Goal: Task Accomplishment & Management: Manage account settings

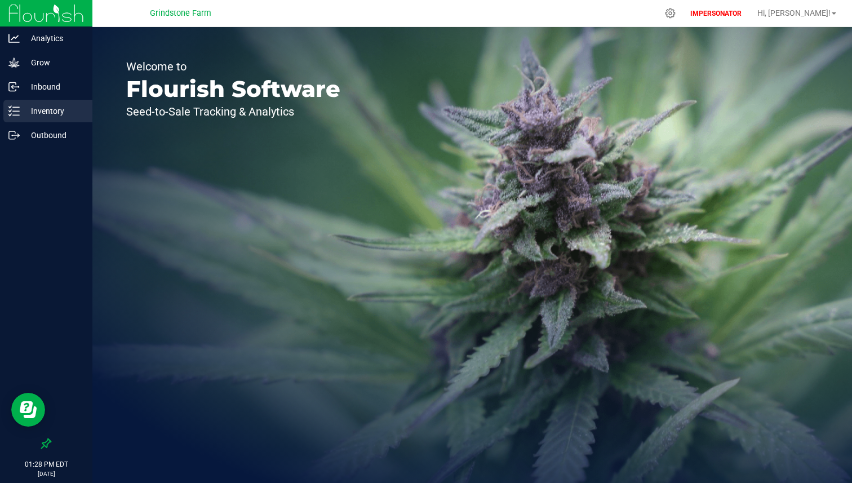
click at [54, 116] on p "Inventory" at bounding box center [54, 111] width 68 height 14
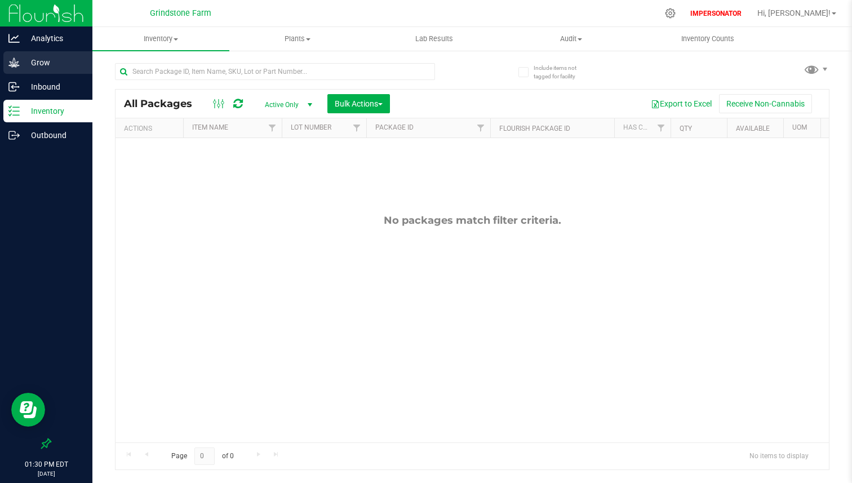
click at [65, 68] on p "Grow" at bounding box center [54, 63] width 68 height 14
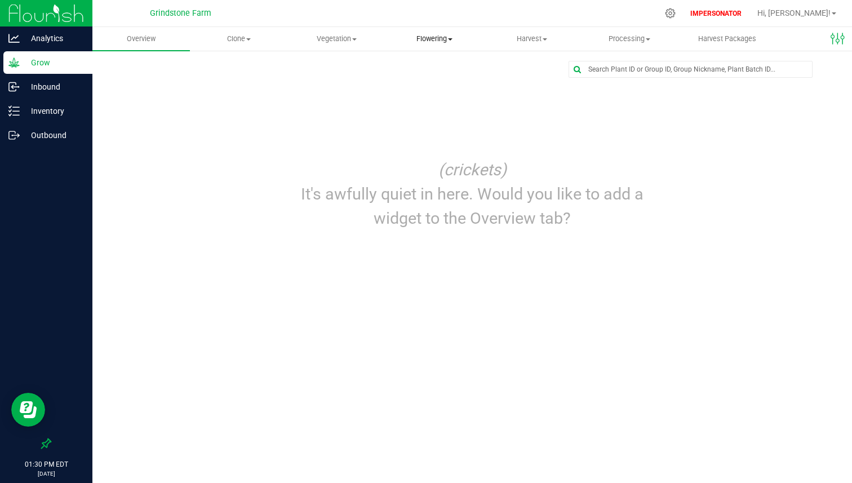
click at [431, 36] on span "Flowering" at bounding box center [434, 39] width 96 height 10
click at [423, 82] on span "Flowering groups" at bounding box center [433, 82] width 94 height 10
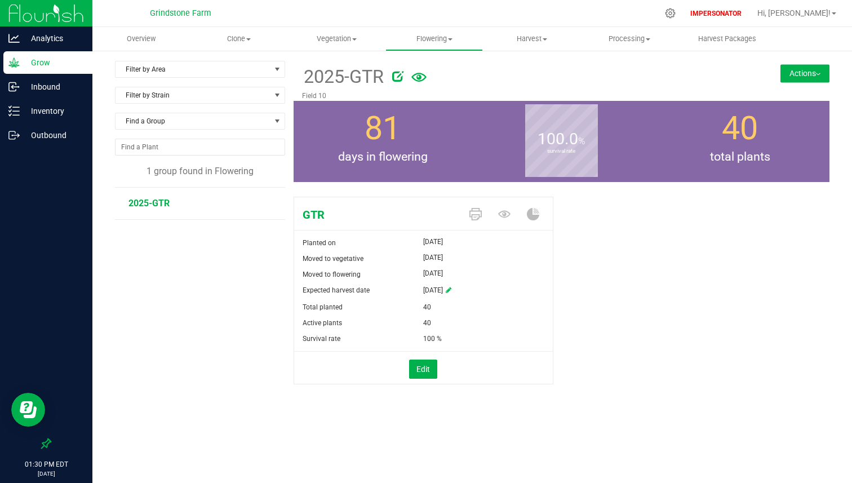
click at [314, 214] on span "GTR" at bounding box center [377, 214] width 167 height 17
click at [810, 21] on div "IMPERSONATOR Hi, [PERSON_NAME]!" at bounding box center [763, 13] width 155 height 20
click at [816, 17] on span "Hi, [PERSON_NAME]!" at bounding box center [794, 12] width 73 height 9
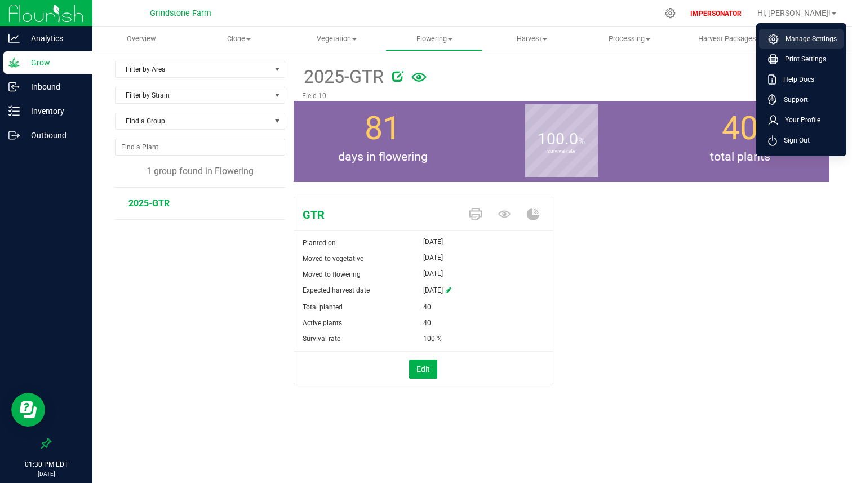
click at [804, 39] on span "Manage Settings" at bounding box center [808, 38] width 58 height 11
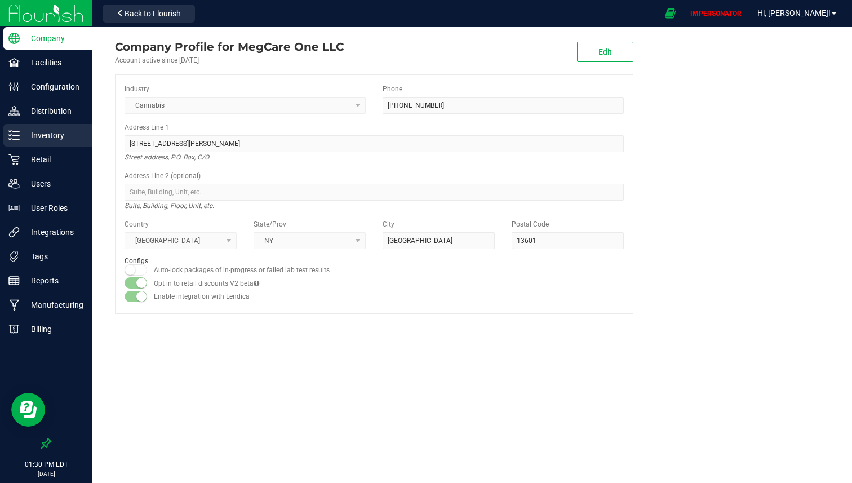
click at [62, 138] on p "Inventory" at bounding box center [54, 136] width 68 height 14
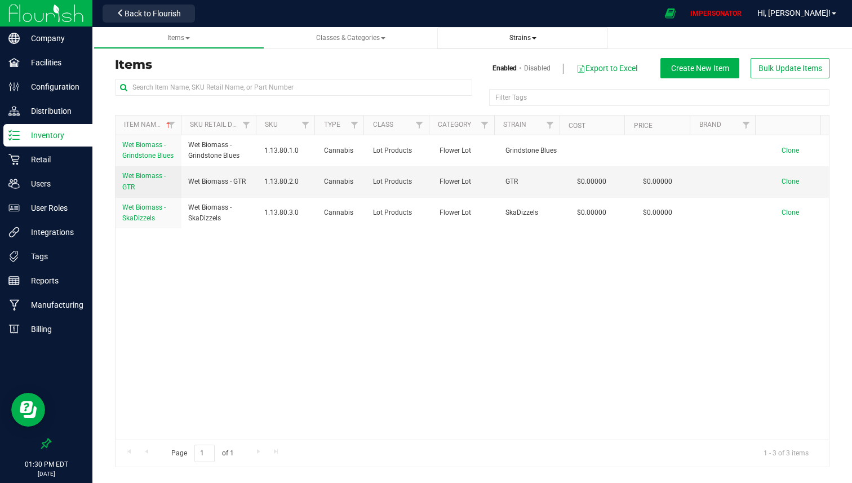
click at [527, 33] on span "Strains" at bounding box center [523, 38] width 153 height 10
click at [515, 42] on span "Strains" at bounding box center [523, 38] width 27 height 8
click at [487, 65] on span "All strains" at bounding box center [471, 68] width 34 height 9
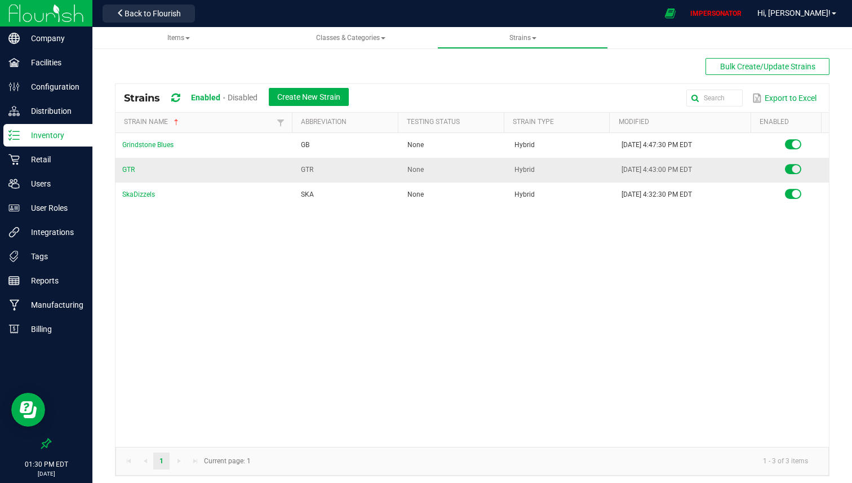
click at [130, 175] on td "GTR" at bounding box center [205, 170] width 179 height 25
click at [130, 170] on link "GTR" at bounding box center [128, 170] width 12 height 8
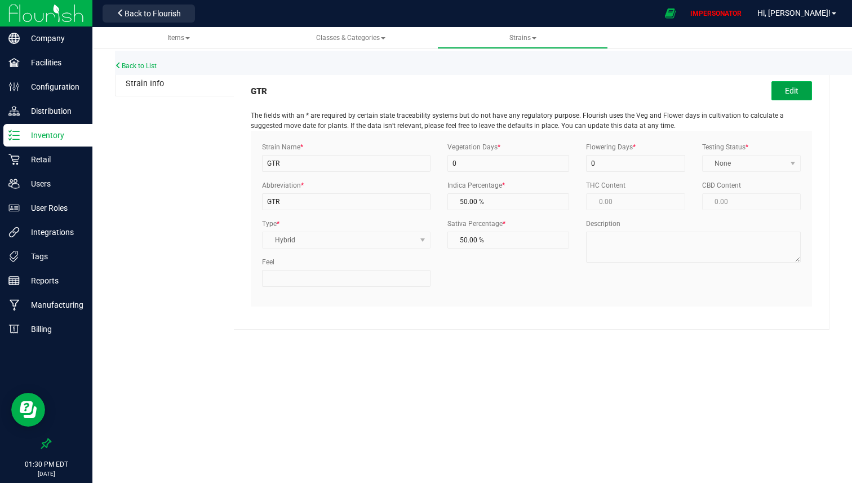
click at [792, 92] on button "Edit" at bounding box center [792, 90] width 41 height 19
click at [325, 161] on input "GTR" at bounding box center [346, 163] width 169 height 17
paste input "rindstone Cherry Garci"
type input "Grindstone [PERSON_NAME]"
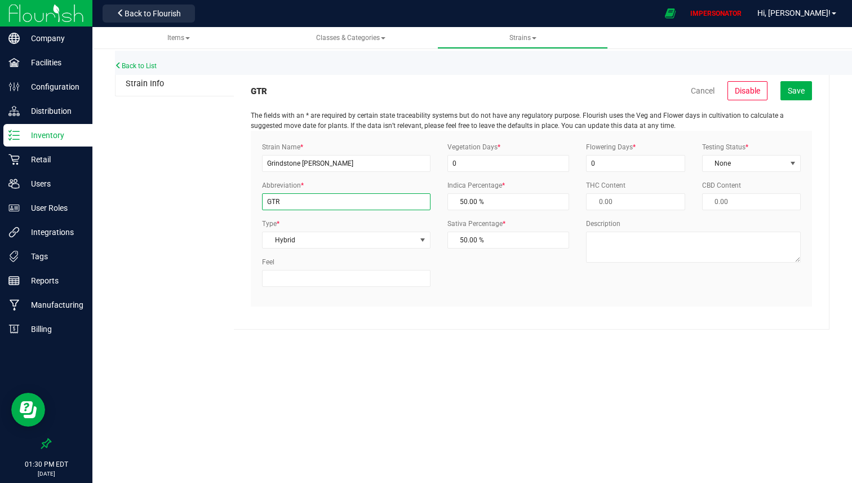
click at [298, 206] on input "GTR" at bounding box center [346, 201] width 169 height 17
type input "GCG"
click at [803, 99] on button "Save" at bounding box center [797, 90] width 32 height 19
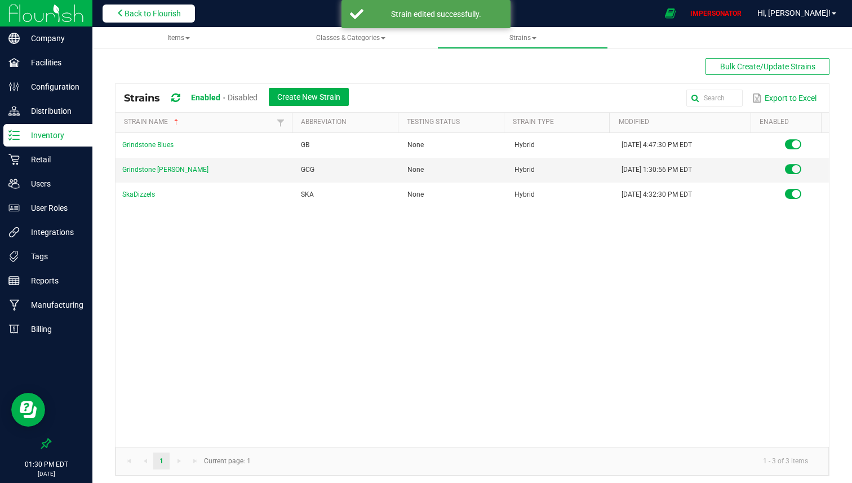
click at [144, 20] on button "Back to Flourish" at bounding box center [149, 14] width 92 height 18
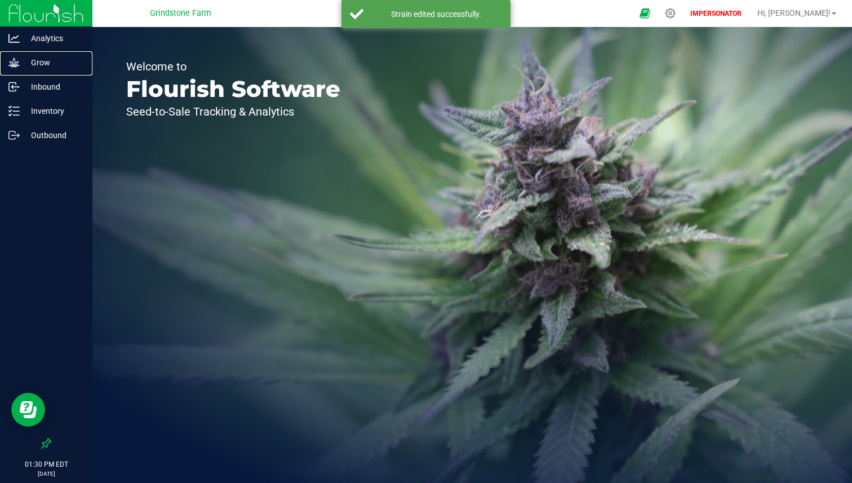
click at [58, 60] on p "Grow" at bounding box center [54, 63] width 68 height 14
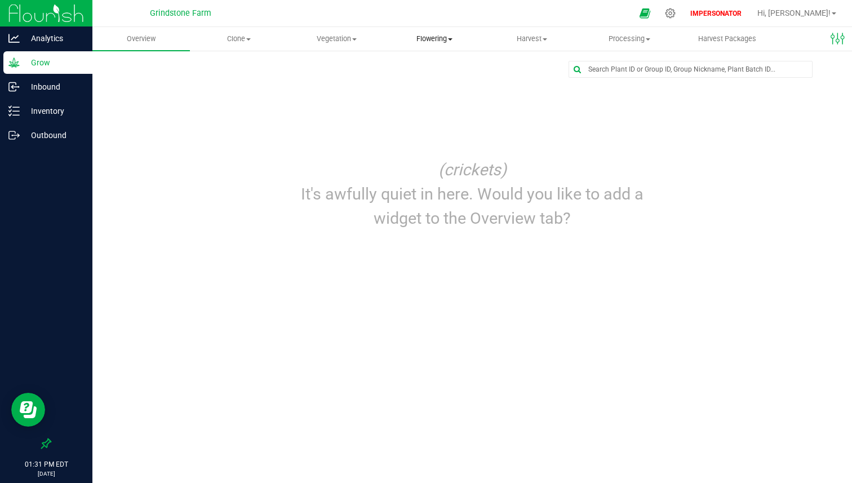
drag, startPoint x: 144, startPoint y: 20, endPoint x: 439, endPoint y: 45, distance: 296.5
click at [439, 45] on uib-tab-heading "Flowering Create harvest Flowering groups Flowering plants Apply to plants" at bounding box center [434, 39] width 96 height 23
click at [428, 78] on span "Flowering groups" at bounding box center [433, 82] width 94 height 10
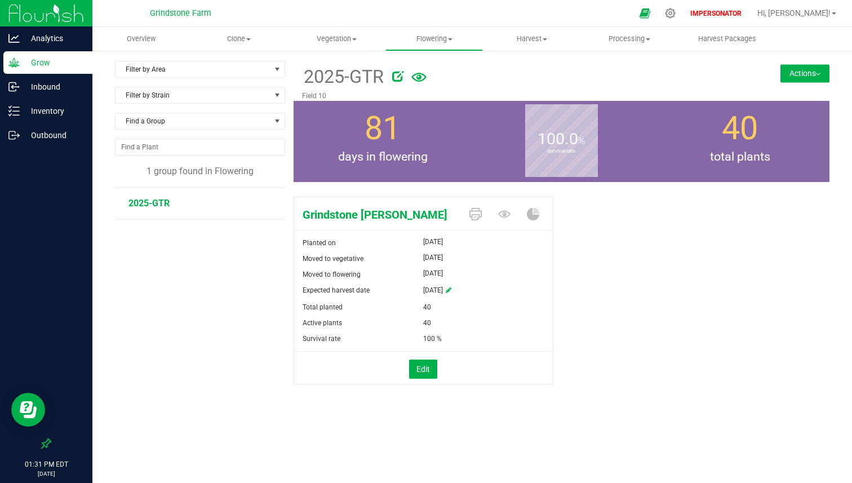
drag, startPoint x: 439, startPoint y: 45, endPoint x: 390, endPoint y: 75, distance: 57.7
click at [390, 75] on div at bounding box center [558, 74] width 348 height 23
click at [394, 75] on icon at bounding box center [397, 75] width 11 height 11
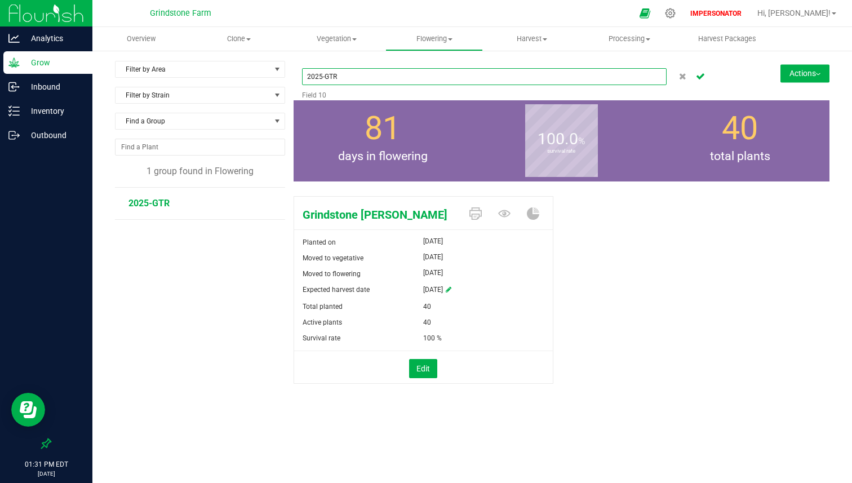
drag, startPoint x: 390, startPoint y: 75, endPoint x: 333, endPoint y: 77, distance: 57.5
click at [333, 77] on input "2025-GTR" at bounding box center [484, 76] width 365 height 17
paste input "rindstone Cherry Garci"
type input "2025-Grindstone [PERSON_NAME]"
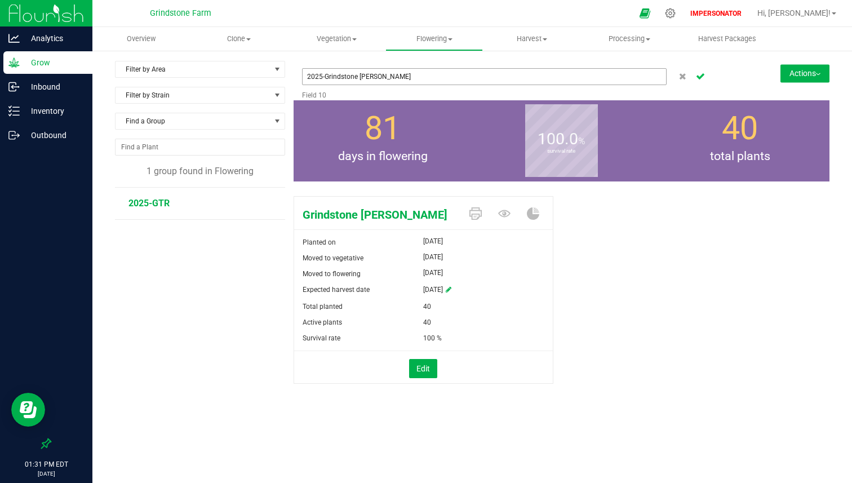
click at [704, 79] on icon "Cancel button" at bounding box center [700, 75] width 9 height 7
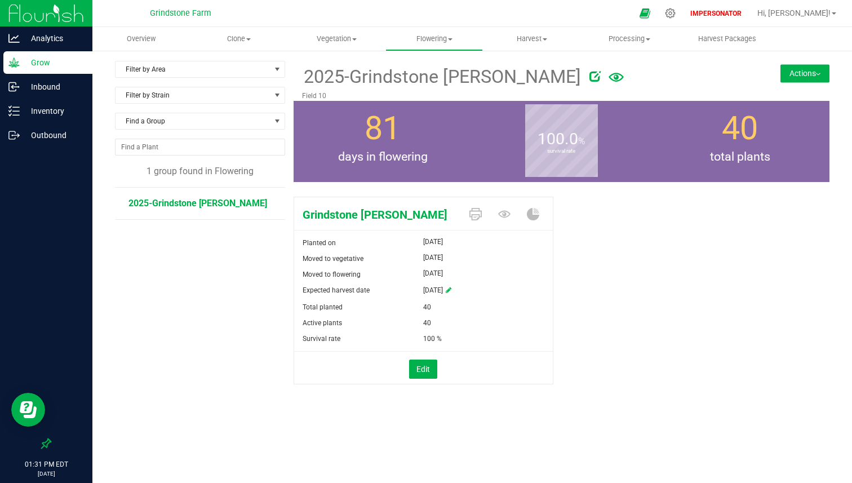
drag, startPoint x: 333, startPoint y: 77, endPoint x: 820, endPoint y: 76, distance: 487.7
click at [820, 76] on button "Actions" at bounding box center [805, 73] width 49 height 18
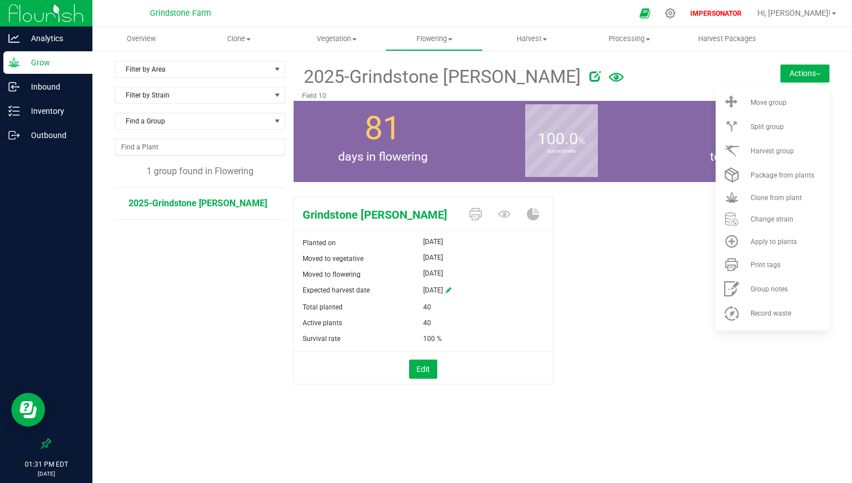
click at [770, 113] on li "Move group" at bounding box center [773, 102] width 114 height 24
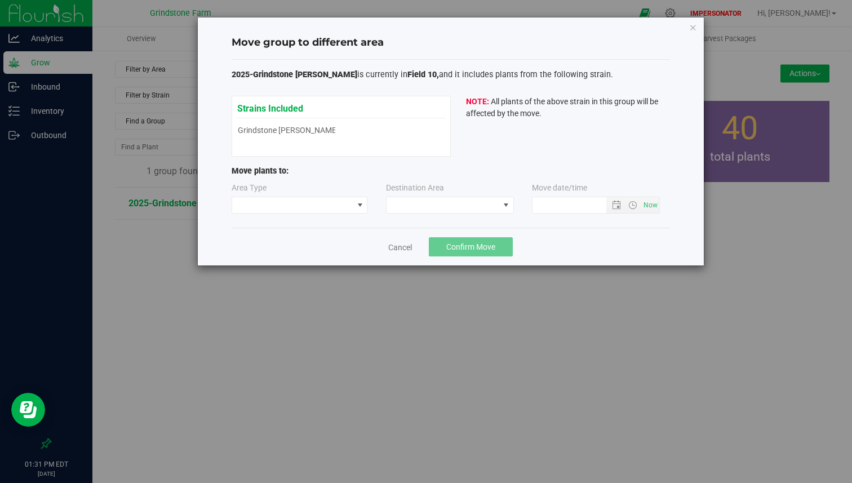
type input "[DATE] 1:31 PM"
click at [304, 209] on span at bounding box center [292, 205] width 121 height 16
drag, startPoint x: 820, startPoint y: 76, endPoint x: 298, endPoint y: 225, distance: 543.5
click at [298, 225] on li "Vegetative" at bounding box center [299, 225] width 135 height 19
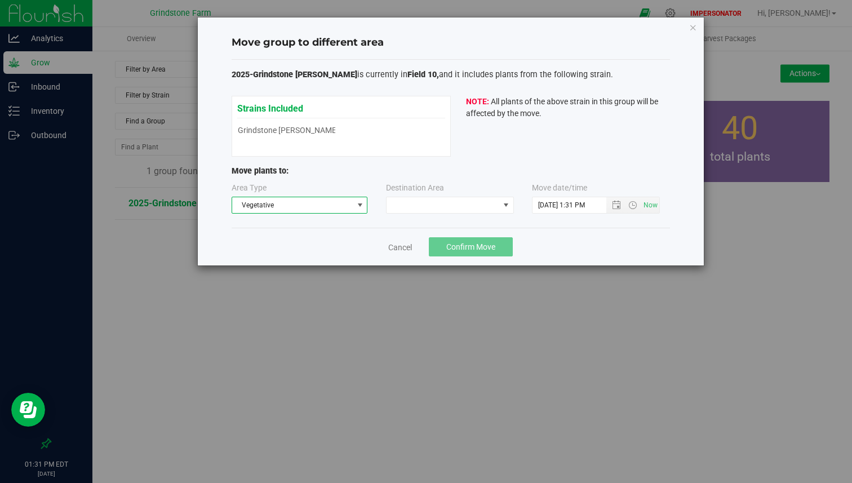
click at [445, 195] on div "Destination Area" at bounding box center [450, 198] width 129 height 32
drag, startPoint x: 298, startPoint y: 225, endPoint x: 444, endPoint y: 200, distance: 148.1
click at [444, 200] on span at bounding box center [443, 205] width 113 height 16
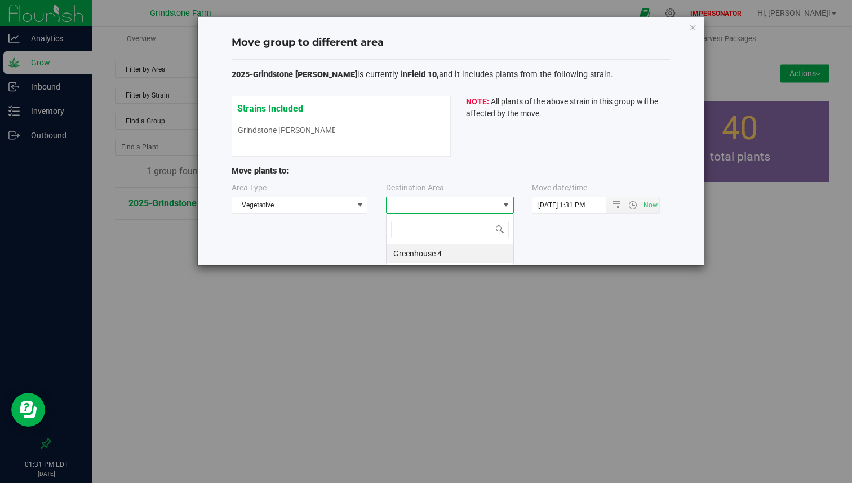
scroll to position [17, 128]
click at [418, 257] on li "Greenhouse 4" at bounding box center [450, 253] width 127 height 19
click at [401, 244] on link "Cancel" at bounding box center [400, 247] width 24 height 11
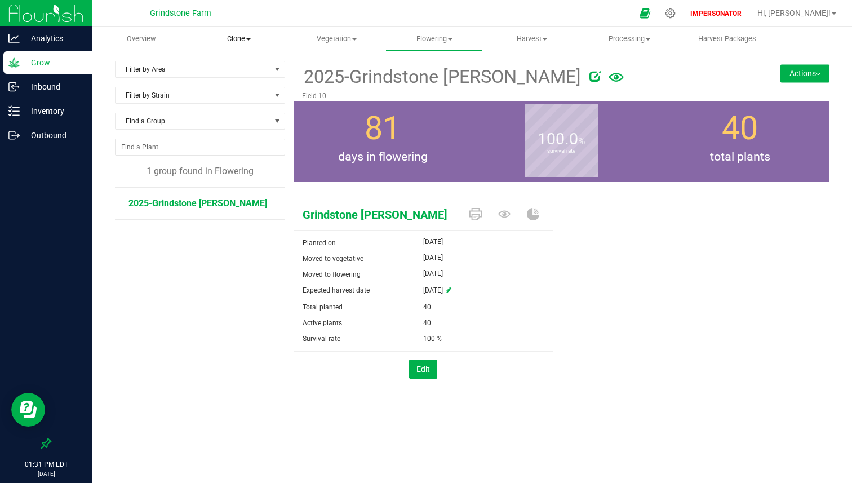
click at [240, 32] on uib-tab-heading "Clone Create plants Cloning groups Cloning plants Apply to plants" at bounding box center [239, 39] width 96 height 23
click at [322, 44] on uib-tab-heading "Vegetation Veg groups Veg plants Mother groups Mother plants Apply to plants" at bounding box center [337, 39] width 96 height 23
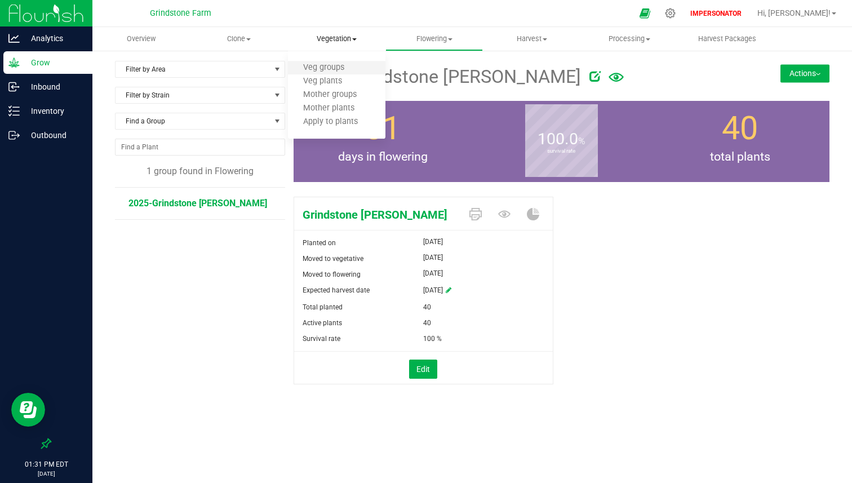
click at [313, 73] on li "Veg groups" at bounding box center [337, 68] width 98 height 14
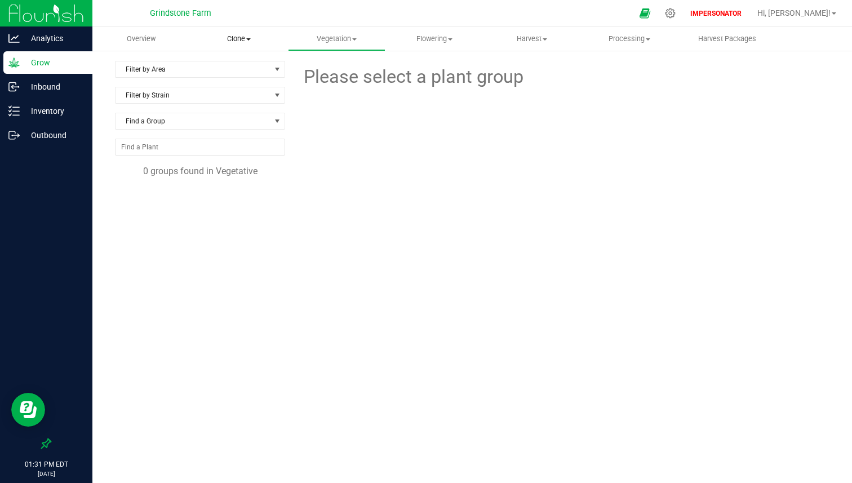
click at [244, 36] on span "Clone" at bounding box center [239, 39] width 96 height 10
click at [238, 80] on span "Cloning groups" at bounding box center [232, 82] width 85 height 10
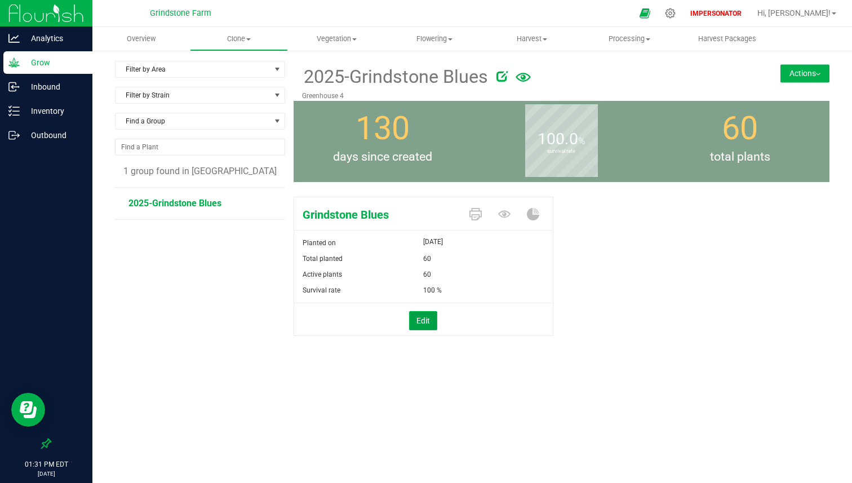
click at [422, 320] on button "Edit" at bounding box center [423, 320] width 28 height 19
click at [455, 262] on div "60" at bounding box center [449, 259] width 52 height 16
click at [455, 263] on div "60" at bounding box center [449, 259] width 52 height 16
click at [452, 271] on span "60 60" at bounding box center [483, 275] width 121 height 17
click at [452, 271] on input "60" at bounding box center [484, 275] width 120 height 16
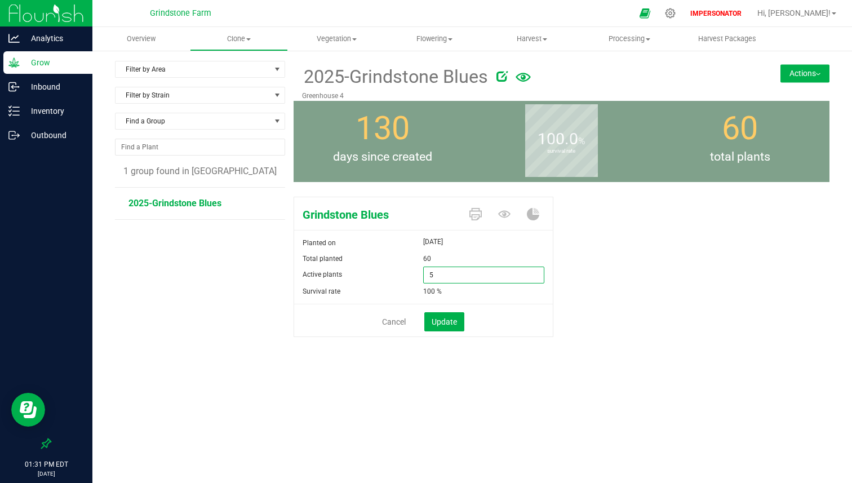
type input "50"
click at [448, 326] on button "Update" at bounding box center [445, 321] width 40 height 19
click at [800, 67] on button "Actions" at bounding box center [805, 73] width 49 height 18
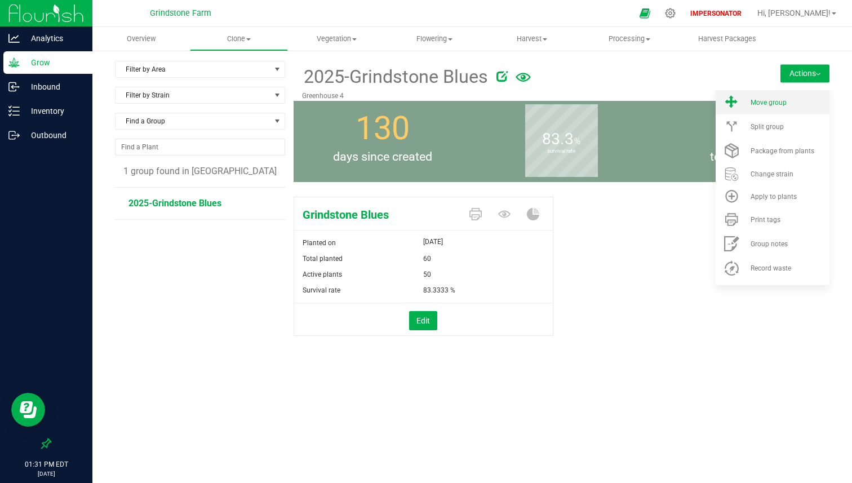
click at [777, 107] on li "Move group" at bounding box center [773, 102] width 114 height 24
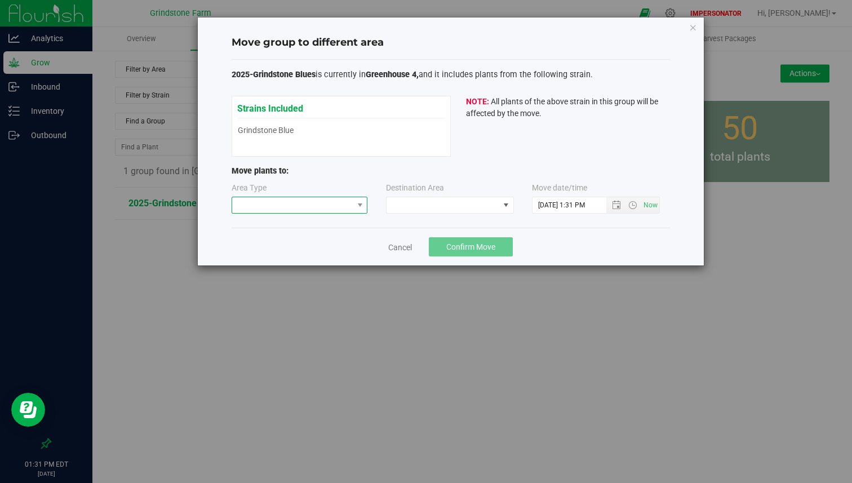
click at [315, 204] on span at bounding box center [292, 205] width 121 height 16
click at [294, 240] on li "Mother" at bounding box center [299, 245] width 135 height 19
click at [307, 215] on div "Area Type Mother Destination Area Move date/time" at bounding box center [451, 200] width 439 height 37
click at [307, 211] on span "Mother" at bounding box center [292, 205] width 121 height 16
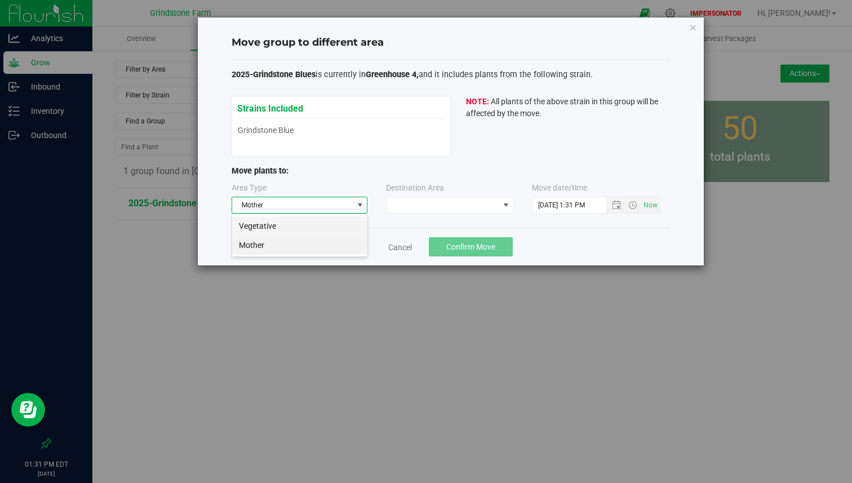
click at [301, 228] on li "Vegetative" at bounding box center [299, 225] width 135 height 19
click at [454, 200] on span at bounding box center [443, 205] width 113 height 16
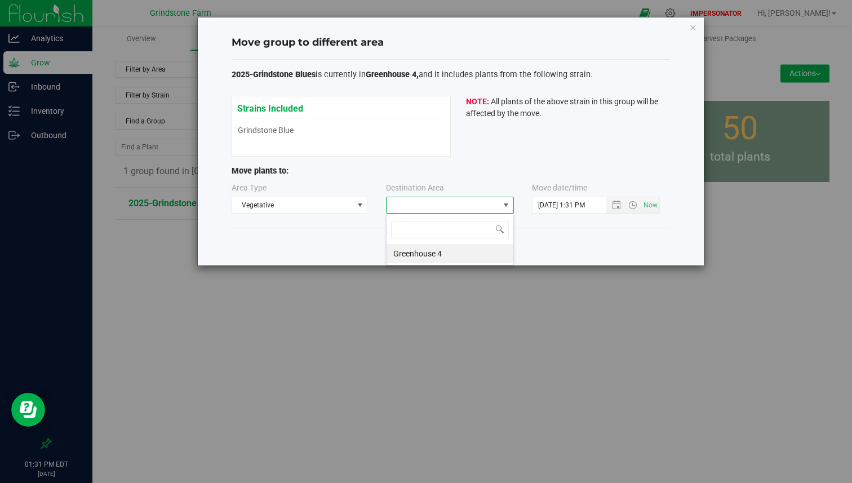
scroll to position [17, 128]
click at [425, 257] on li "Greenhouse 4" at bounding box center [450, 253] width 127 height 19
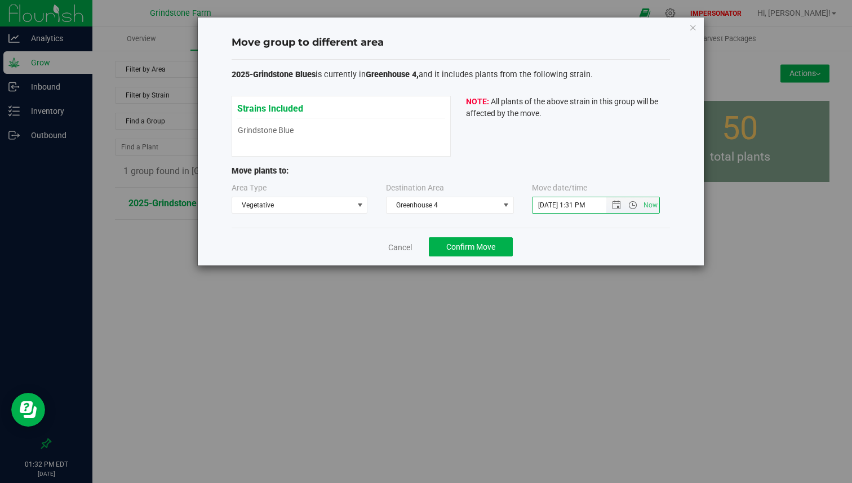
click at [538, 205] on input "[DATE] 1:31 PM" at bounding box center [579, 205] width 93 height 16
click at [549, 207] on input "[DATE] 1:31 PM" at bounding box center [579, 205] width 93 height 16
type input "[DATE] 1:31 PM"
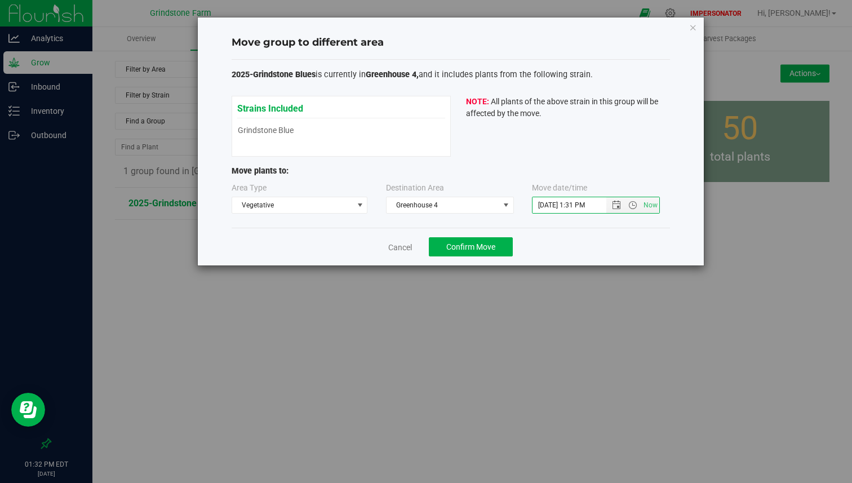
click at [572, 183] on label "Move date/time" at bounding box center [559, 188] width 55 height 12
click at [485, 249] on span "Confirm Move" at bounding box center [471, 246] width 49 height 9
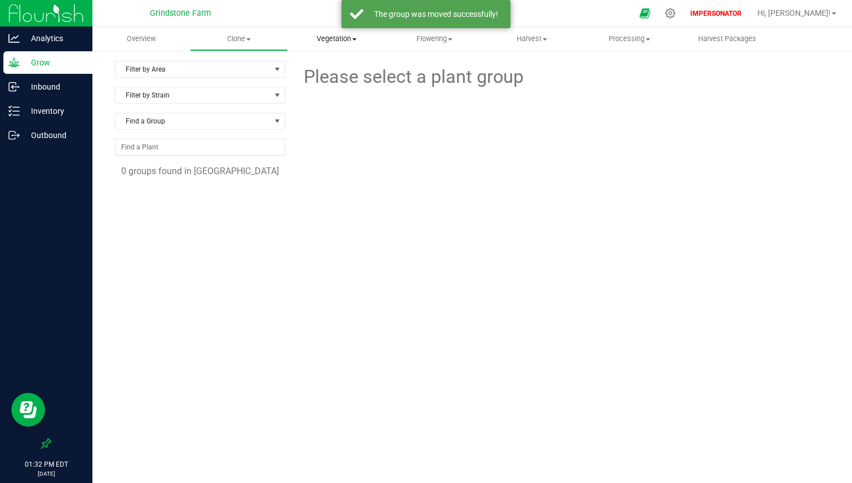
click at [346, 39] on span "Vegetation" at bounding box center [337, 39] width 96 height 10
click at [333, 72] on span "Veg groups" at bounding box center [324, 68] width 72 height 10
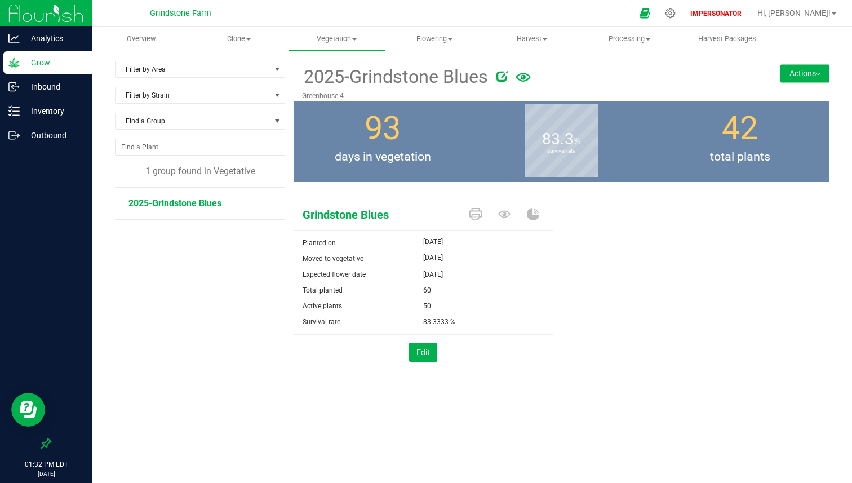
click at [798, 67] on button "Actions" at bounding box center [805, 73] width 49 height 18
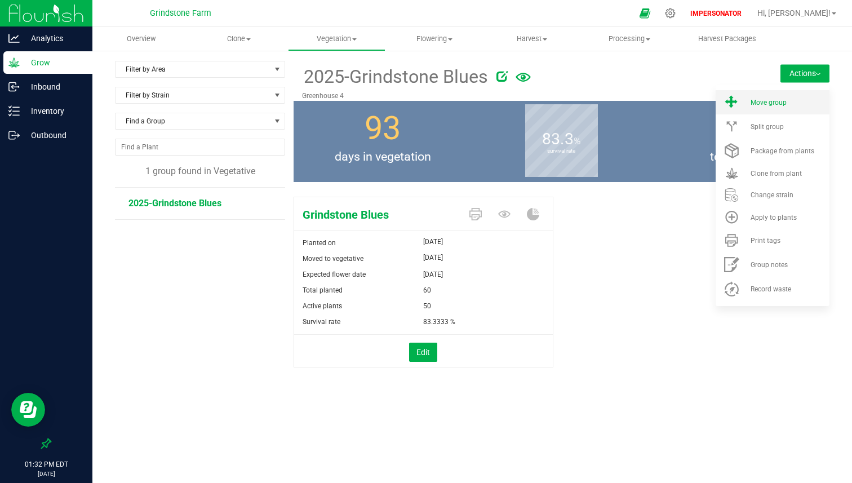
click at [771, 107] on li "Move group" at bounding box center [773, 102] width 114 height 24
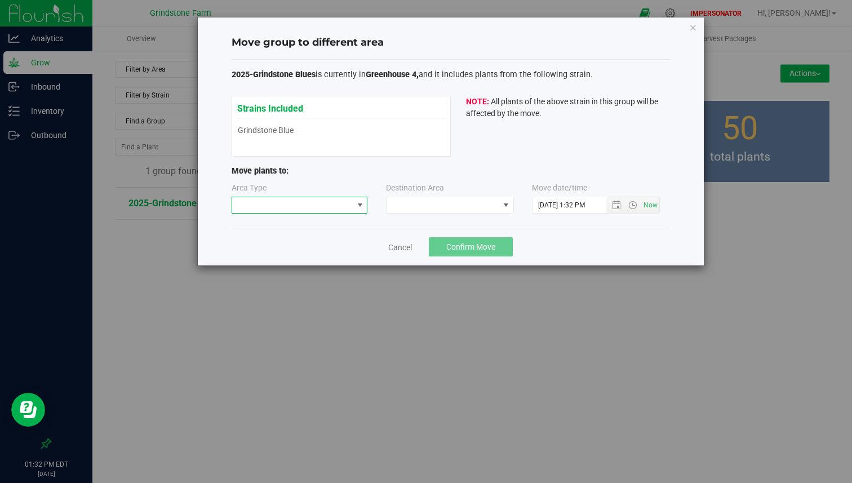
click at [322, 203] on span at bounding box center [292, 205] width 121 height 16
click at [284, 264] on li "Flowering" at bounding box center [299, 264] width 135 height 19
click at [427, 207] on span at bounding box center [443, 205] width 113 height 16
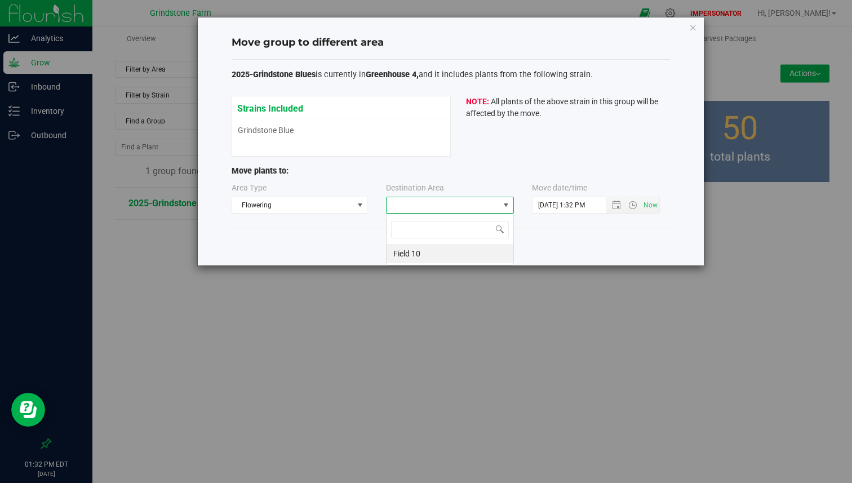
scroll to position [17, 128]
click at [415, 253] on li "Field 10" at bounding box center [450, 253] width 127 height 19
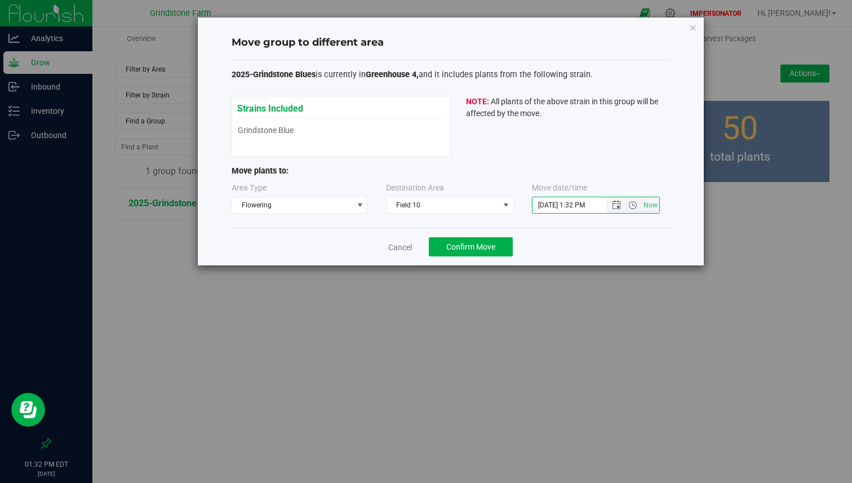
click at [538, 204] on input "[DATE] 1:32 PM" at bounding box center [579, 205] width 93 height 16
click at [548, 206] on input "[DATE] 1:32 PM" at bounding box center [579, 205] width 93 height 16
click at [547, 206] on input "[DATE] 1:32 PM" at bounding box center [579, 205] width 93 height 16
type input "[DATE] 1:32 PM"
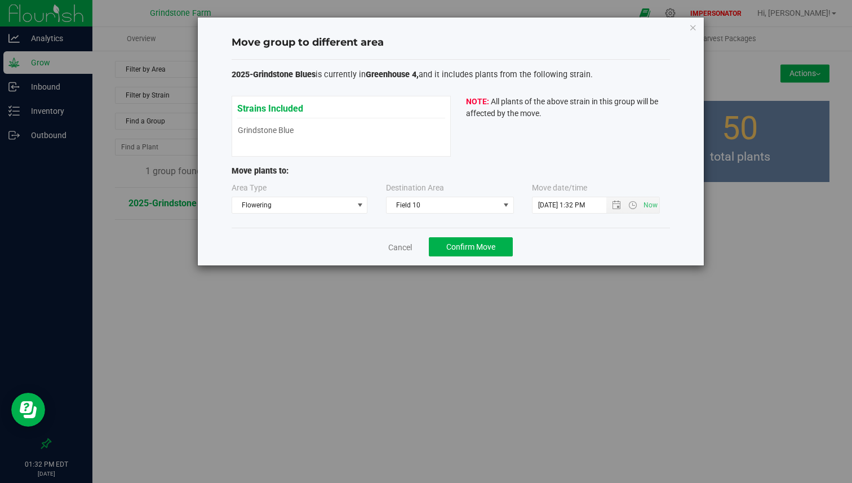
click at [545, 226] on div "2025-Grindstone Blues is currently in Greenhouse 4, and it includes plants from…" at bounding box center [451, 144] width 439 height 169
click at [486, 251] on span "Confirm Move" at bounding box center [471, 246] width 49 height 9
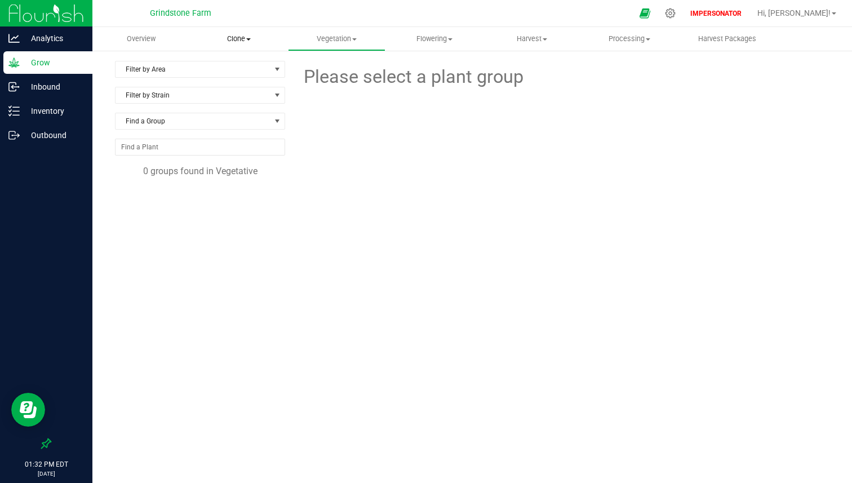
click at [227, 39] on span "Clone" at bounding box center [239, 39] width 96 height 10
click at [229, 64] on span "Create plants" at bounding box center [229, 68] width 79 height 10
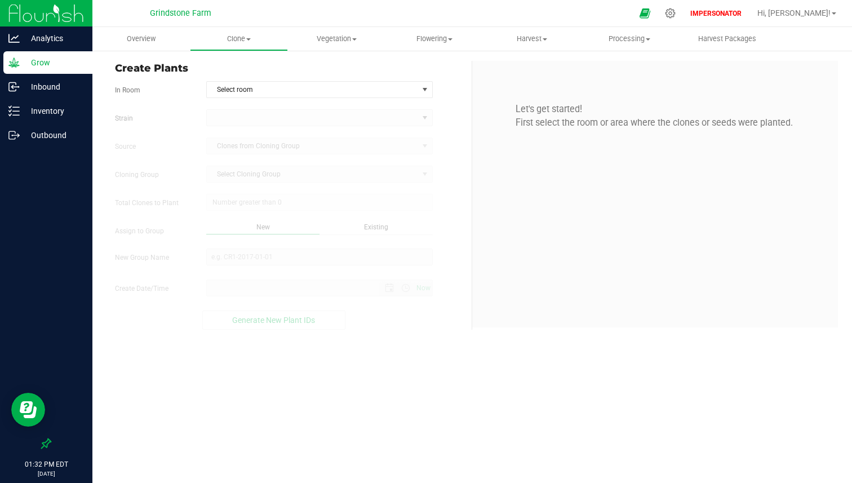
type input "[DATE] 1:32 PM"
click at [253, 81] on div "Create Plants In Room Select room Select room Greenhouse 4 [GEOGRAPHIC_DATA] So…" at bounding box center [290, 195] width 366 height 269
click at [253, 82] on span "Select room" at bounding box center [312, 90] width 211 height 16
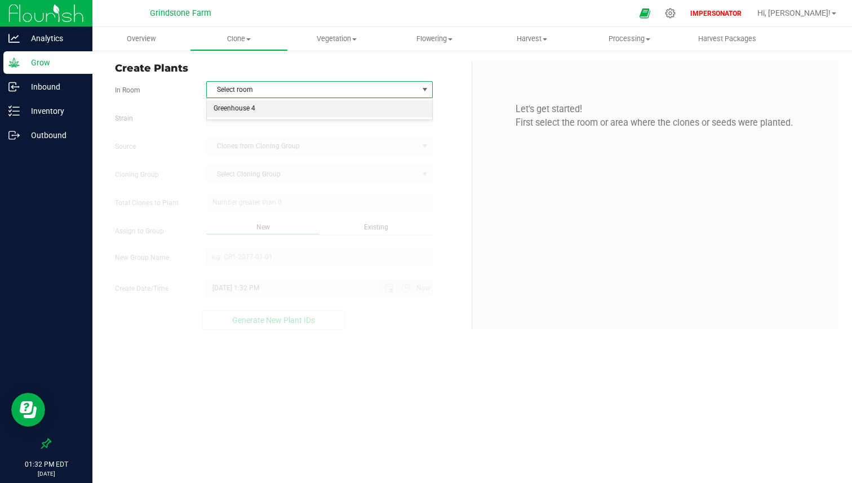
click at [253, 102] on li "Greenhouse 4" at bounding box center [320, 108] width 226 height 17
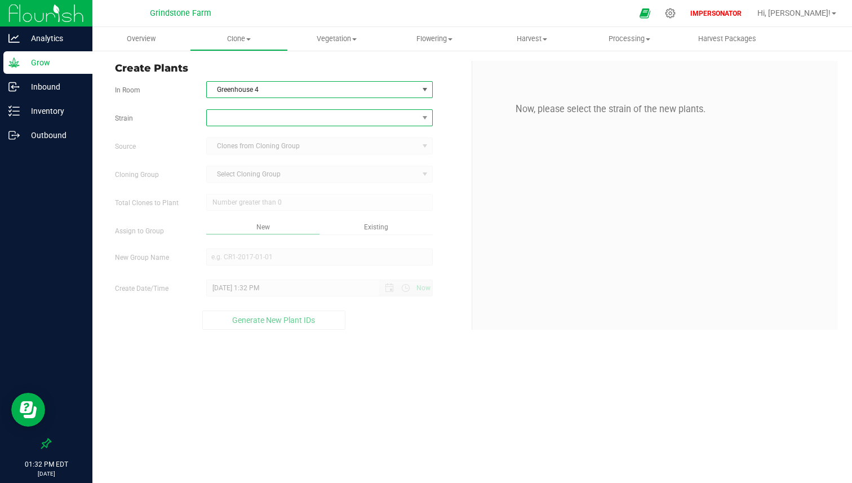
click at [254, 120] on span at bounding box center [312, 118] width 211 height 16
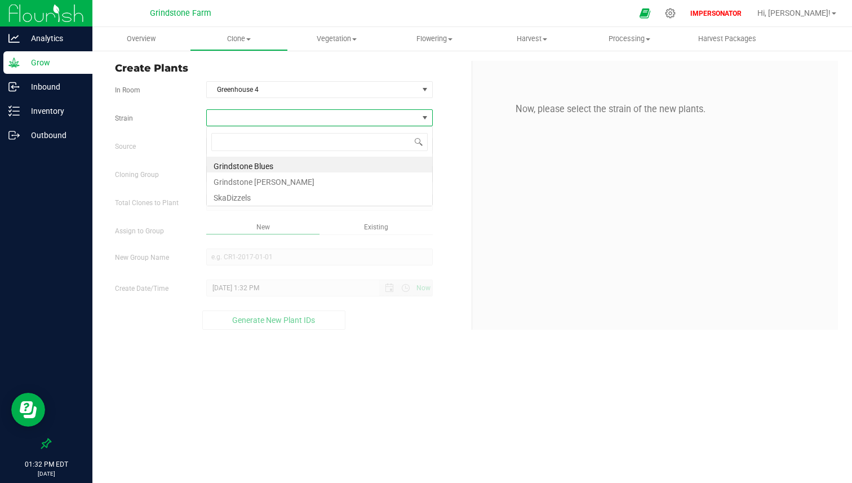
scroll to position [17, 227]
click at [247, 192] on li "SkaDizzels" at bounding box center [320, 196] width 226 height 16
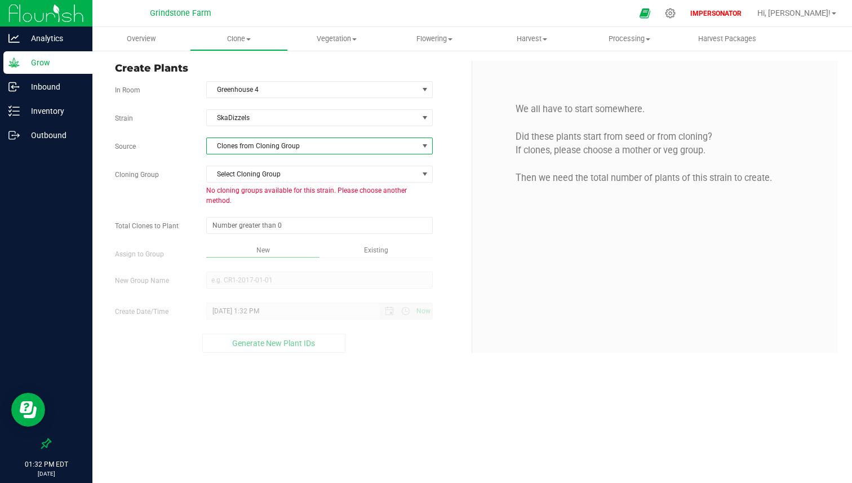
click at [269, 147] on span "Clones from Cloning Group" at bounding box center [312, 146] width 211 height 16
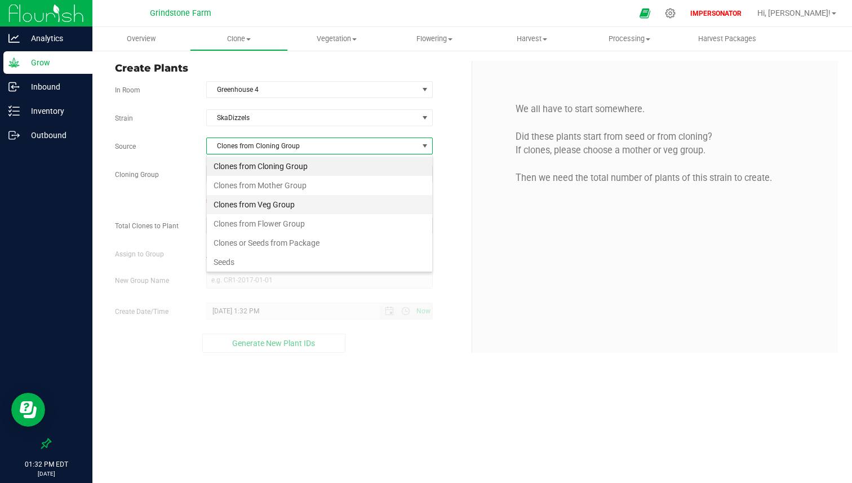
scroll to position [17, 227]
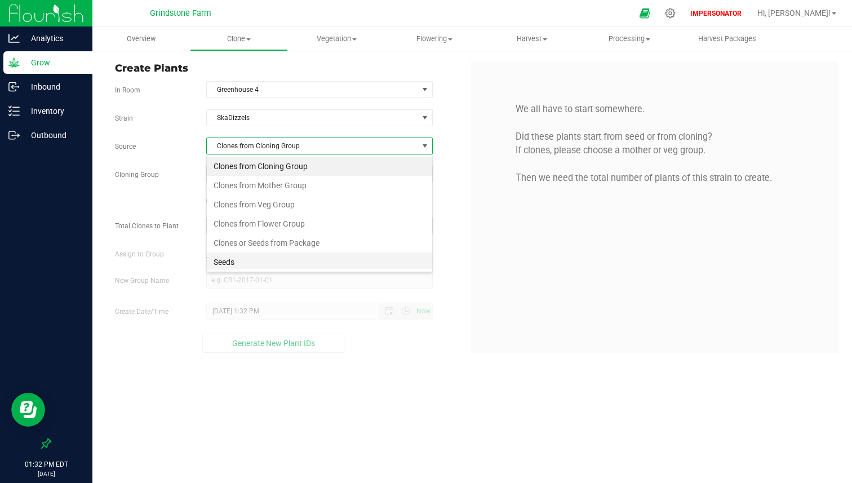
click at [258, 257] on li "Seeds" at bounding box center [320, 262] width 226 height 19
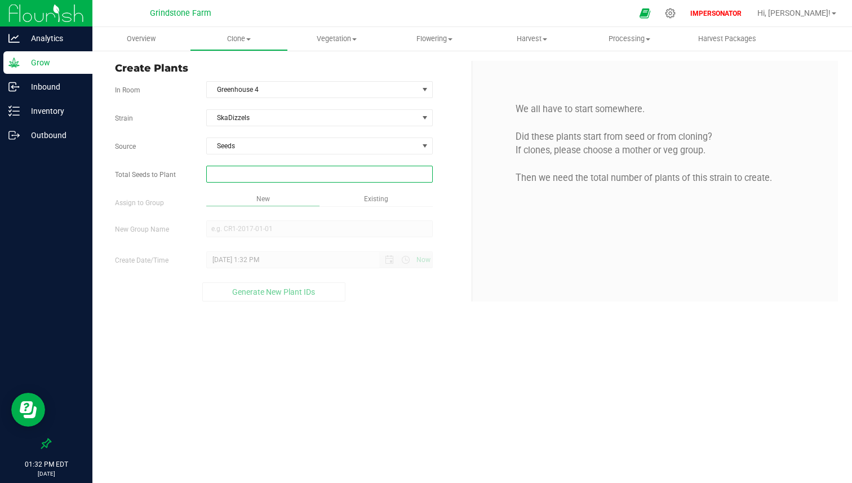
click at [263, 172] on span at bounding box center [319, 174] width 227 height 17
type input "315"
click at [284, 208] on div "Overview Clone Create plants Cloning groups Cloning plants Apply to plants Vege…" at bounding box center [472, 255] width 760 height 456
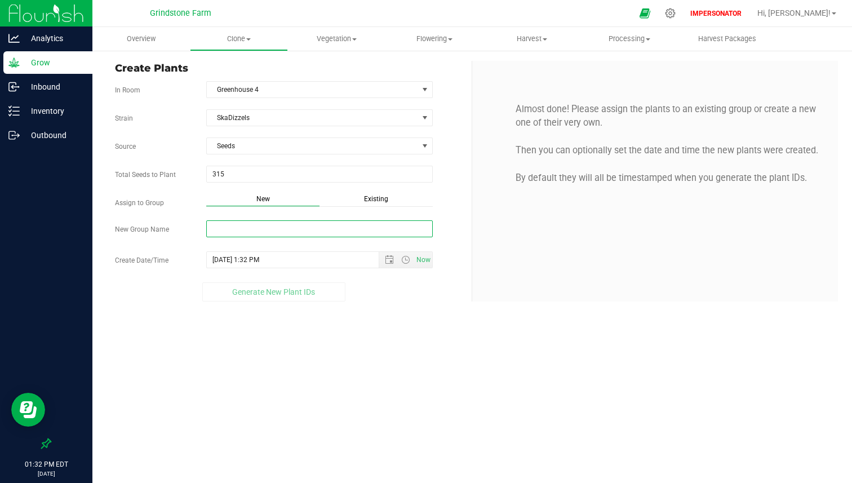
click at [276, 227] on input "New Group Name" at bounding box center [319, 228] width 227 height 17
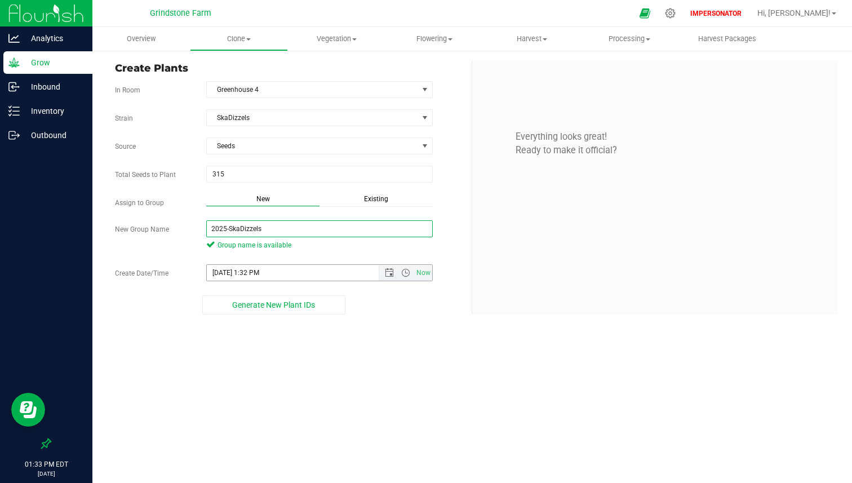
type input "2025-SkaDizzels"
click at [214, 274] on input "[DATE] 1:32 PM" at bounding box center [303, 273] width 192 height 16
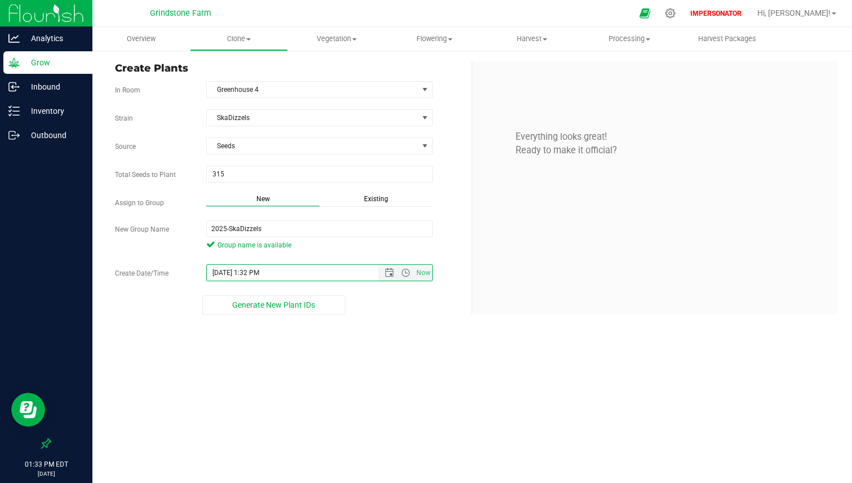
click at [214, 274] on input "[DATE] 1:32 PM" at bounding box center [303, 273] width 192 height 16
click at [220, 272] on input "[DATE] 1:32 PM" at bounding box center [303, 273] width 192 height 16
type input "[DATE] 1:32 PM"
click at [253, 264] on span "[DATE] 1:32 PM Now" at bounding box center [319, 272] width 227 height 17
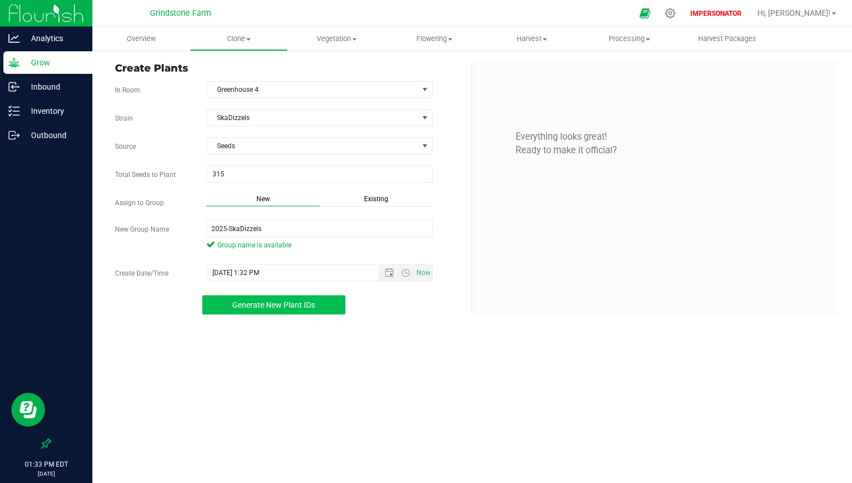
click at [268, 310] on button "Generate New Plant IDs" at bounding box center [273, 304] width 143 height 19
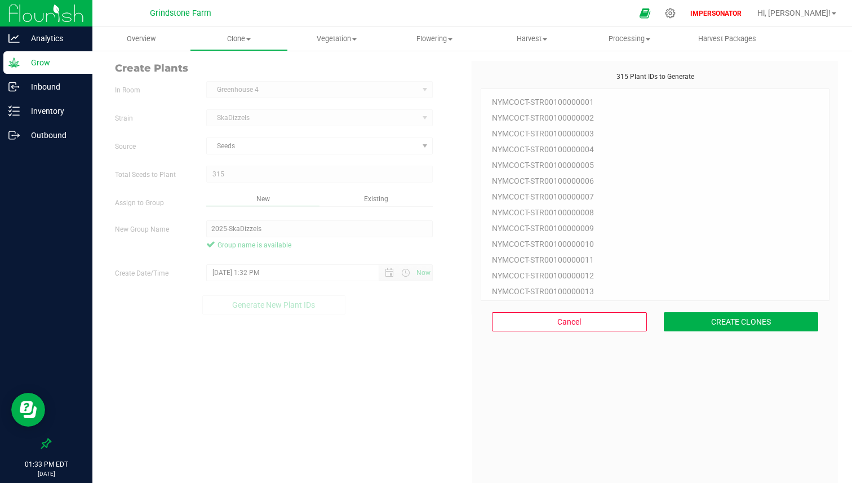
scroll to position [34, 0]
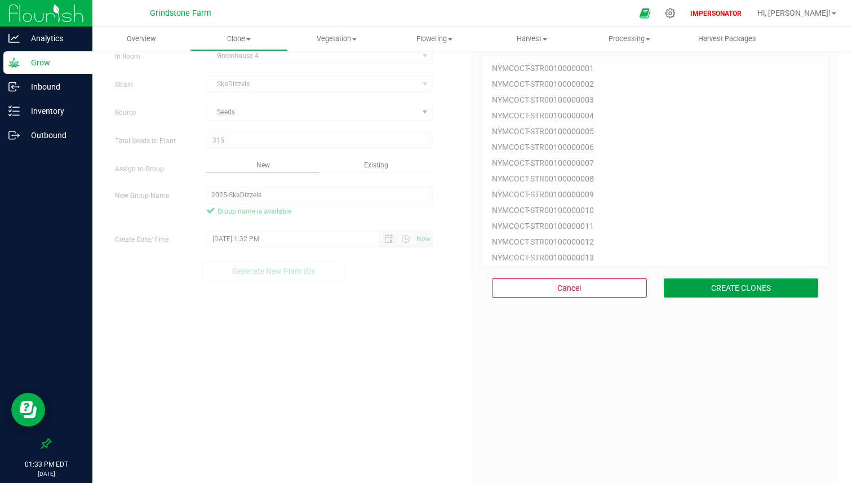
click at [726, 289] on button "CREATE CLONES" at bounding box center [741, 288] width 155 height 19
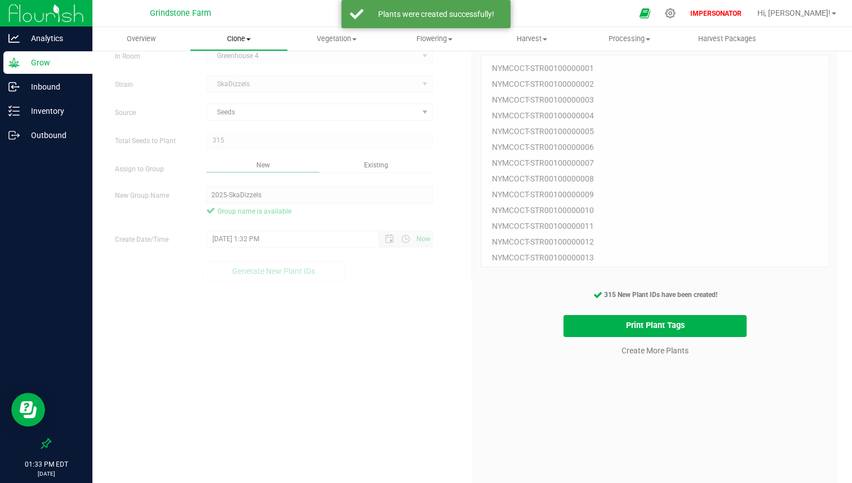
click at [245, 37] on span "Clone" at bounding box center [239, 39] width 96 height 10
click at [231, 83] on span "Cloning groups" at bounding box center [232, 82] width 85 height 10
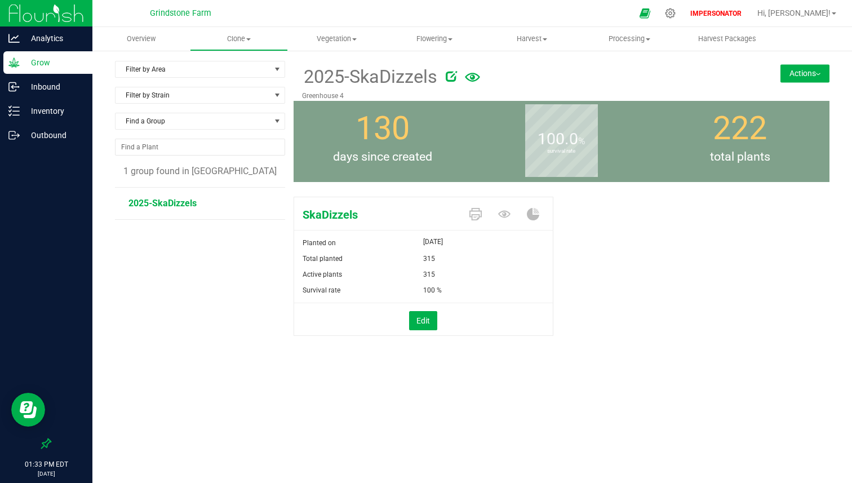
click at [784, 71] on button "Actions" at bounding box center [805, 73] width 49 height 18
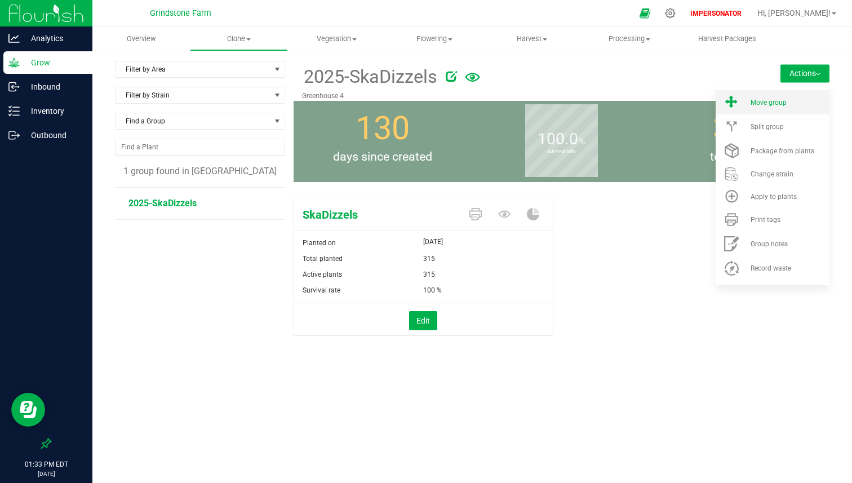
click at [774, 106] on span "Move group" at bounding box center [769, 103] width 36 height 8
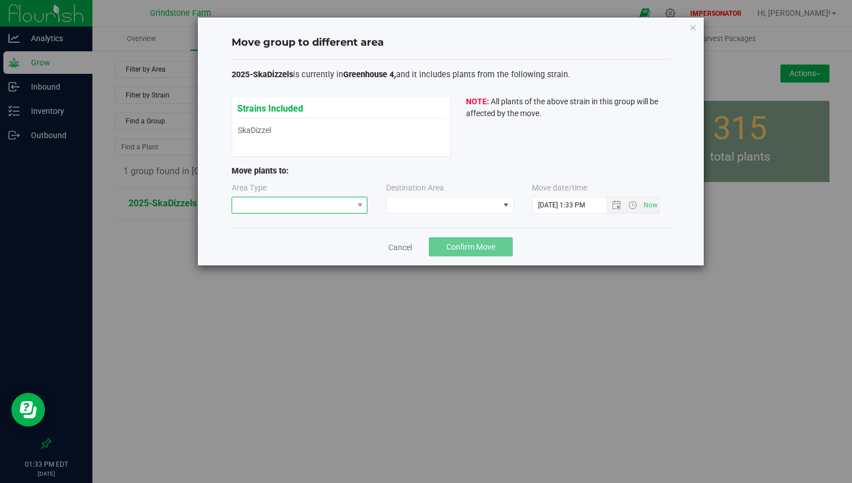
click at [305, 207] on span at bounding box center [292, 205] width 121 height 16
click at [288, 226] on li "Vegetative" at bounding box center [299, 225] width 135 height 19
click at [426, 203] on span at bounding box center [443, 205] width 113 height 16
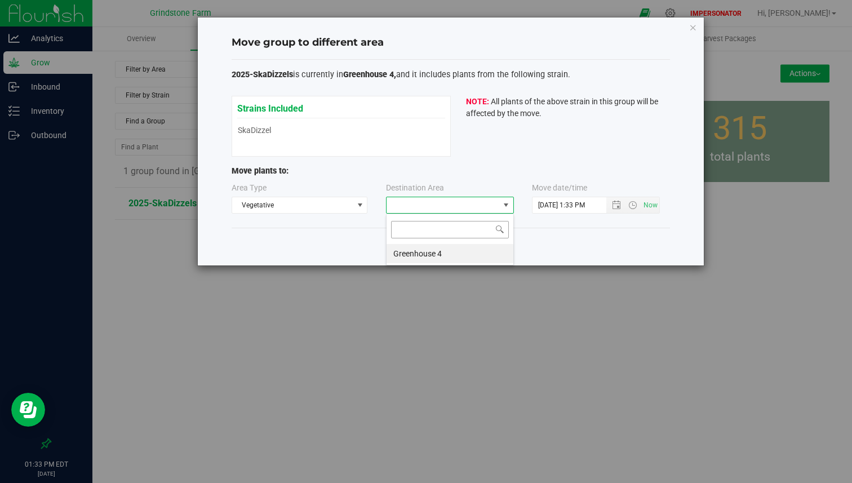
scroll to position [17, 128]
click at [412, 255] on li "Greenhouse 4" at bounding box center [450, 253] width 127 height 19
click at [538, 204] on input "[DATE] 1:33 PM" at bounding box center [579, 205] width 93 height 16
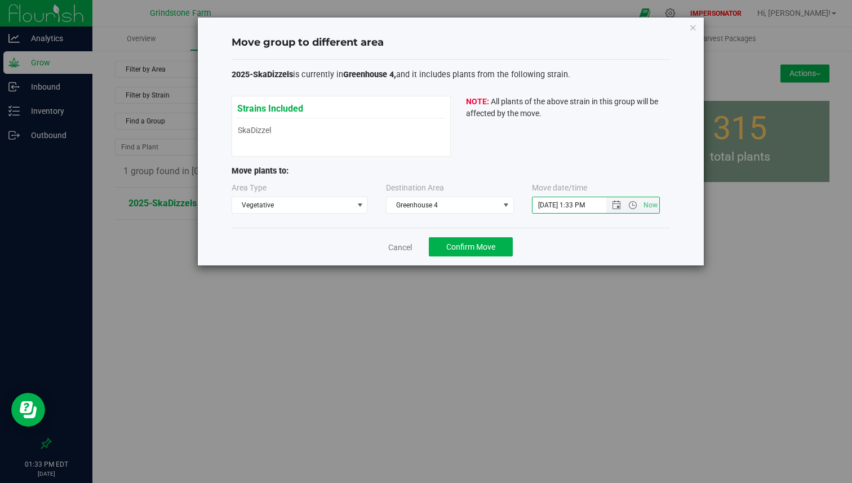
click at [538, 204] on input "[DATE] 1:33 PM" at bounding box center [579, 205] width 93 height 16
click at [550, 204] on input "[DATE] 1:33 PM" at bounding box center [579, 205] width 93 height 16
type input "[DATE] 1:33 PM"
click at [493, 245] on span "Confirm Move" at bounding box center [471, 246] width 49 height 9
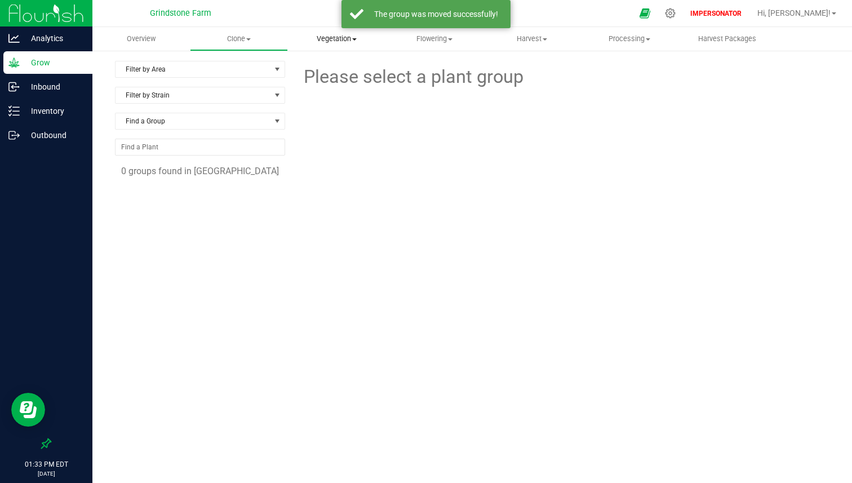
click at [352, 36] on span "Vegetation" at bounding box center [337, 39] width 96 height 10
click at [339, 67] on span "Veg groups" at bounding box center [324, 68] width 72 height 10
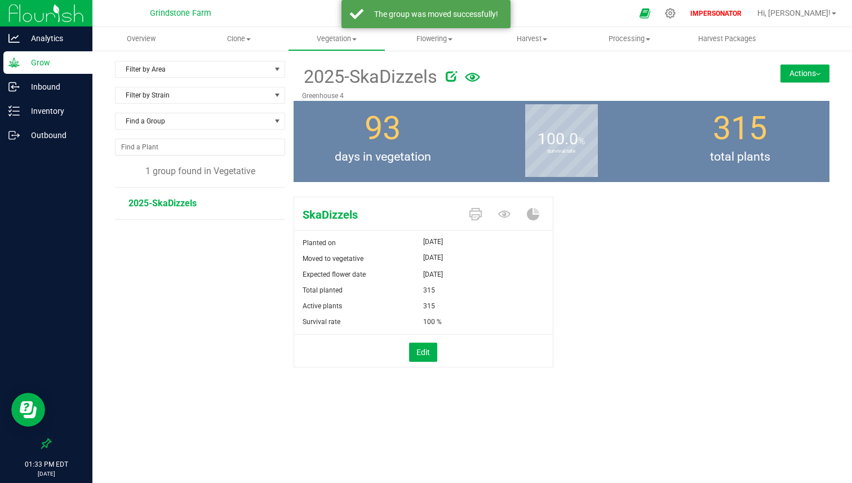
click at [773, 67] on div "2025-SkaDizzels Greenhouse 4 Actions Move group Split group" at bounding box center [562, 81] width 536 height 40
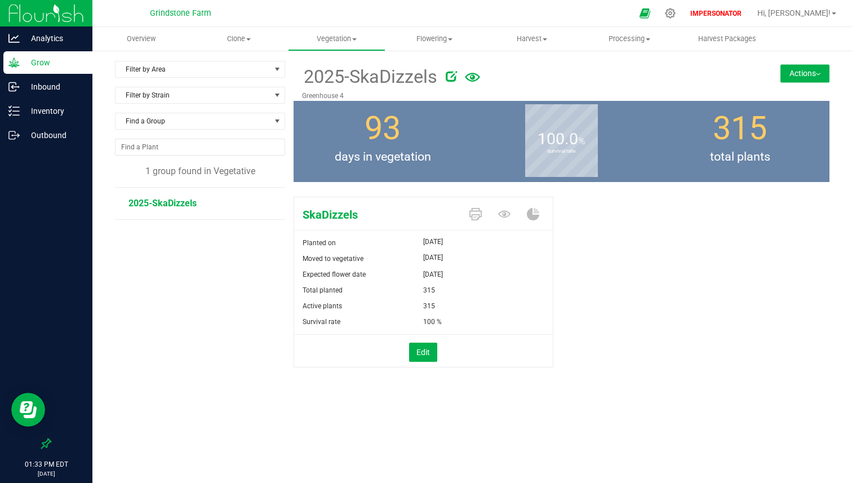
click at [783, 70] on button "Actions" at bounding box center [805, 73] width 49 height 18
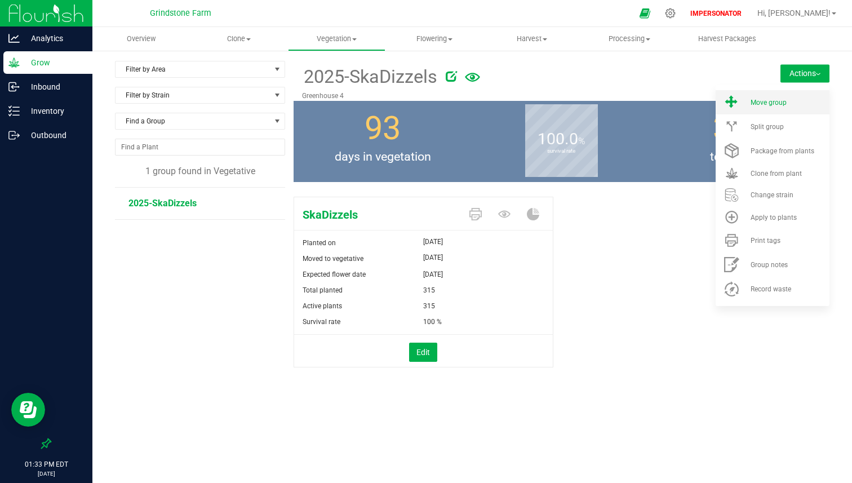
click at [773, 101] on span "Move group" at bounding box center [769, 103] width 36 height 8
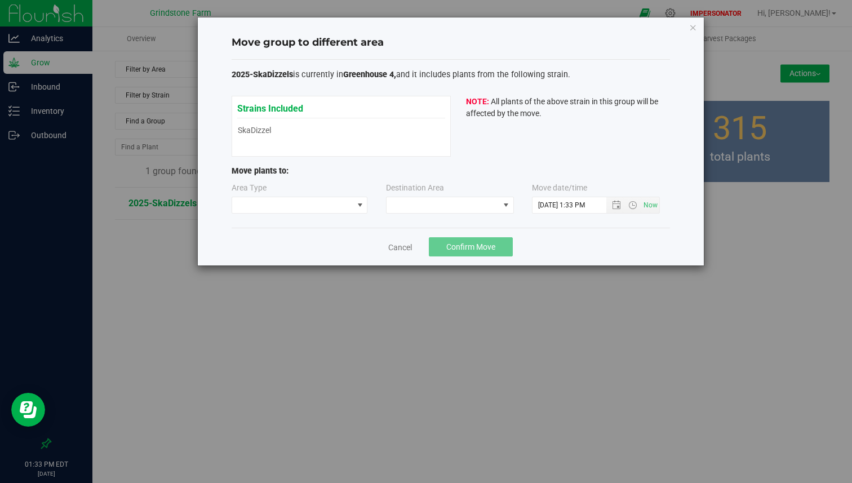
click at [322, 214] on div "Area Type Destination Area Move date/time [DATE] 1:33 PM" at bounding box center [451, 200] width 439 height 37
click at [325, 205] on span at bounding box center [292, 205] width 121 height 16
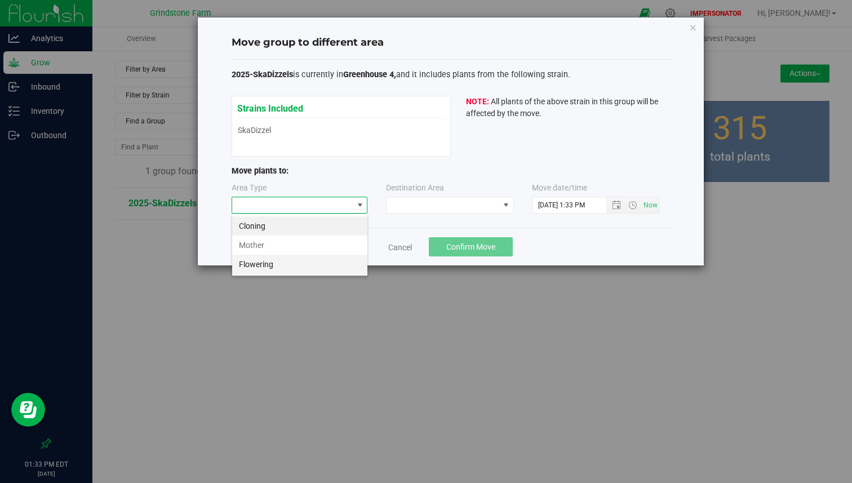
scroll to position [17, 136]
click at [280, 272] on li "Flowering" at bounding box center [299, 264] width 135 height 19
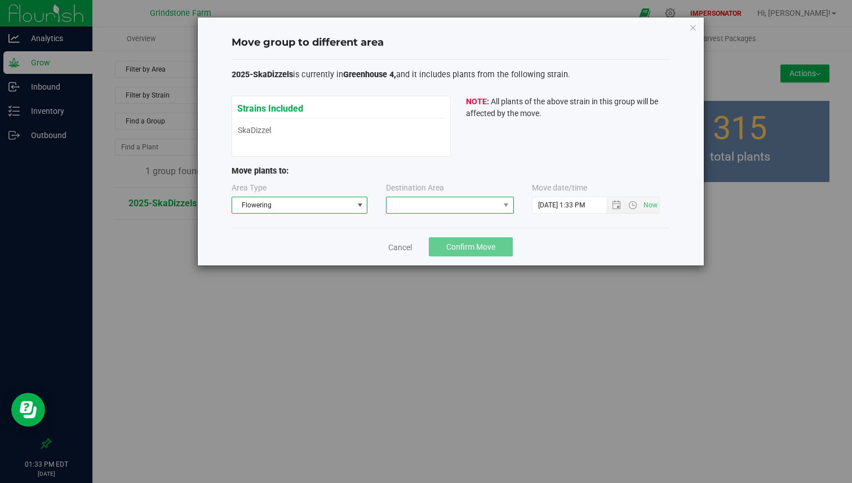
click at [415, 213] on span at bounding box center [443, 205] width 113 height 16
click at [410, 250] on li "Field 10" at bounding box center [450, 253] width 127 height 19
click at [542, 207] on input "[DATE] 1:33 PM" at bounding box center [579, 205] width 93 height 16
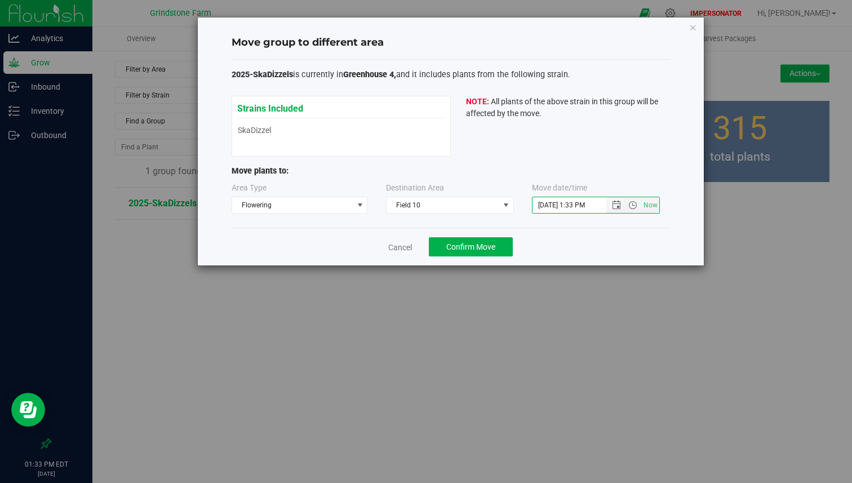
click at [542, 207] on input "[DATE] 1:33 PM" at bounding box center [579, 205] width 93 height 16
click at [537, 207] on input "[DATE] 1:33 PM" at bounding box center [579, 205] width 93 height 16
click at [549, 207] on input "[DATE] 1:33 PM" at bounding box center [579, 205] width 93 height 16
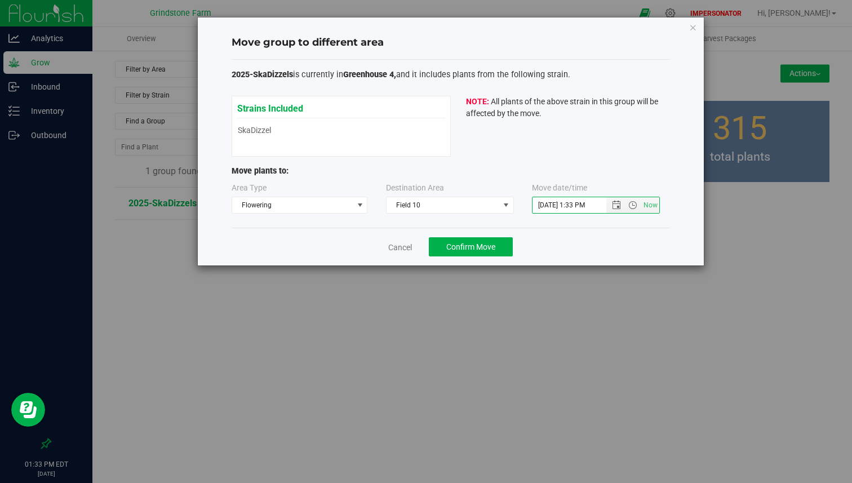
type input "[DATE] 1:33 PM"
click at [555, 223] on div "2025-SkaDizzels is currently in Greenhouse 4, and it includes plants from the f…" at bounding box center [451, 144] width 439 height 169
click at [485, 247] on span "Confirm Move" at bounding box center [471, 246] width 49 height 9
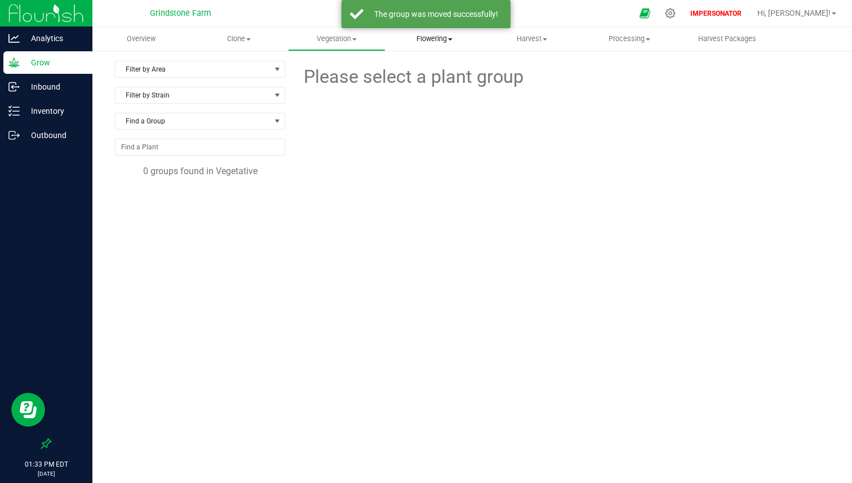
click at [430, 36] on span "Flowering" at bounding box center [434, 39] width 96 height 10
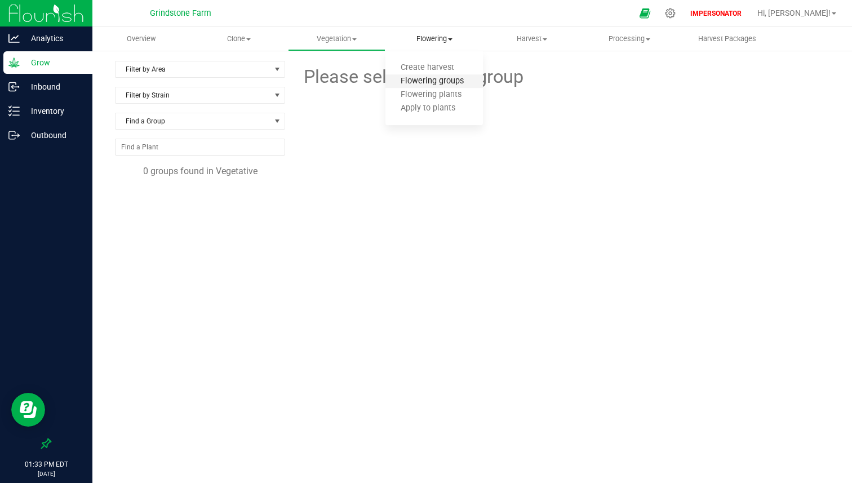
click at [429, 82] on span "Flowering groups" at bounding box center [433, 82] width 94 height 10
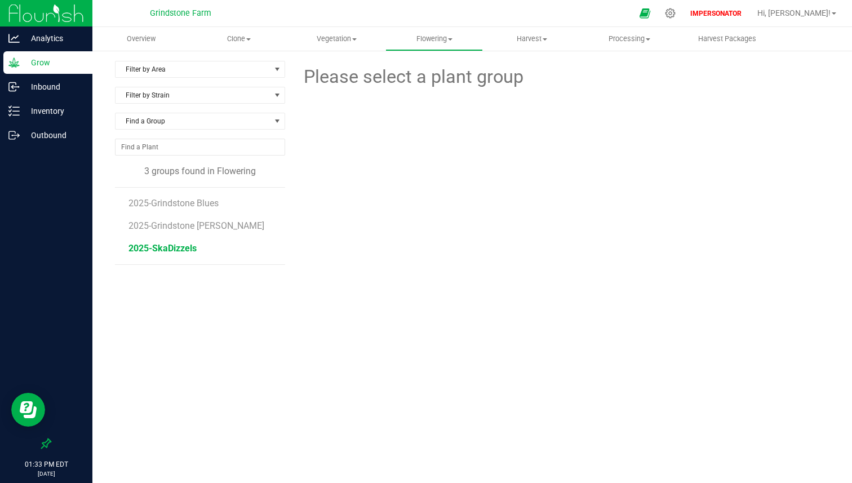
click at [184, 251] on span "2025-SkaDizzels" at bounding box center [163, 248] width 68 height 11
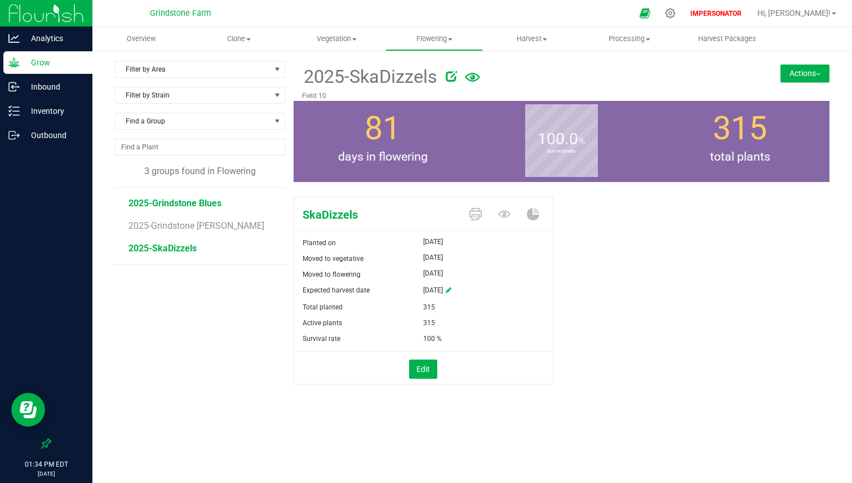
click at [182, 201] on span "2025-Grindstone Blues" at bounding box center [175, 203] width 93 height 11
drag, startPoint x: 310, startPoint y: 322, endPoint x: 460, endPoint y: 322, distance: 150.5
click at [460, 322] on div "Active plants 50" at bounding box center [423, 323] width 259 height 16
click at [234, 231] on li "2025-Grindstone [PERSON_NAME]" at bounding box center [203, 221] width 148 height 23
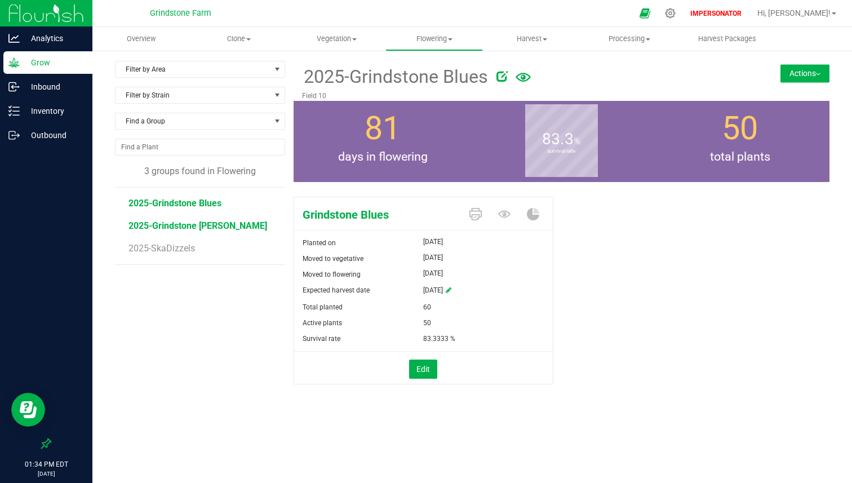
click at [237, 228] on span "2025-Grindstone [PERSON_NAME]" at bounding box center [198, 225] width 139 height 11
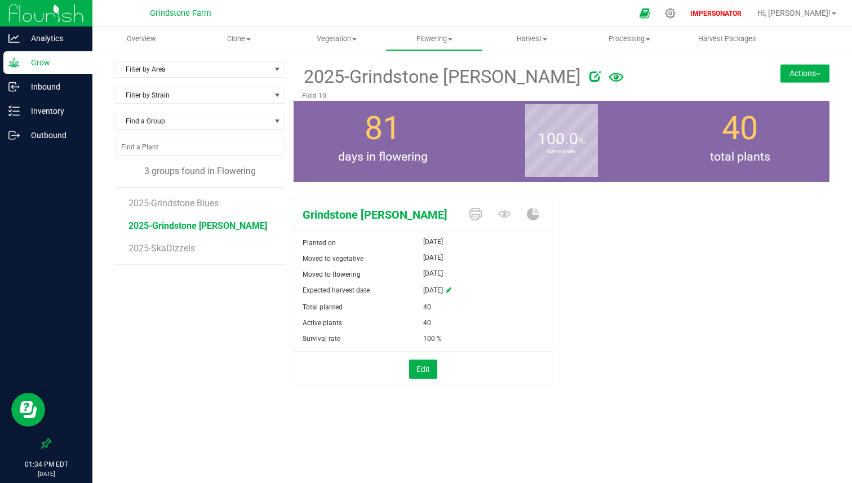
click at [207, 237] on li "2025-SkaDizzels" at bounding box center [203, 249] width 148 height 32
click at [187, 248] on span "2025-SkaDizzels" at bounding box center [163, 248] width 68 height 11
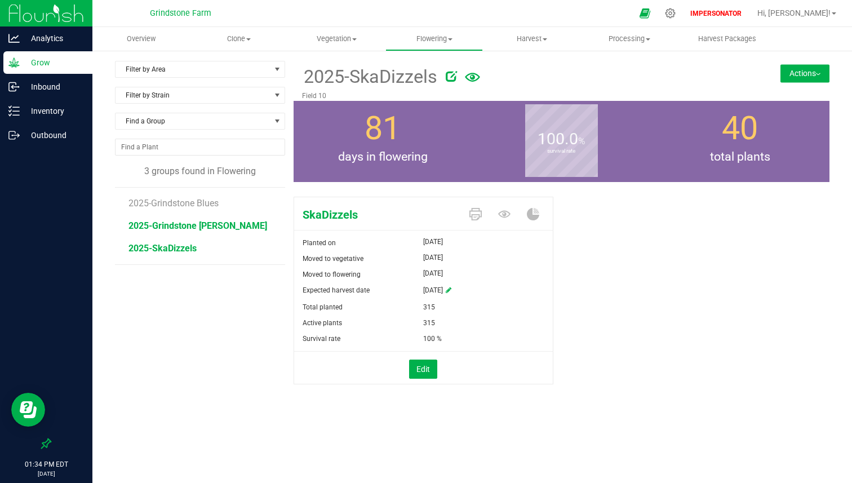
click at [218, 230] on span "2025-Grindstone [PERSON_NAME]" at bounding box center [198, 225] width 139 height 11
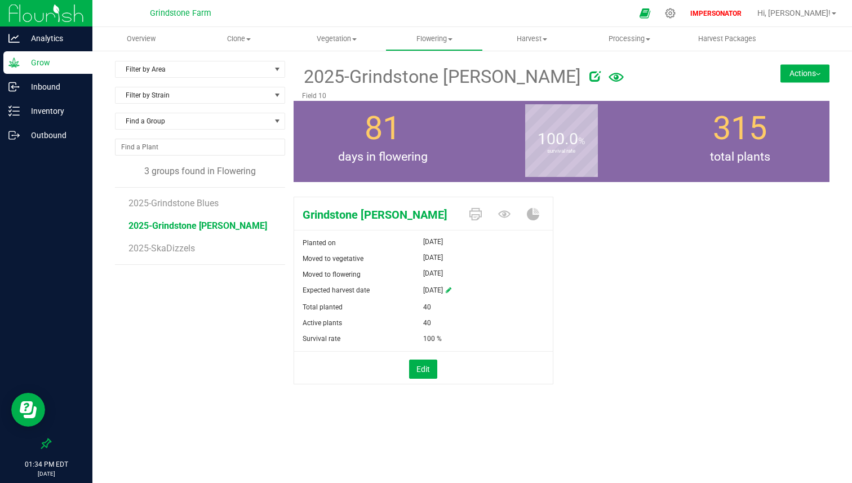
click at [429, 306] on span "40" at bounding box center [427, 307] width 8 height 16
click at [816, 77] on button "Actions" at bounding box center [805, 73] width 49 height 18
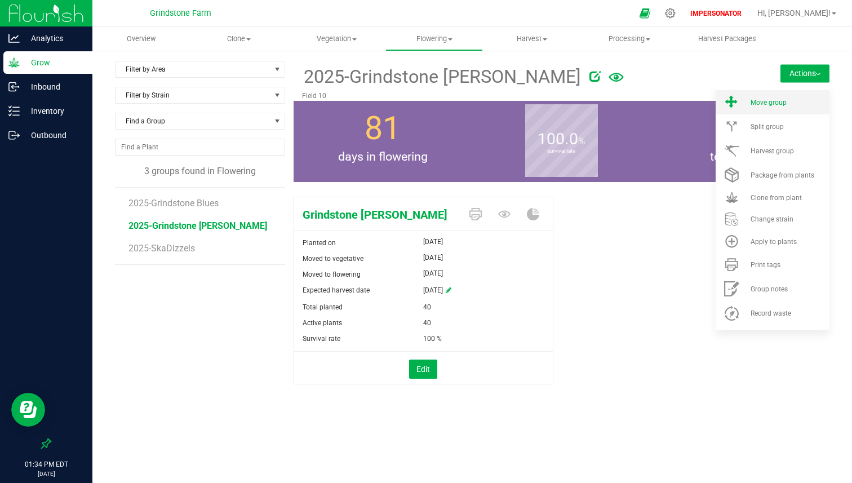
click at [775, 105] on span "Move group" at bounding box center [769, 103] width 36 height 8
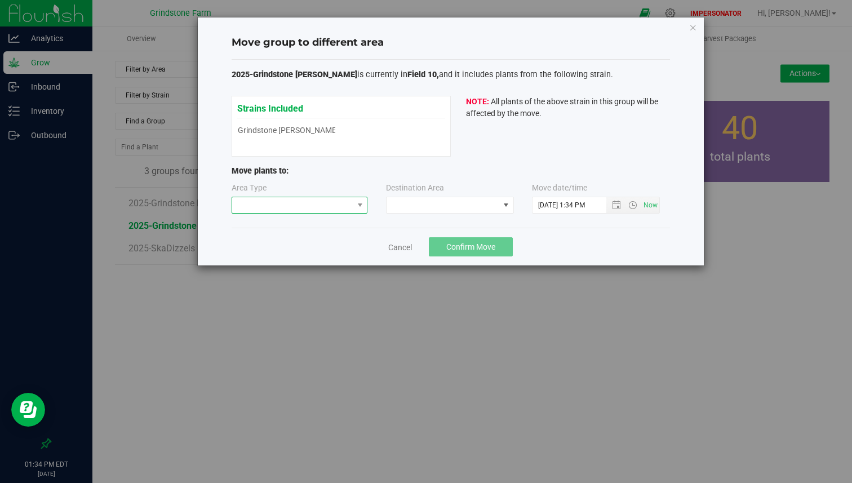
click at [330, 201] on span at bounding box center [292, 205] width 121 height 16
click at [301, 230] on li "Vegetative" at bounding box center [299, 225] width 135 height 19
click at [445, 205] on span at bounding box center [443, 205] width 113 height 16
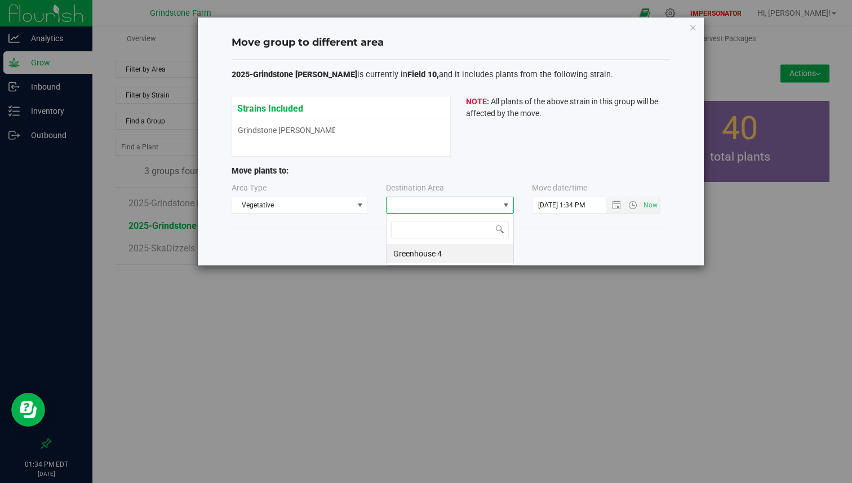
scroll to position [17, 128]
click at [422, 250] on li "Greenhouse 4" at bounding box center [450, 253] width 127 height 19
click at [541, 203] on input "[DATE] 1:34 PM" at bounding box center [579, 205] width 93 height 16
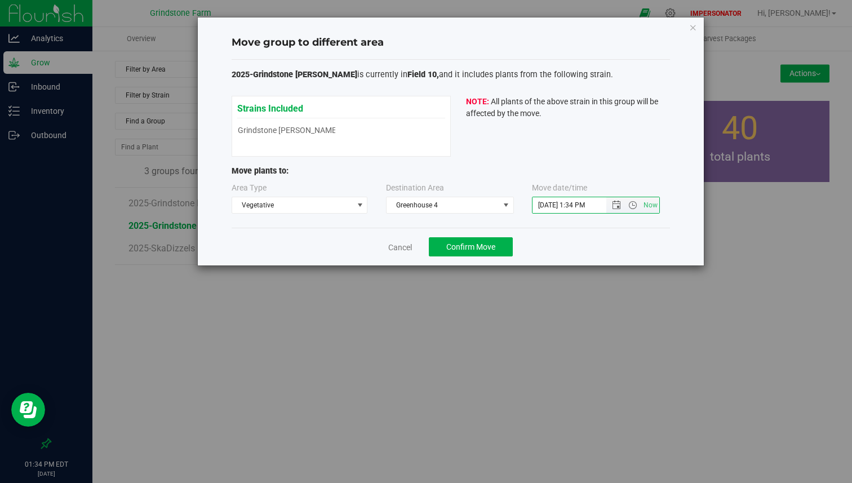
click at [540, 204] on input "[DATE] 1:34 PM" at bounding box center [579, 205] width 93 height 16
click at [540, 205] on input "[DATE] 1:34 PM" at bounding box center [579, 205] width 93 height 16
click at [539, 207] on input "[DATE] 1:34 PM" at bounding box center [579, 205] width 93 height 16
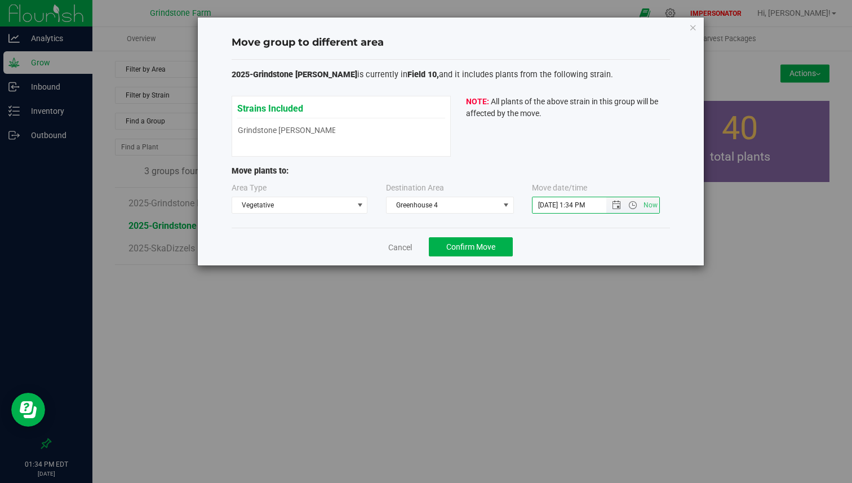
click at [547, 205] on input "[DATE] 1:34 PM" at bounding box center [579, 205] width 93 height 16
type input "[DATE] 1:34 PM"
click at [545, 226] on div "2025-Grindstone [PERSON_NAME] is currently in Field 10, and it includes plants …" at bounding box center [451, 144] width 439 height 169
click at [492, 246] on span "Confirm Move" at bounding box center [471, 246] width 49 height 9
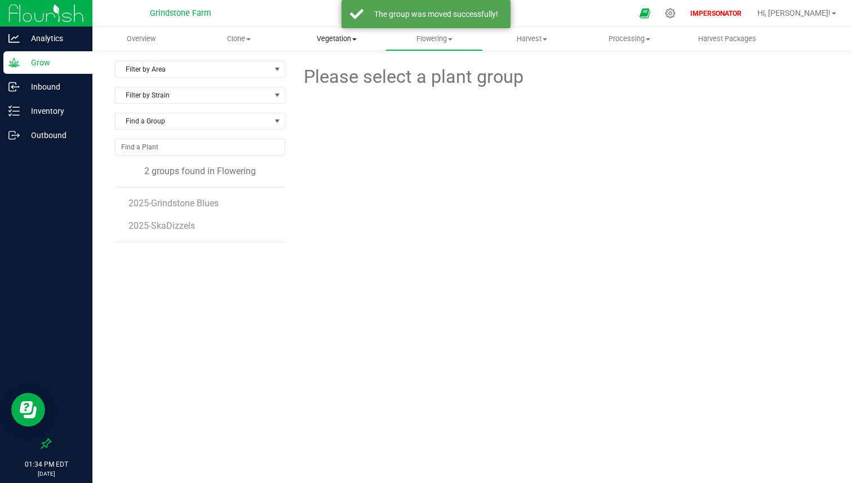
click at [338, 40] on span "Vegetation" at bounding box center [337, 39] width 96 height 10
click at [331, 65] on span "Veg groups" at bounding box center [324, 68] width 72 height 10
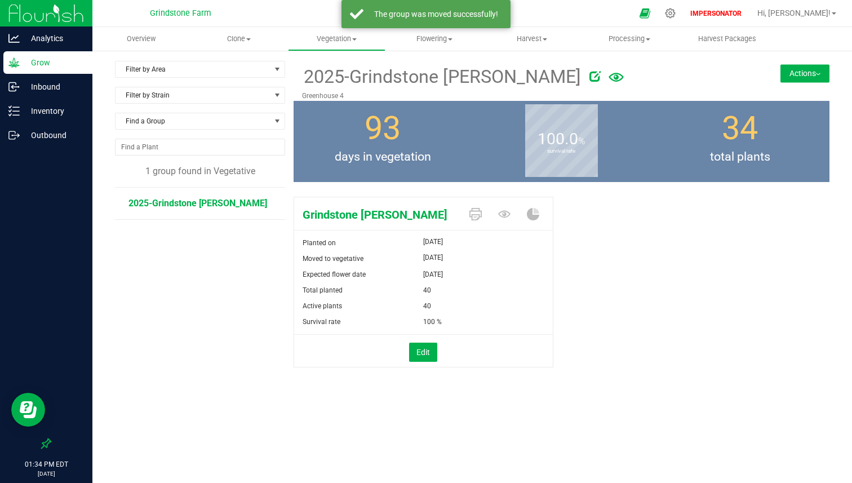
click at [828, 84] on div "2025-Grindstone [PERSON_NAME] Greenhouse 4 Actions Move group Split group" at bounding box center [562, 81] width 536 height 40
click at [820, 78] on button "Actions" at bounding box center [805, 73] width 49 height 18
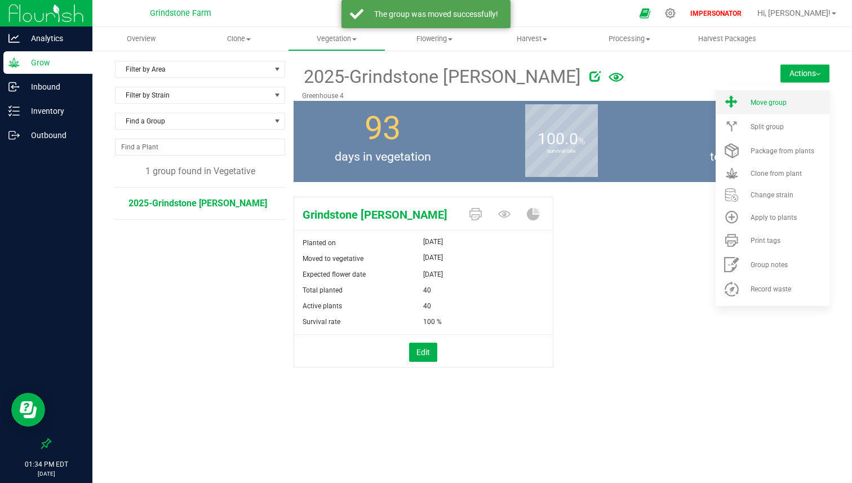
click at [791, 100] on div "Move group" at bounding box center [789, 103] width 77 height 8
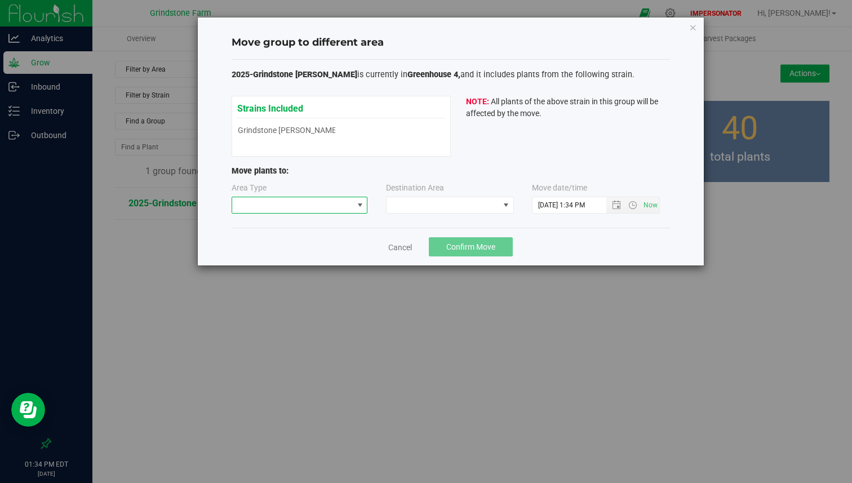
click at [352, 205] on span at bounding box center [300, 205] width 136 height 17
click at [323, 227] on li "Cloning" at bounding box center [299, 225] width 135 height 19
click at [428, 218] on div "Area Type Cloning Destination Area Move date/time" at bounding box center [451, 200] width 439 height 37
click at [434, 210] on span at bounding box center [443, 205] width 113 height 16
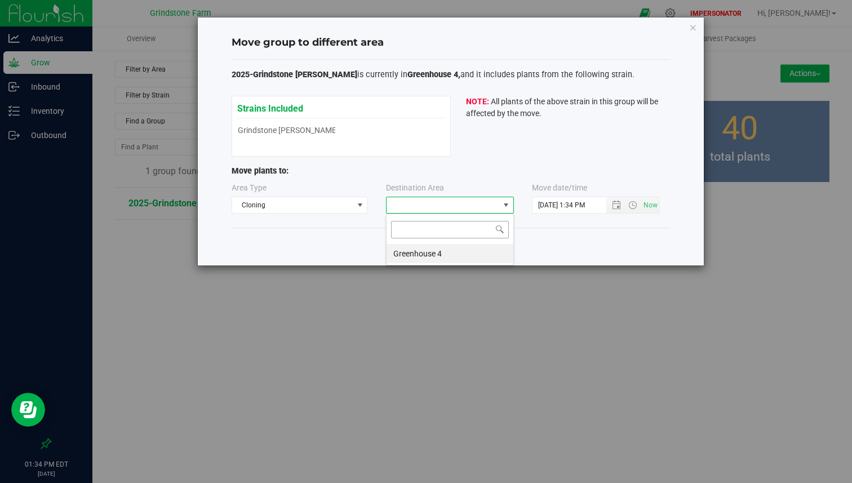
scroll to position [17, 128]
click at [417, 251] on li "Greenhouse 4" at bounding box center [450, 253] width 127 height 19
click at [540, 205] on input "[DATE] 1:34 PM" at bounding box center [579, 205] width 93 height 16
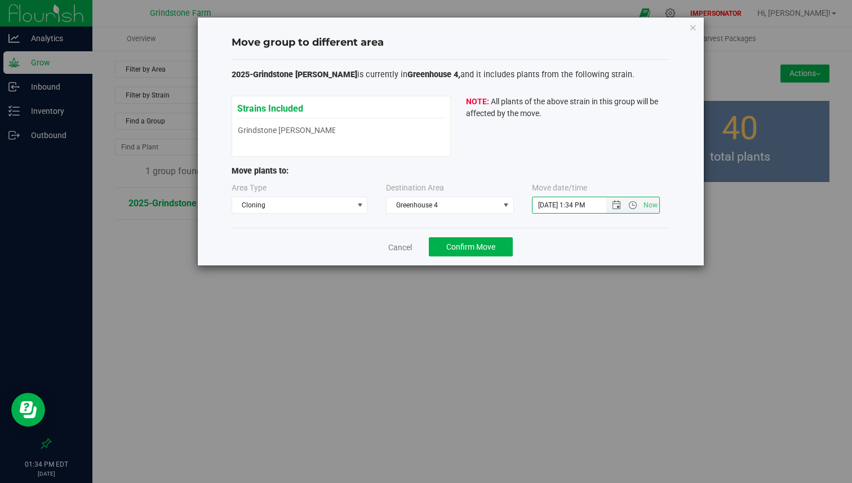
click at [551, 204] on input "[DATE] 1:34 PM" at bounding box center [579, 205] width 93 height 16
click at [549, 205] on input "[DATE] 1:34 PM" at bounding box center [579, 205] width 93 height 16
type input "[DATE] 1:34 PM"
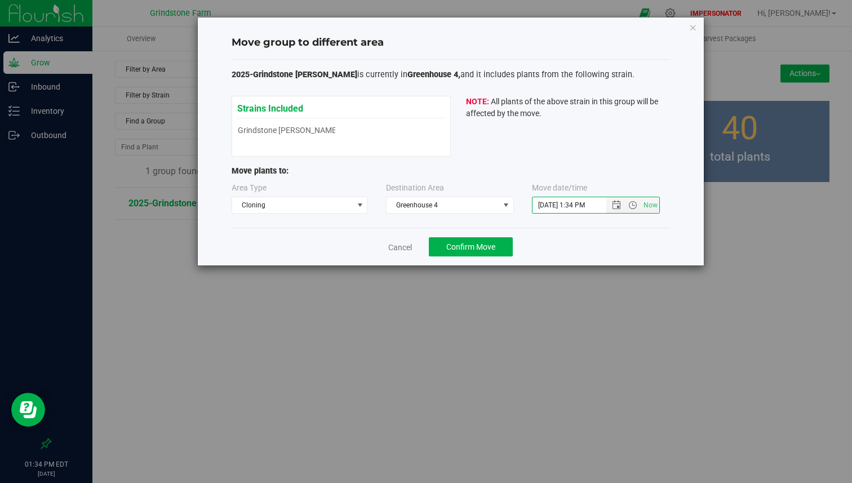
click at [559, 222] on div "2025-Grindstone [PERSON_NAME] is currently in Greenhouse 4, and it includes pla…" at bounding box center [451, 144] width 439 height 169
click at [497, 247] on button "Confirm Move" at bounding box center [471, 246] width 84 height 19
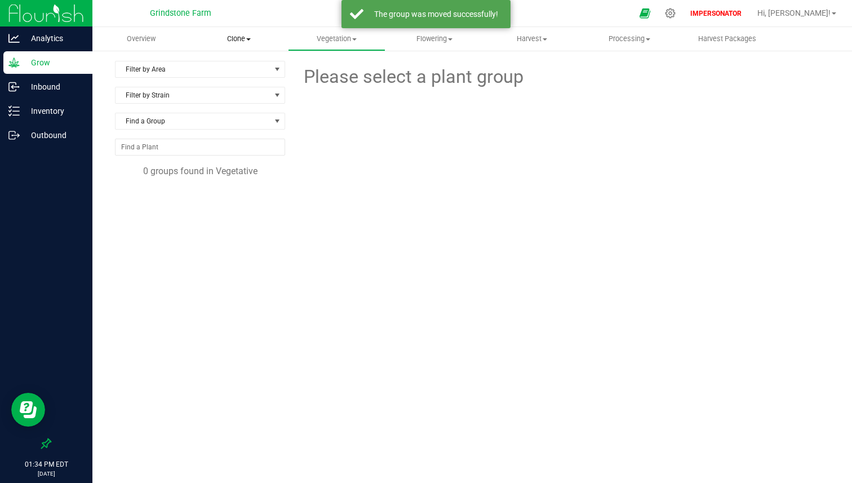
click at [247, 39] on span at bounding box center [248, 39] width 5 height 2
click at [236, 77] on span "Cloning groups" at bounding box center [232, 82] width 85 height 10
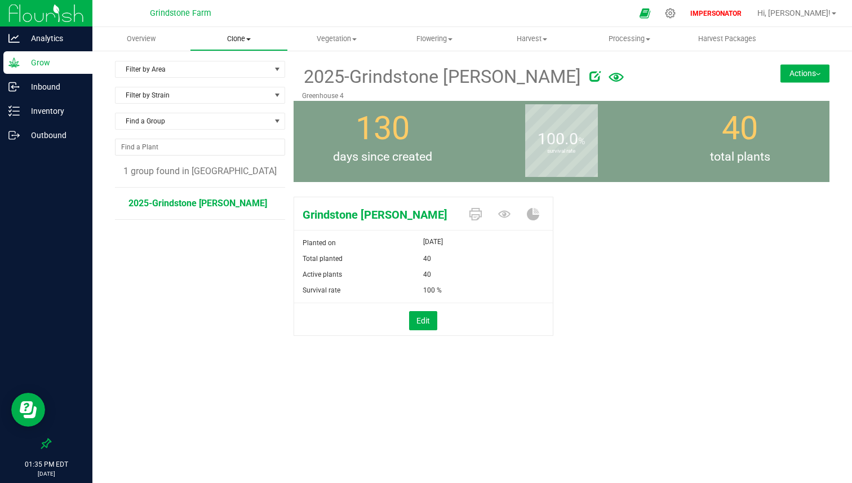
click at [236, 41] on span "Clone" at bounding box center [239, 39] width 96 height 10
click at [232, 64] on span "Create plants" at bounding box center [229, 68] width 79 height 10
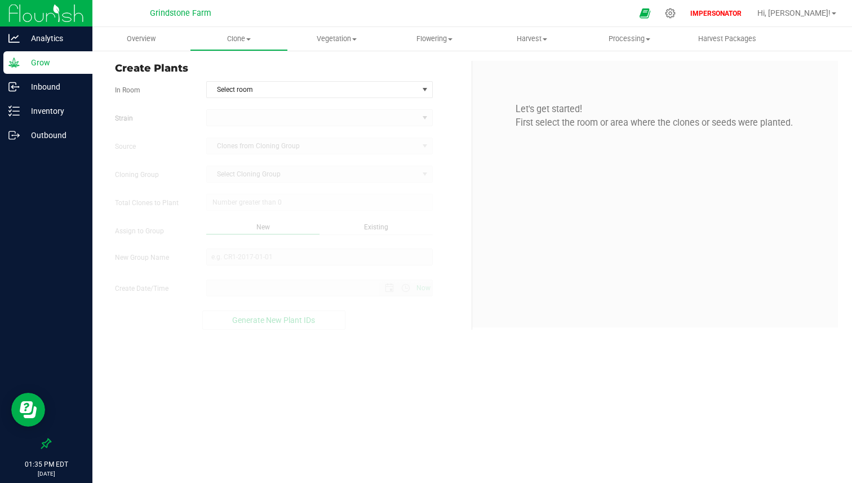
type input "[DATE] 1:35 PM"
click at [366, 96] on span "Select room" at bounding box center [312, 90] width 211 height 16
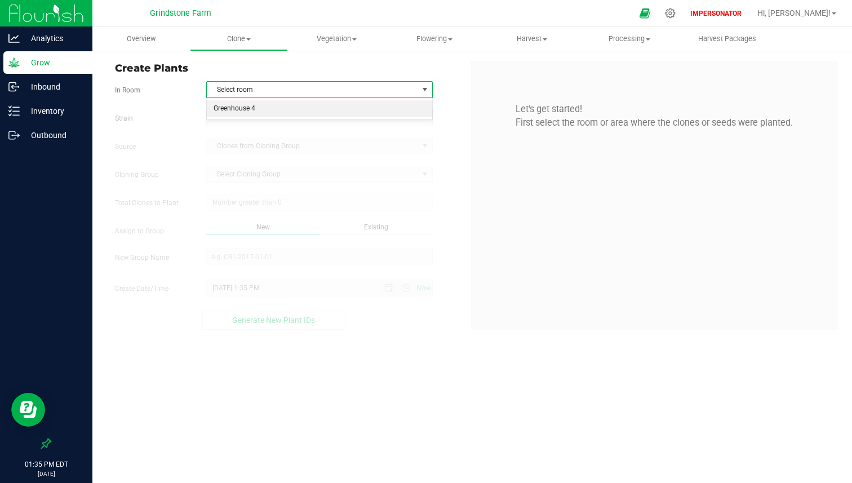
click at [336, 109] on li "Greenhouse 4" at bounding box center [320, 108] width 226 height 17
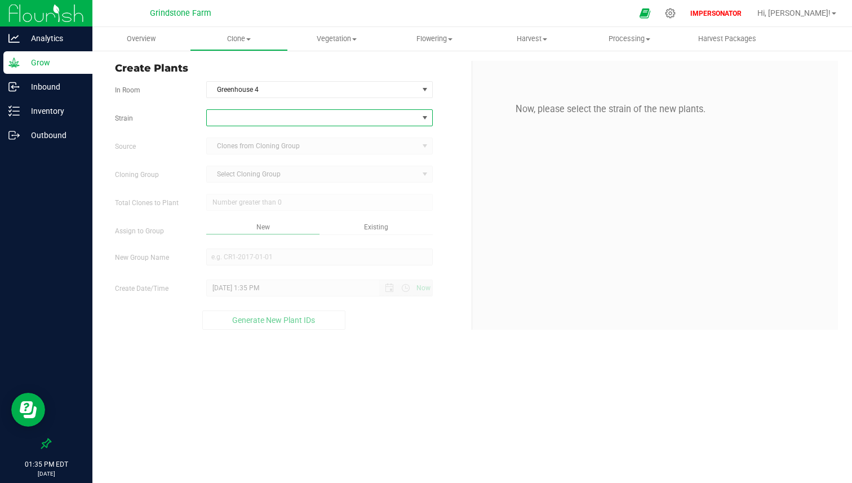
click at [326, 119] on span at bounding box center [312, 118] width 211 height 16
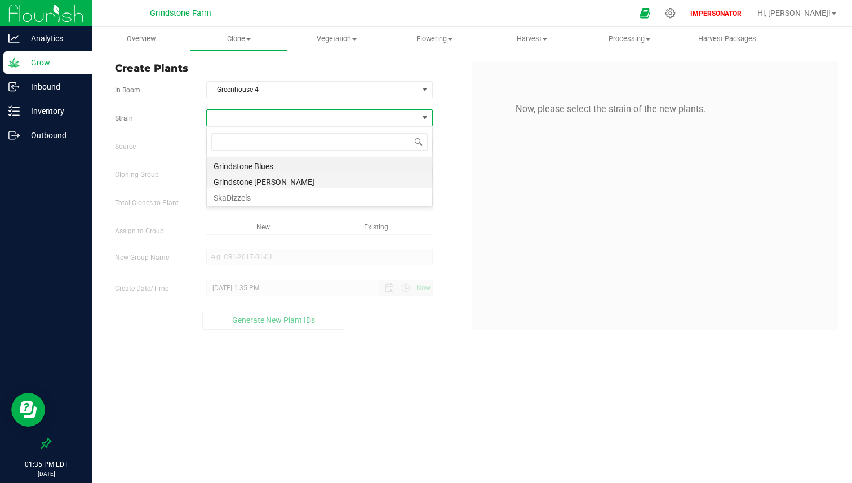
click at [295, 178] on li "Grindstone [PERSON_NAME]" at bounding box center [320, 181] width 226 height 16
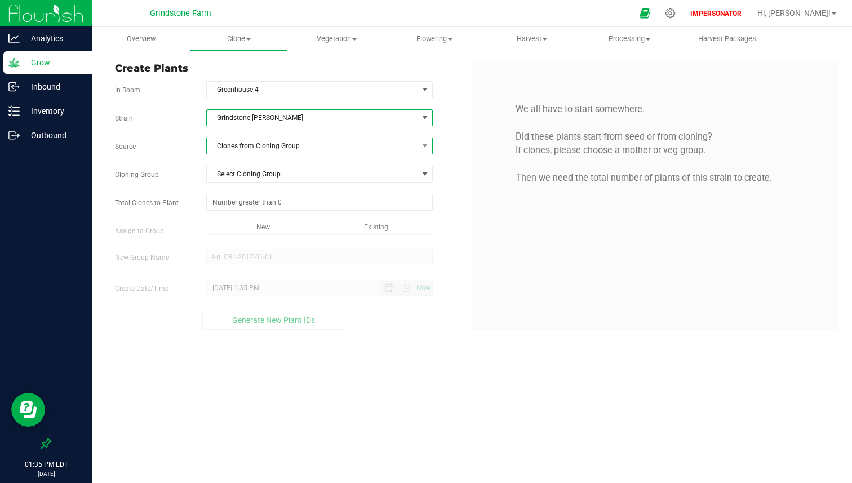
click at [306, 152] on span "Clones from Cloning Group" at bounding box center [312, 146] width 211 height 16
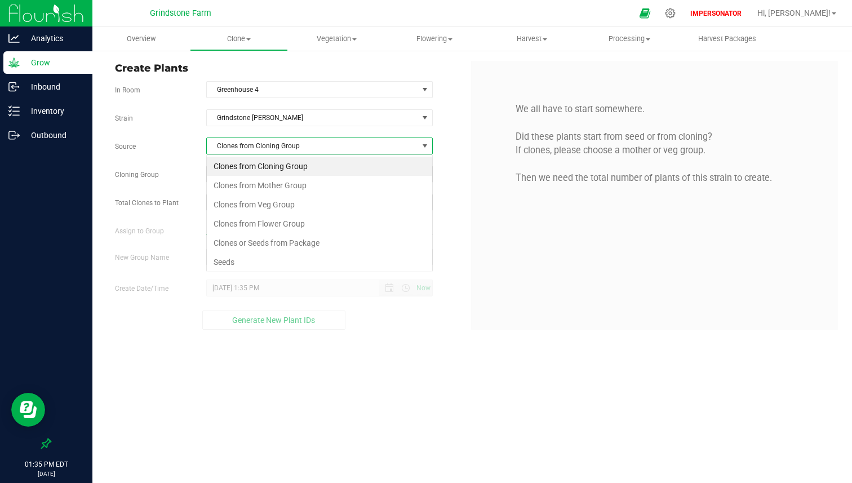
scroll to position [17, 227]
click at [277, 259] on li "Seeds" at bounding box center [320, 262] width 226 height 19
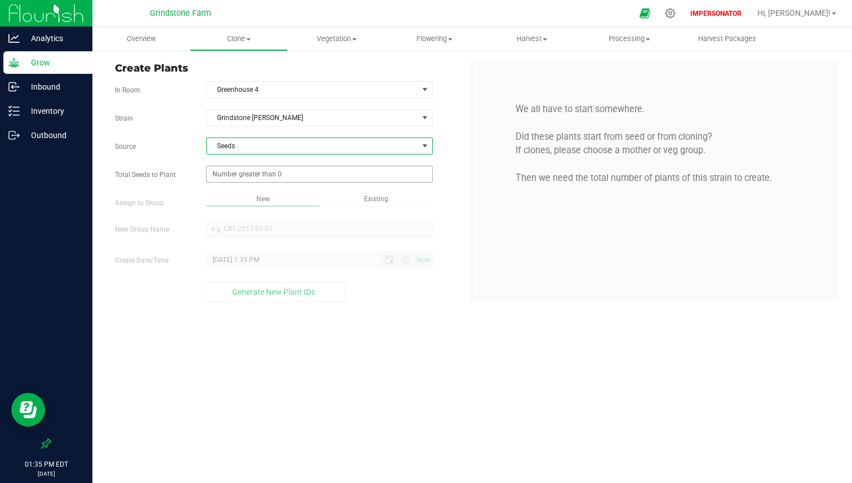
click at [295, 176] on span at bounding box center [319, 174] width 227 height 17
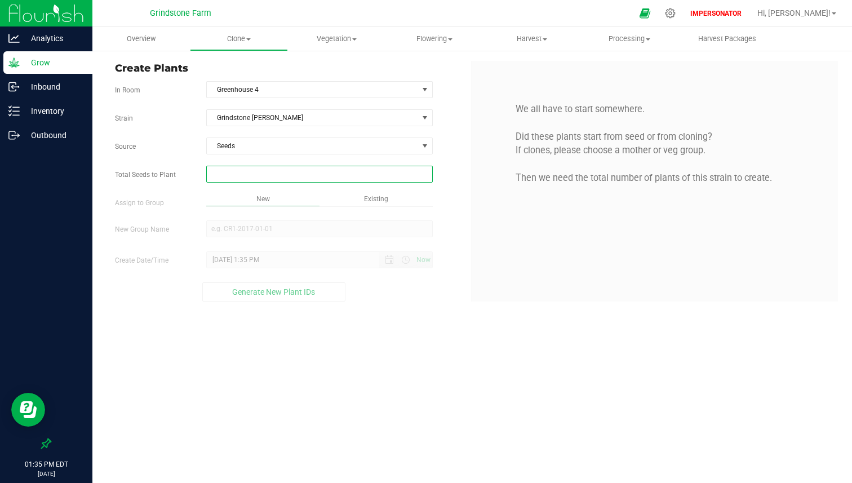
paste input "44"
type input "44"
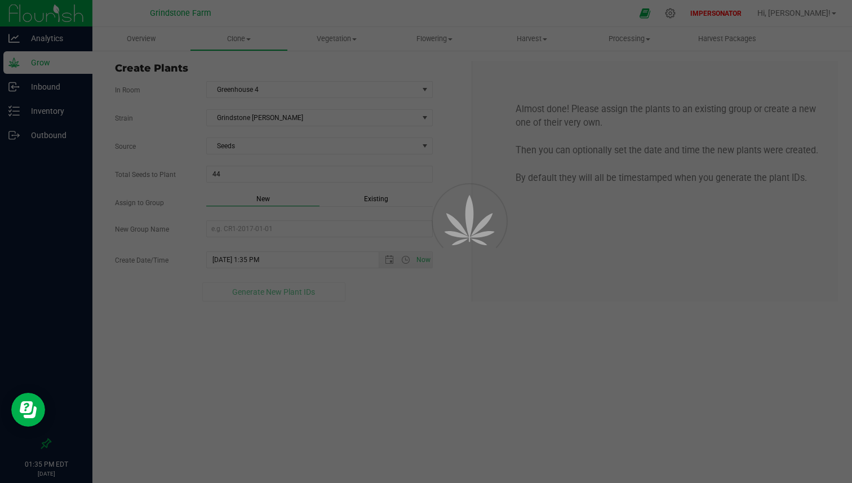
click at [365, 202] on div "Overview Clone Create plants Cloning groups Cloning plants Apply to plants Vege…" at bounding box center [472, 255] width 760 height 456
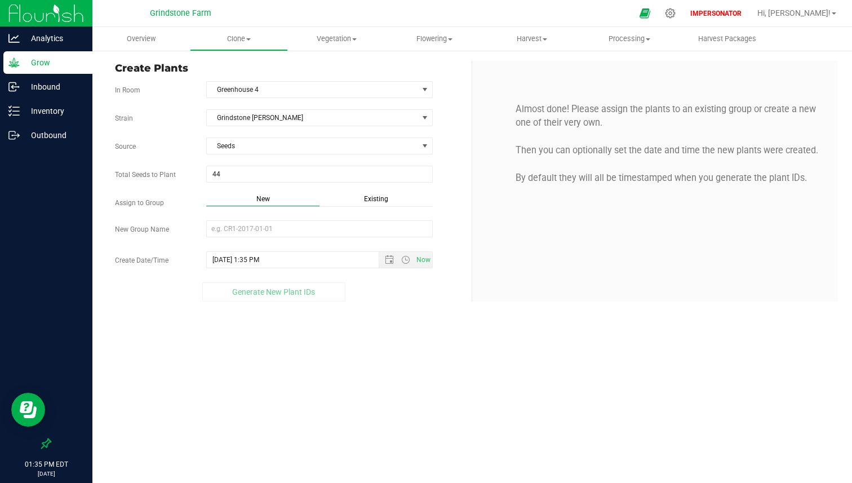
click at [364, 201] on div "Existing" at bounding box center [376, 200] width 113 height 13
click at [331, 222] on span "Select Plant Group" at bounding box center [312, 229] width 211 height 16
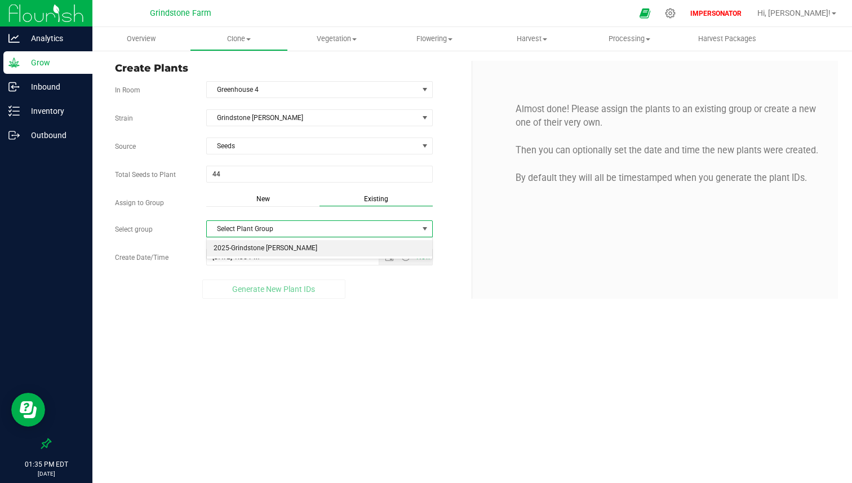
click at [306, 249] on li "2025-Grindstone [PERSON_NAME]" at bounding box center [320, 248] width 226 height 17
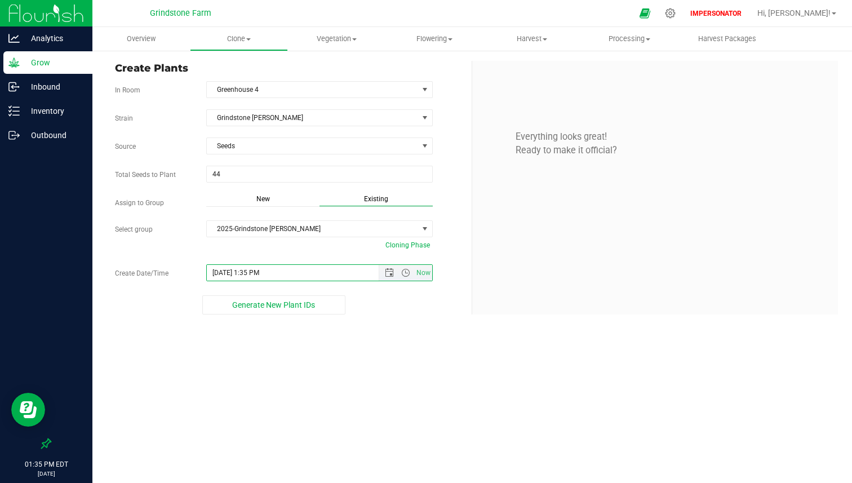
click at [213, 276] on input "[DATE] 1:35 PM" at bounding box center [303, 273] width 192 height 16
click at [227, 276] on input "[DATE] 1:35 PM" at bounding box center [303, 273] width 192 height 16
click at [222, 276] on input "[DATE] 1:35 PM" at bounding box center [303, 273] width 192 height 16
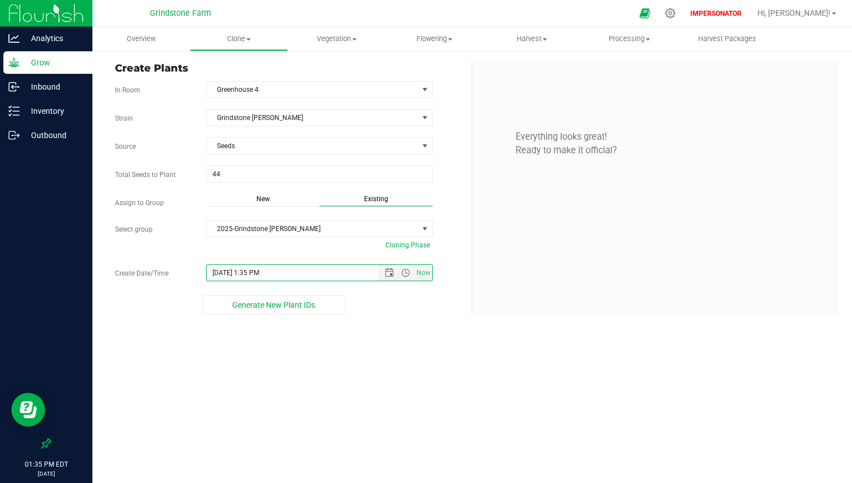
type input "[DATE] 1:35 PM"
click at [177, 297] on div "Generate New Plant IDs" at bounding box center [274, 304] width 318 height 19
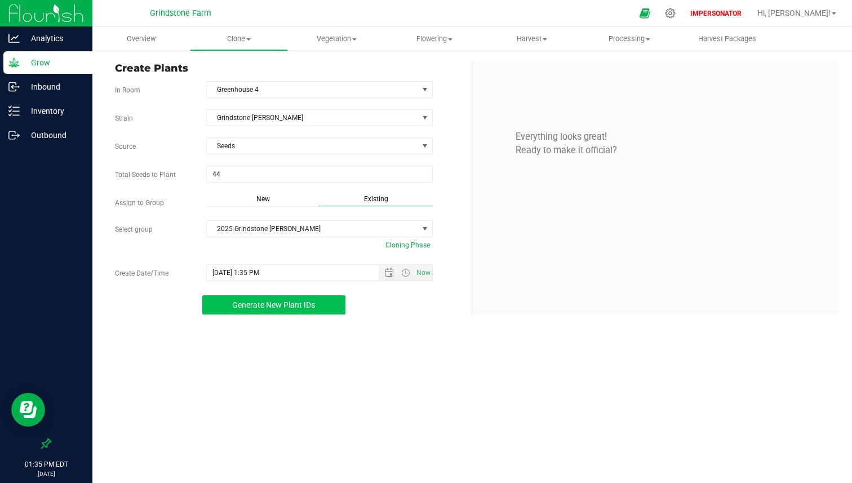
click at [237, 310] on button "Generate New Plant IDs" at bounding box center [273, 304] width 143 height 19
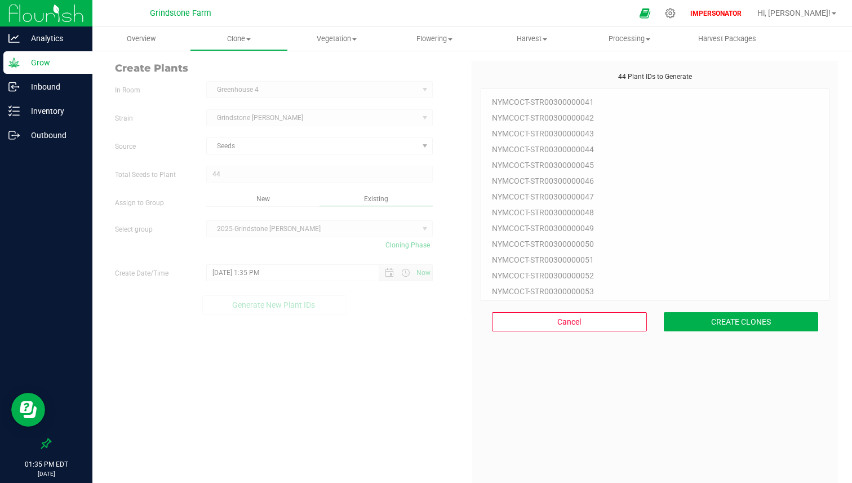
scroll to position [34, 0]
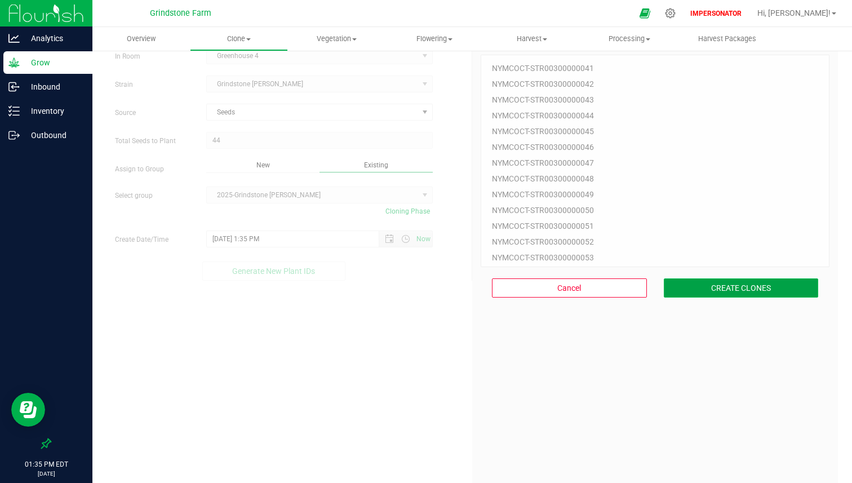
click at [714, 289] on button "CREATE CLONES" at bounding box center [741, 288] width 155 height 19
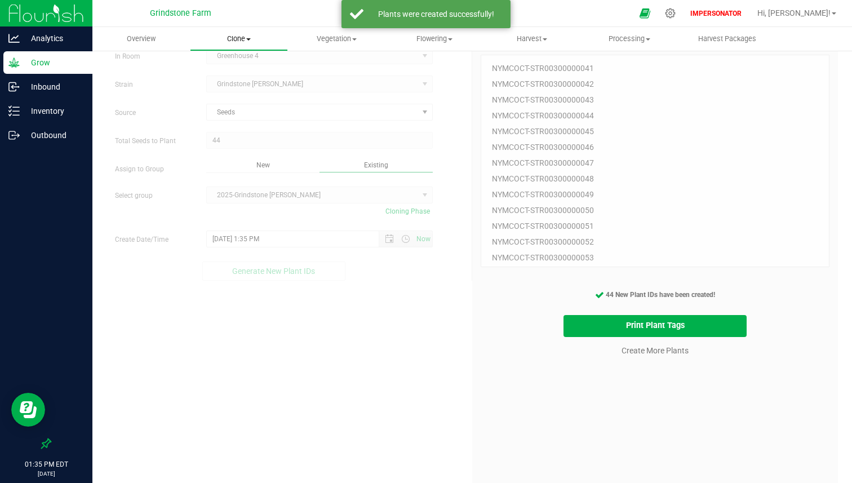
click at [228, 38] on span "Clone" at bounding box center [239, 39] width 96 height 10
click at [222, 81] on span "Cloning groups" at bounding box center [232, 82] width 85 height 10
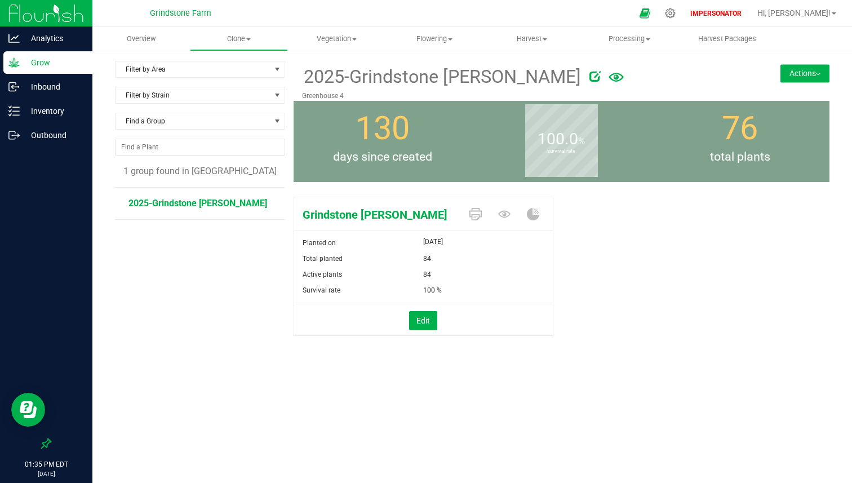
click at [797, 72] on button "Actions" at bounding box center [805, 73] width 49 height 18
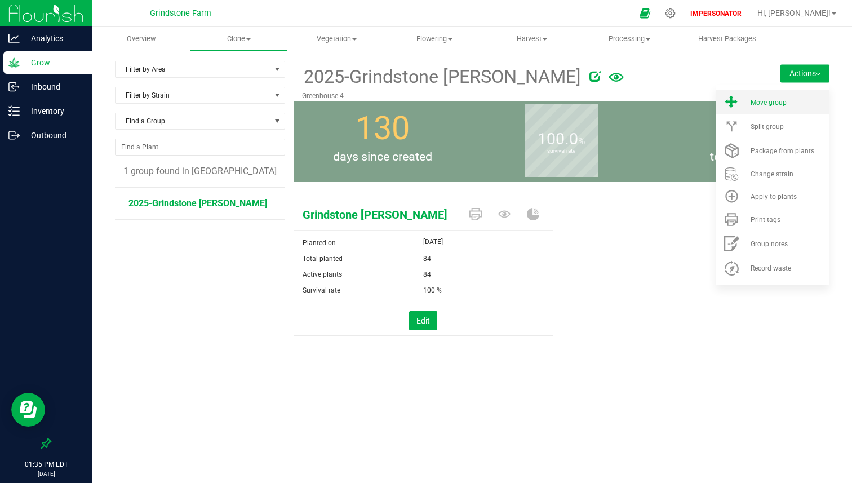
click at [780, 96] on li "Move group" at bounding box center [773, 102] width 114 height 24
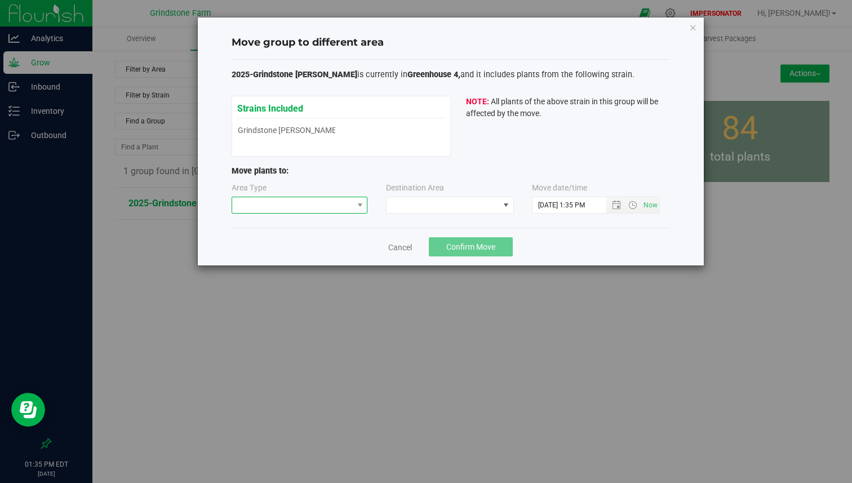
click at [304, 200] on span at bounding box center [292, 205] width 121 height 16
click at [280, 230] on li "Vegetative" at bounding box center [299, 225] width 135 height 19
click at [438, 194] on label "Destination Area" at bounding box center [415, 188] width 58 height 12
click at [434, 203] on span at bounding box center [443, 205] width 113 height 16
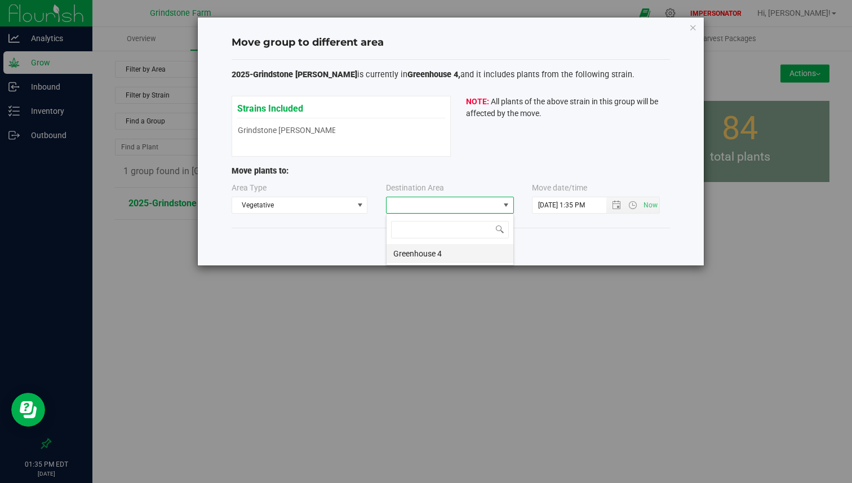
scroll to position [17, 128]
click at [424, 254] on li "Greenhouse 4" at bounding box center [450, 253] width 127 height 19
click at [533, 207] on input "[DATE] 1:35 PM" at bounding box center [579, 205] width 93 height 16
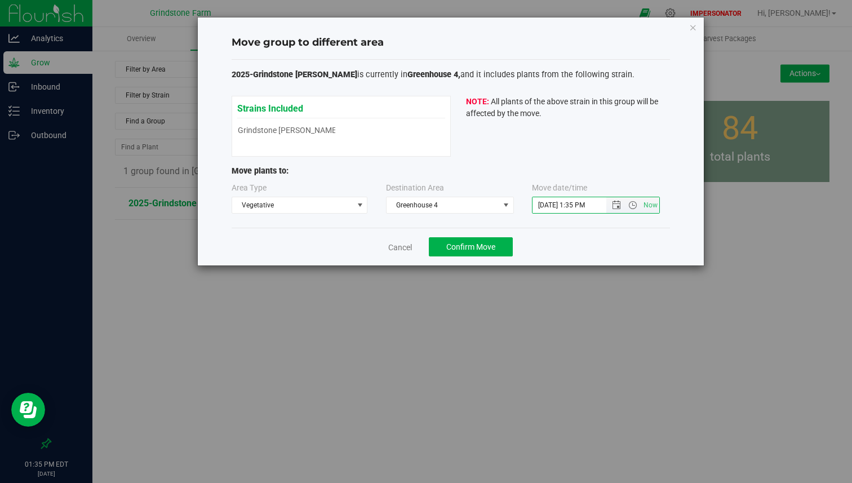
click at [534, 207] on input "[DATE] 1:35 PM" at bounding box center [579, 205] width 93 height 16
click at [538, 206] on input "[DATE] 1:35 PM" at bounding box center [579, 205] width 93 height 16
click at [546, 201] on input "[DATE] 1:35 PM" at bounding box center [579, 205] width 93 height 16
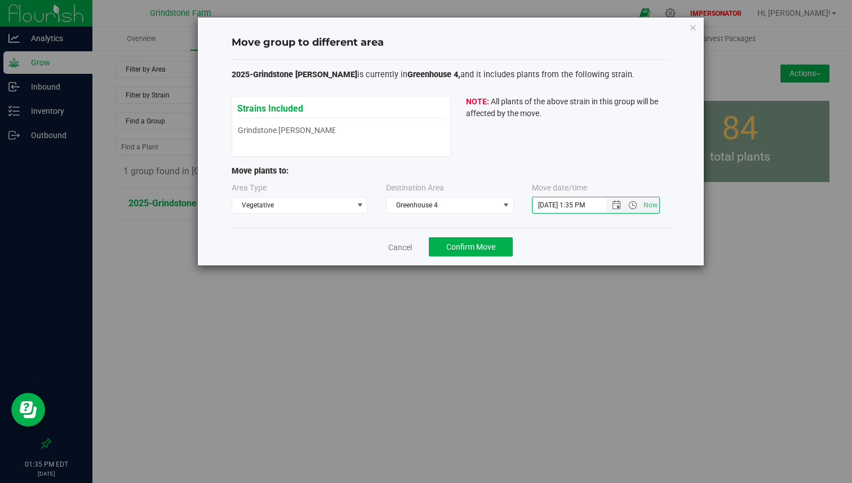
click at [546, 201] on input "[DATE] 1:35 PM" at bounding box center [579, 205] width 93 height 16
click at [548, 204] on input "[DATE] 1:35 PM" at bounding box center [579, 205] width 93 height 16
type input "[DATE] 1:35 PM"
click at [547, 223] on div "2025-Grindstone [PERSON_NAME] is currently in Greenhouse 4, and it includes pla…" at bounding box center [451, 144] width 439 height 169
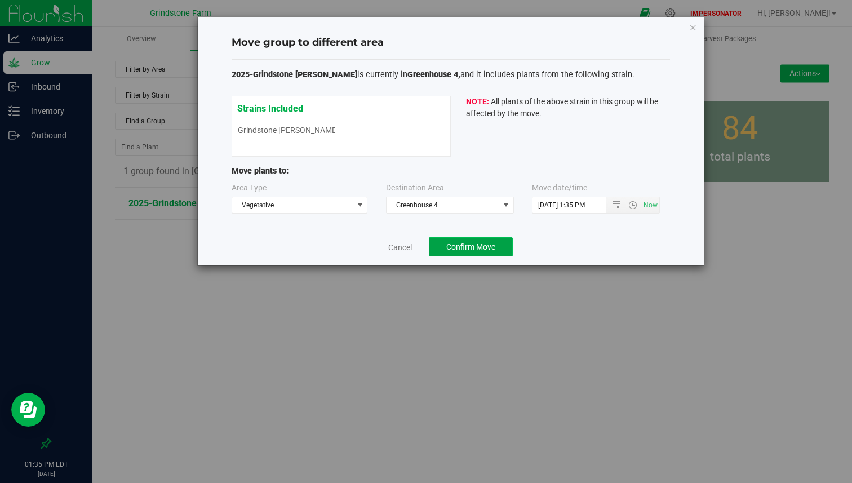
click at [490, 246] on span "Confirm Move" at bounding box center [471, 246] width 49 height 9
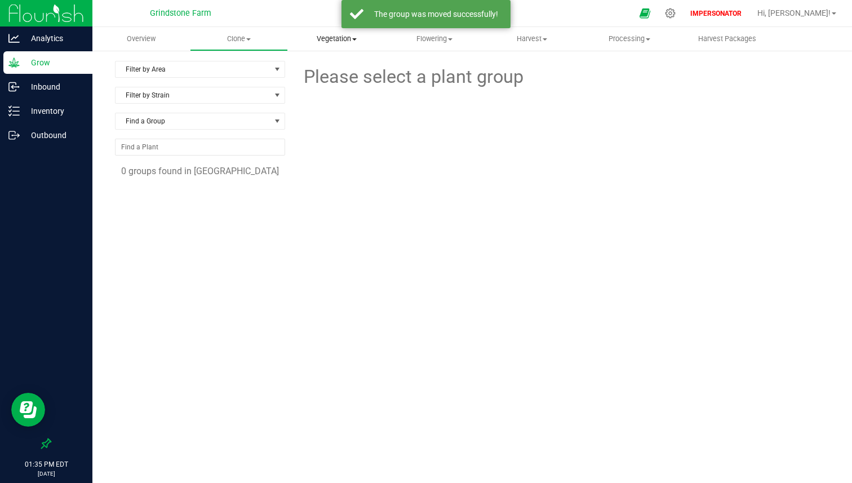
click at [359, 45] on uib-tab-heading "Vegetation Veg groups Veg plants Mother groups Mother plants Apply to plants" at bounding box center [337, 39] width 96 height 23
click at [339, 67] on span "Veg groups" at bounding box center [324, 68] width 72 height 10
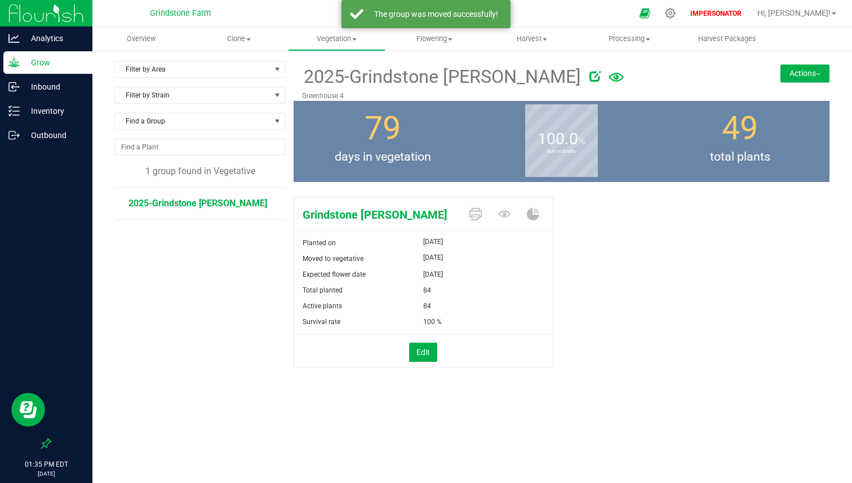
click at [815, 62] on div "2025-Grindstone [PERSON_NAME] Greenhouse 4 Actions Move group Split group" at bounding box center [562, 81] width 536 height 40
click at [810, 70] on button "Actions" at bounding box center [805, 73] width 49 height 18
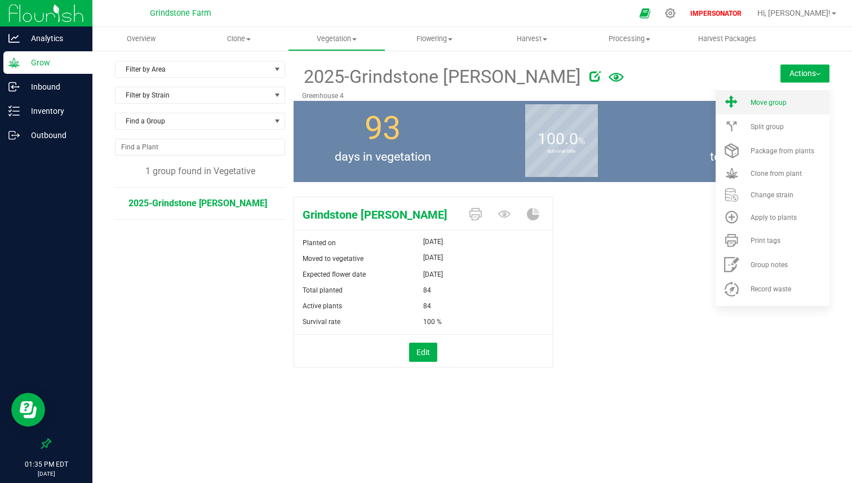
click at [779, 100] on span "Move group" at bounding box center [769, 103] width 36 height 8
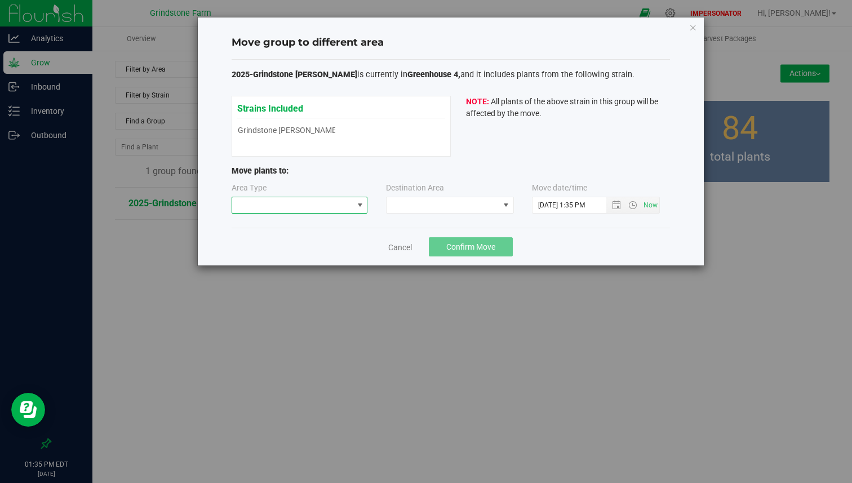
click at [315, 204] on span at bounding box center [292, 205] width 121 height 16
click at [284, 264] on li "Flowering" at bounding box center [299, 264] width 135 height 19
click at [430, 191] on label "Destination Area" at bounding box center [415, 188] width 58 height 12
click at [430, 202] on span at bounding box center [443, 205] width 113 height 16
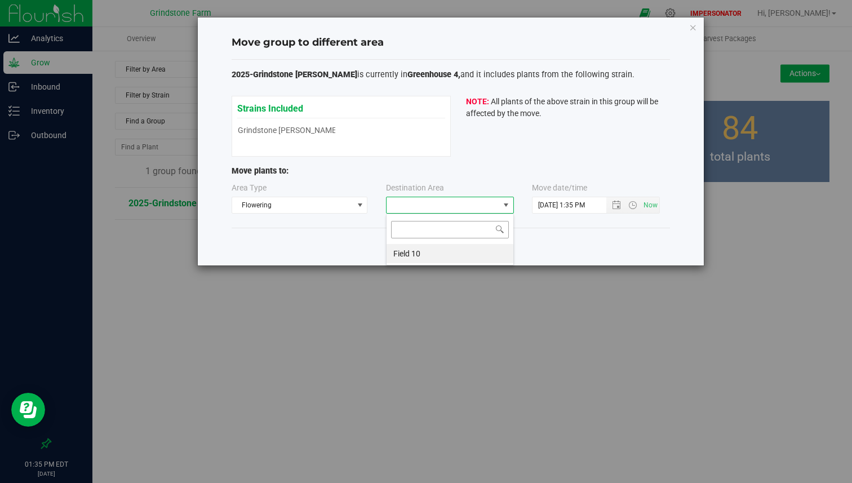
scroll to position [17, 128]
click at [417, 257] on li "Field 10" at bounding box center [450, 253] width 127 height 19
click at [538, 204] on input "[DATE] 1:35 PM" at bounding box center [579, 205] width 93 height 16
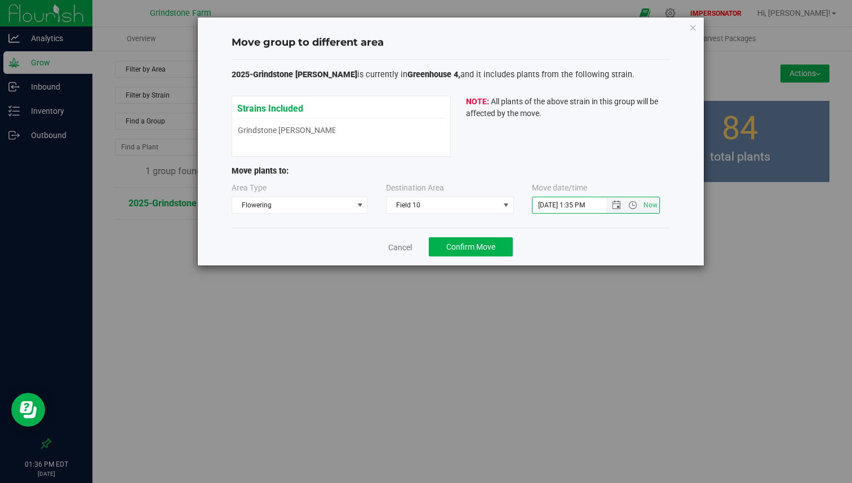
click at [538, 204] on input "[DATE] 1:35 PM" at bounding box center [579, 205] width 93 height 16
click at [549, 204] on input "[DATE] 1:35 PM" at bounding box center [579, 205] width 93 height 16
type input "[DATE] 1:35 PM"
click at [550, 224] on div "2025-Grindstone [PERSON_NAME] is currently in Greenhouse 4, and it includes pla…" at bounding box center [451, 144] width 439 height 169
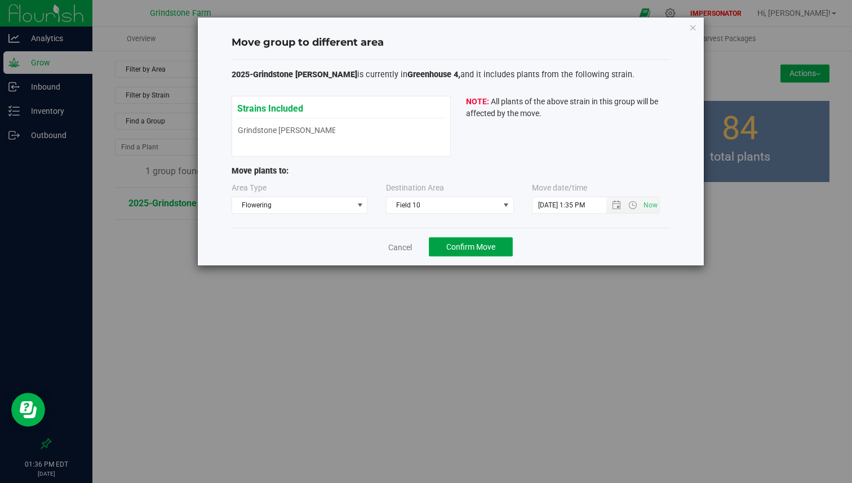
click at [499, 245] on button "Confirm Move" at bounding box center [471, 246] width 84 height 19
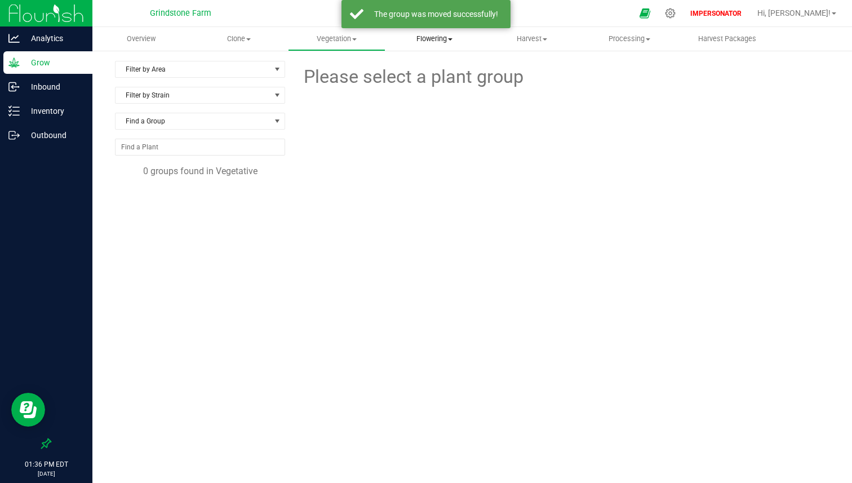
click at [454, 43] on span "Flowering" at bounding box center [434, 39] width 96 height 10
click at [436, 78] on span "Flowering groups" at bounding box center [433, 82] width 94 height 10
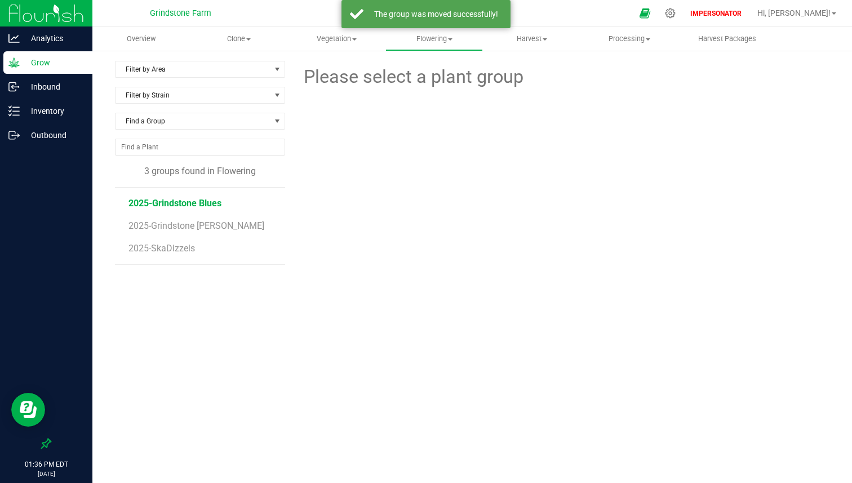
click at [190, 202] on span "2025-Grindstone Blues" at bounding box center [175, 203] width 93 height 11
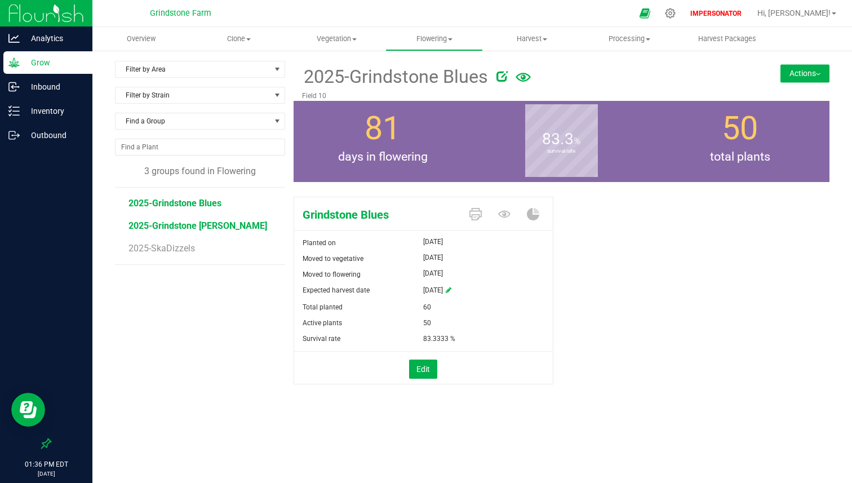
click at [204, 224] on span "2025-Grindstone [PERSON_NAME]" at bounding box center [198, 225] width 139 height 11
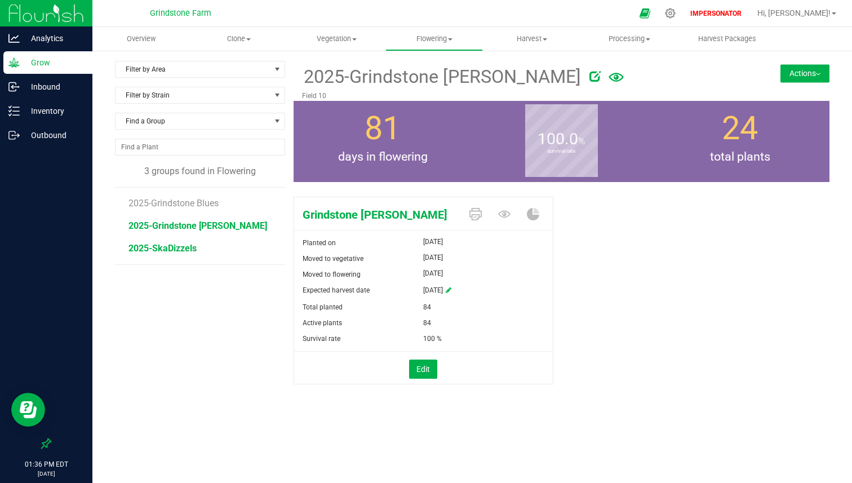
click at [163, 250] on span "2025-SkaDizzels" at bounding box center [163, 248] width 68 height 11
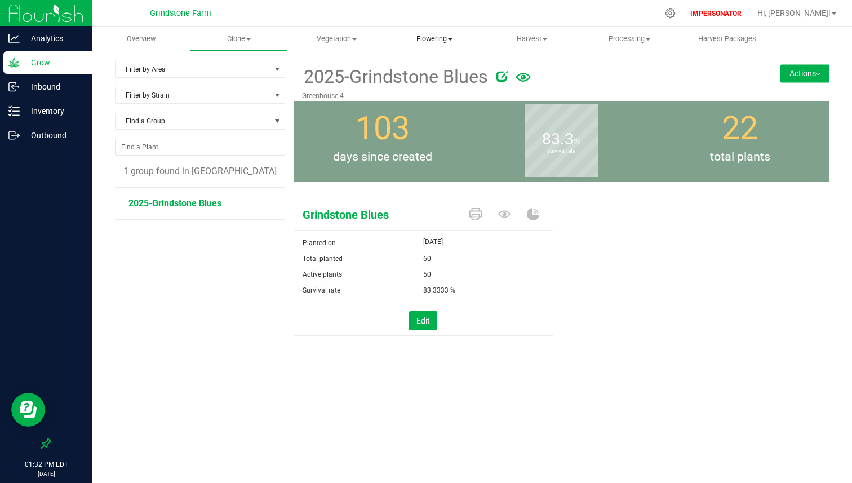
click at [453, 37] on span "Flowering" at bounding box center [434, 39] width 96 height 10
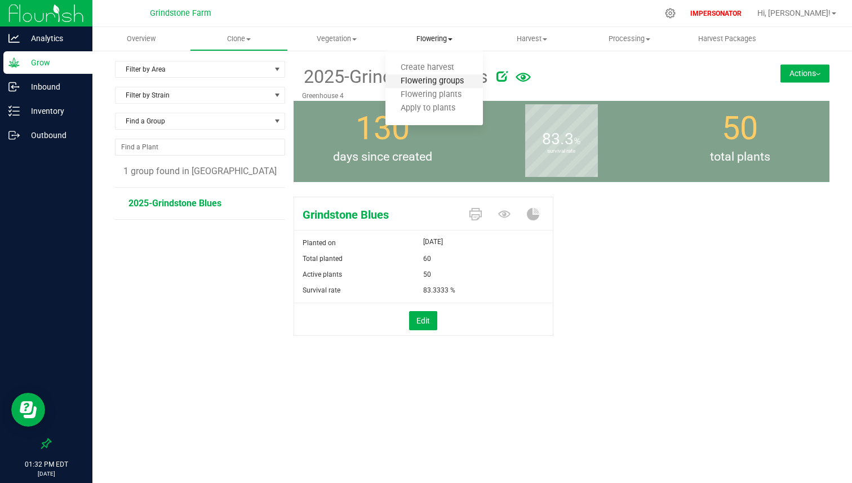
click at [434, 78] on span "Flowering groups" at bounding box center [433, 82] width 94 height 10
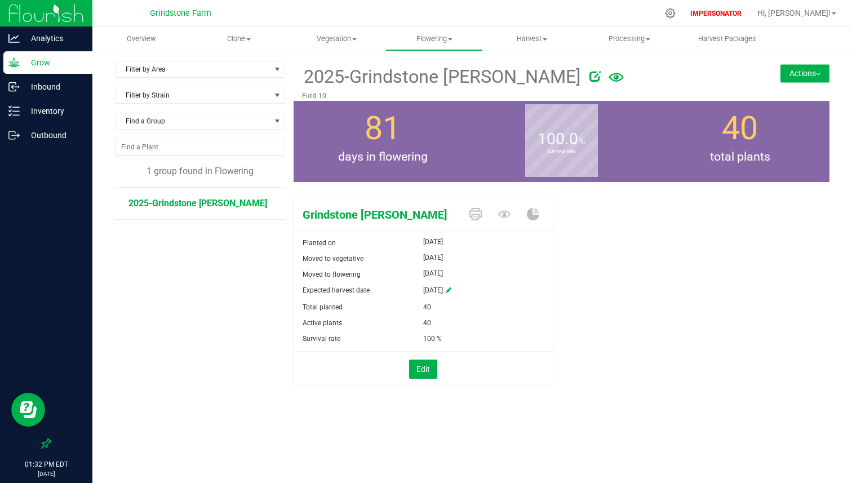
click at [426, 262] on span "[DATE]" at bounding box center [433, 258] width 20 height 14
click at [429, 39] on span "Flowering" at bounding box center [434, 39] width 96 height 10
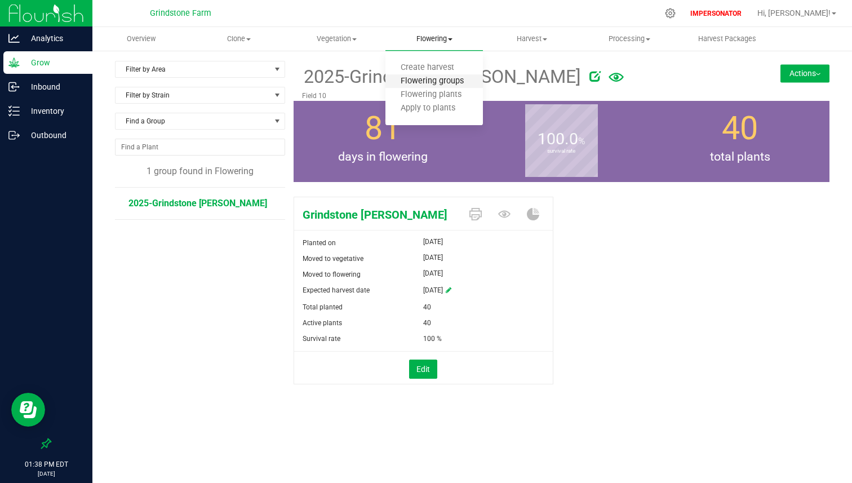
click at [415, 78] on span "Flowering groups" at bounding box center [433, 82] width 94 height 10
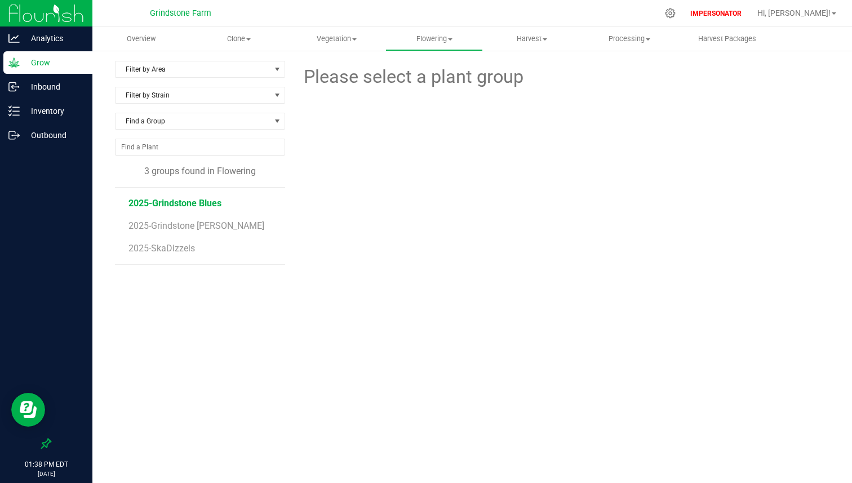
click at [179, 205] on span "2025-Grindstone Blues" at bounding box center [175, 203] width 93 height 11
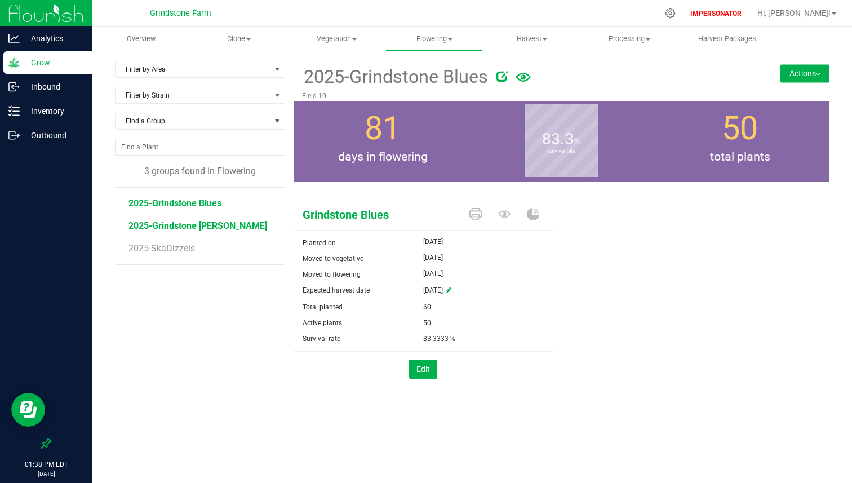
click at [209, 226] on span "2025-Grindstone [PERSON_NAME]" at bounding box center [198, 225] width 139 height 11
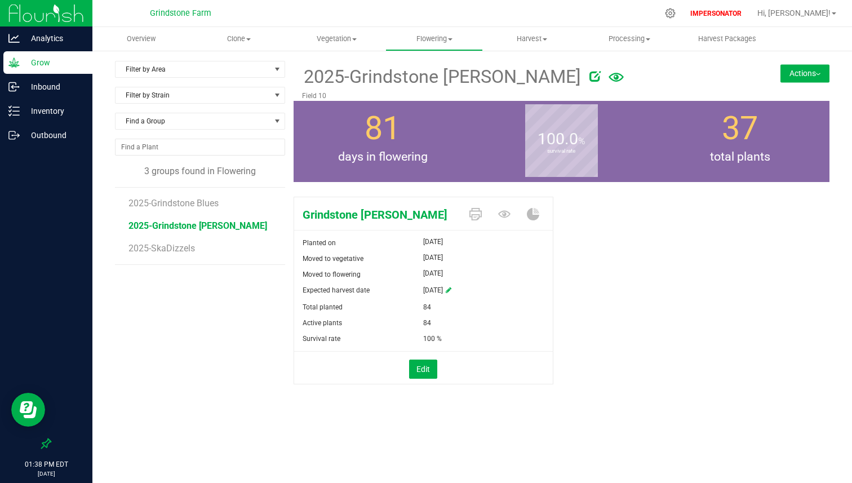
click at [430, 326] on span "84" at bounding box center [427, 323] width 8 height 16
click at [419, 327] on div "Active plants" at bounding box center [358, 323] width 129 height 16
click at [422, 370] on button "Edit" at bounding box center [423, 369] width 28 height 19
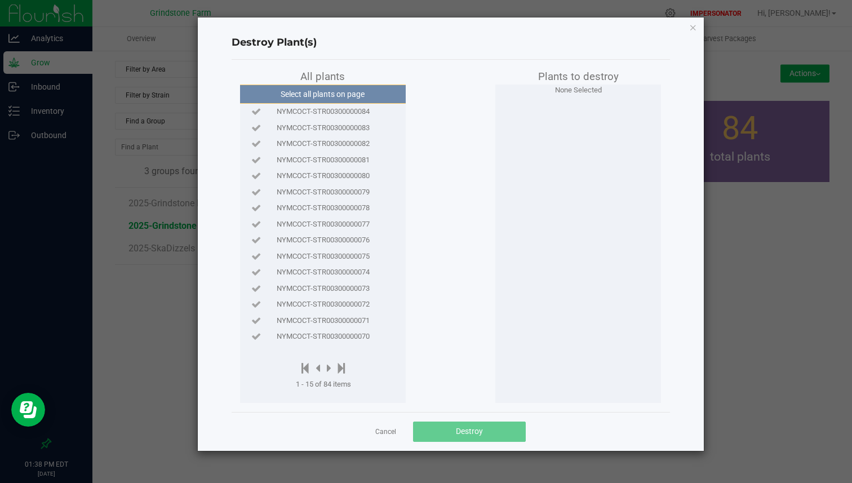
click at [347, 108] on span "NYMCOCT-STR00300000084" at bounding box center [323, 111] width 93 height 11
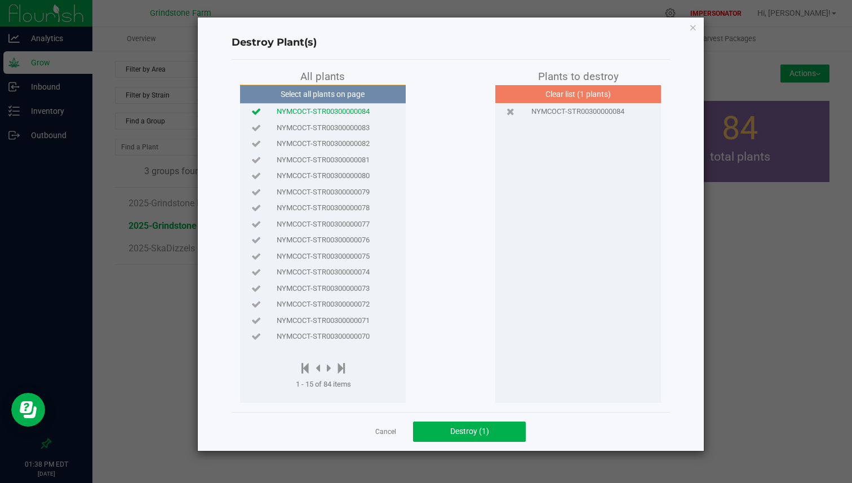
click at [344, 122] on span "NYMCOCT-STR00300000083" at bounding box center [323, 127] width 93 height 11
click at [696, 25] on icon "button" at bounding box center [693, 27] width 8 height 14
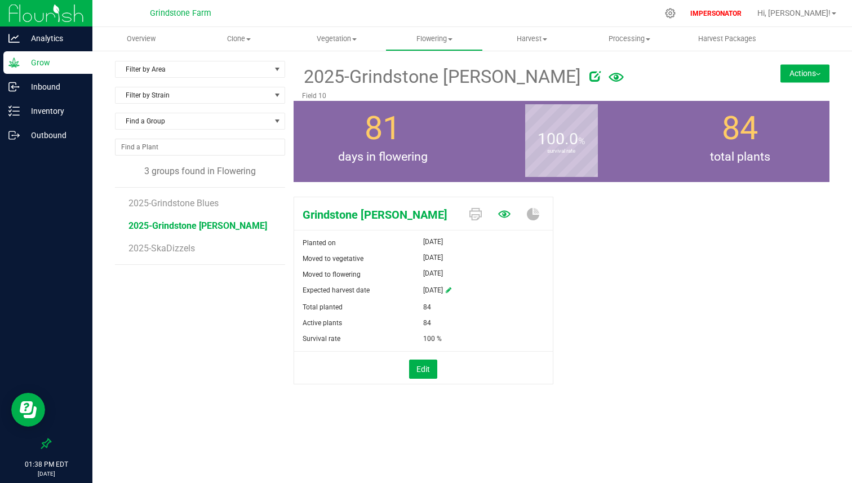
click at [506, 214] on icon at bounding box center [504, 214] width 12 height 12
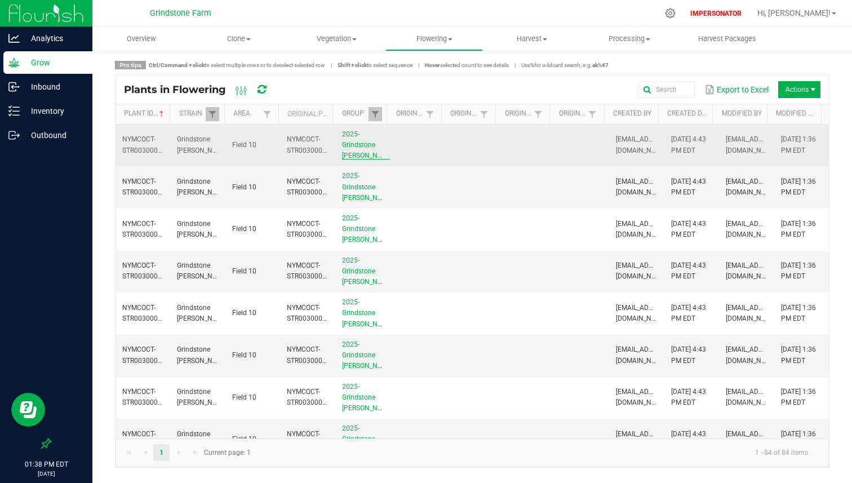
click at [356, 140] on link "2025-Grindstone [PERSON_NAME]" at bounding box center [367, 144] width 51 height 29
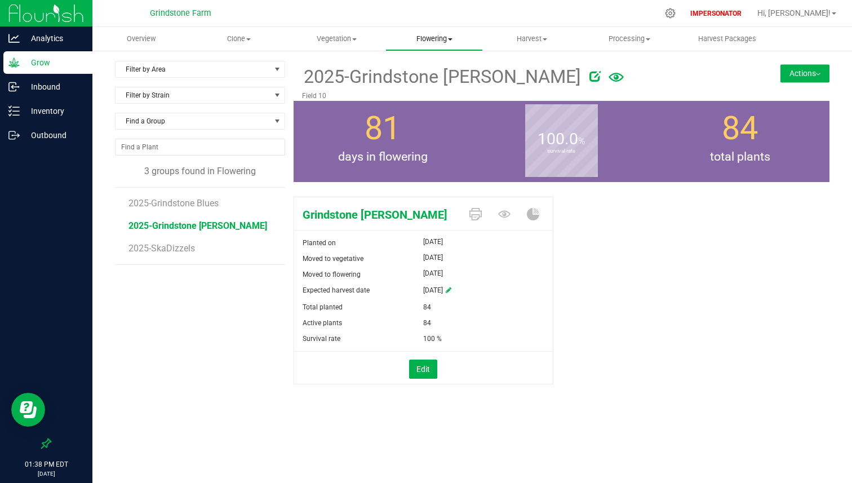
click at [432, 37] on span "Flowering" at bounding box center [434, 39] width 96 height 10
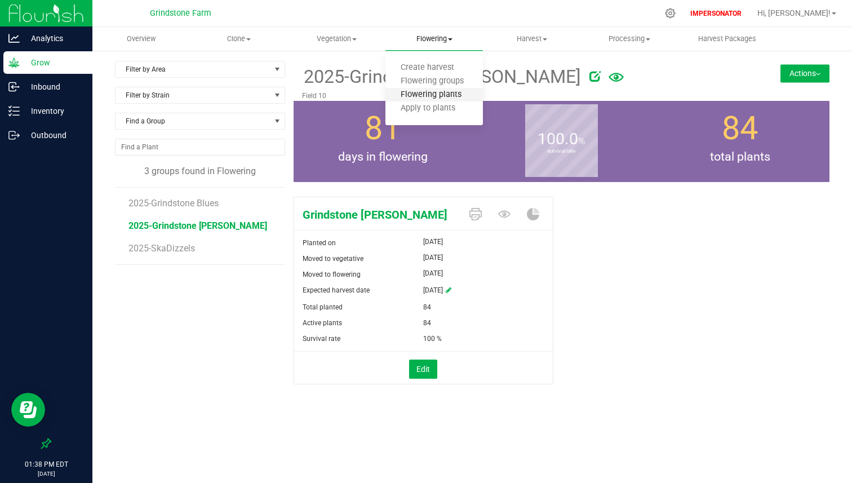
click at [423, 96] on span "Flowering plants" at bounding box center [431, 95] width 91 height 10
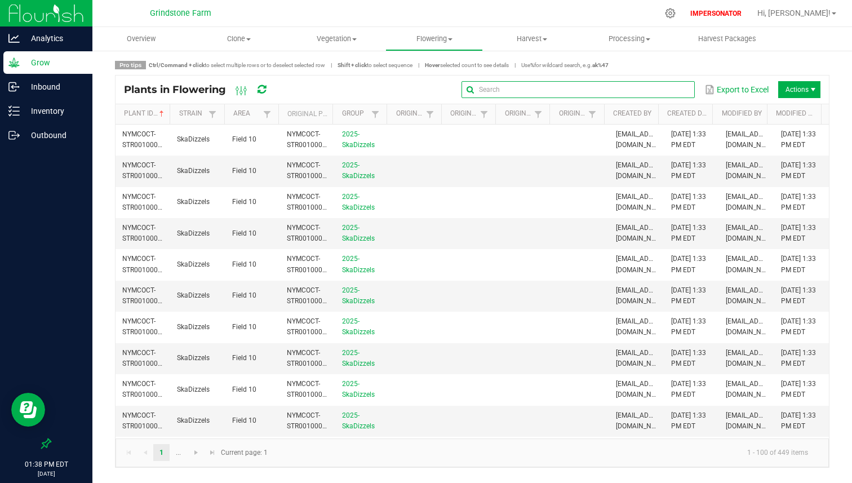
click at [682, 94] on global-search-input-ngx at bounding box center [578, 90] width 233 height 8
click at [211, 112] on span at bounding box center [212, 114] width 9 height 9
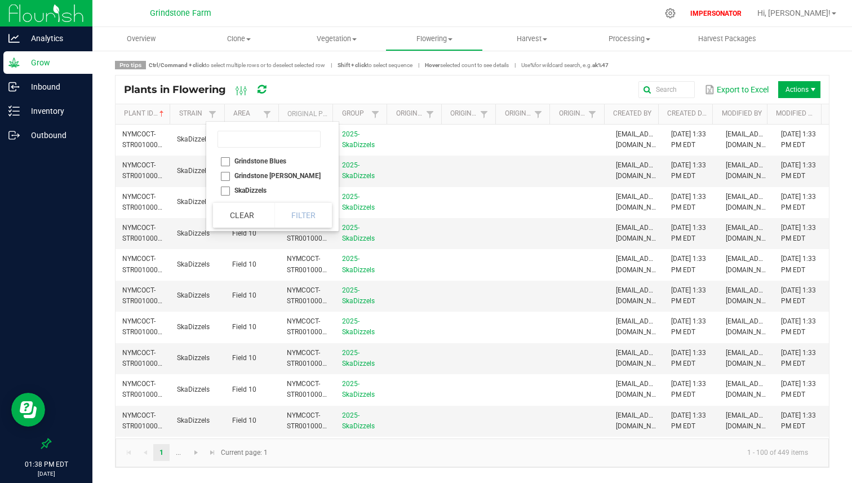
click at [226, 178] on li "Grindstone [PERSON_NAME]" at bounding box center [269, 176] width 112 height 15
checkbox Garcia "true"
click at [311, 215] on button "Filter" at bounding box center [304, 215] width 58 height 25
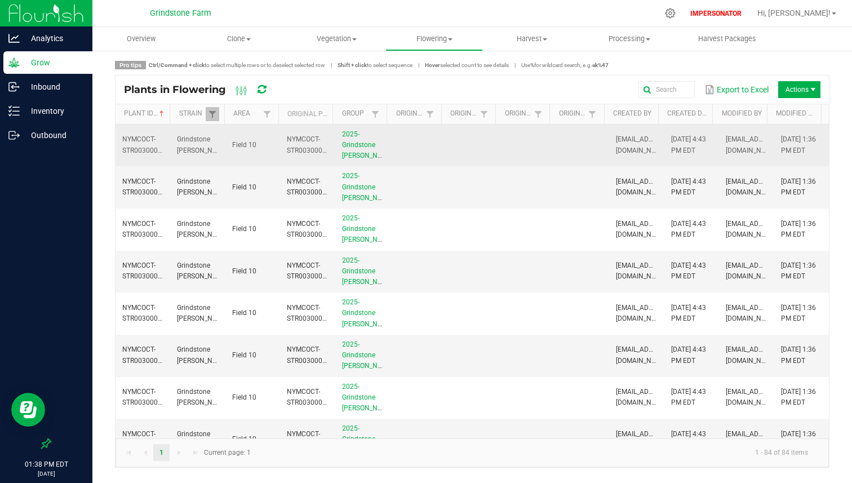
click at [439, 158] on td at bounding box center [417, 146] width 55 height 42
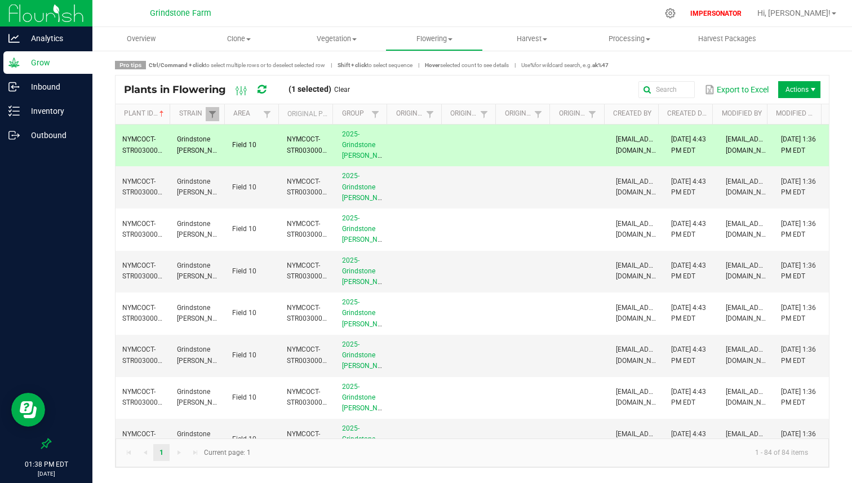
click at [155, 65] on strong "Ctrl/Command + click" at bounding box center [177, 65] width 56 height 6
drag, startPoint x: 155, startPoint y: 65, endPoint x: 315, endPoint y: 67, distance: 160.1
click at [315, 67] on span "Ctrl/Command + click to select multiple rows or to deselect selected row" at bounding box center [237, 65] width 176 height 6
click at [456, 156] on td at bounding box center [472, 146] width 55 height 42
click at [452, 198] on td at bounding box center [472, 187] width 55 height 42
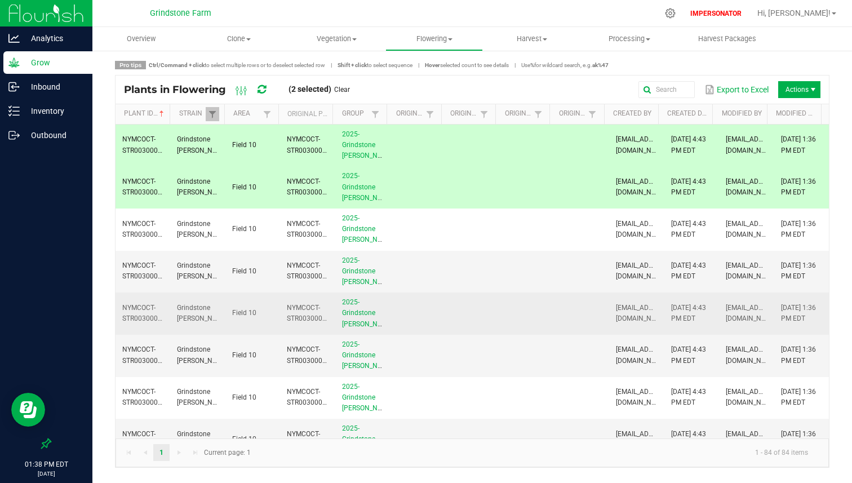
click at [452, 313] on td at bounding box center [472, 314] width 55 height 42
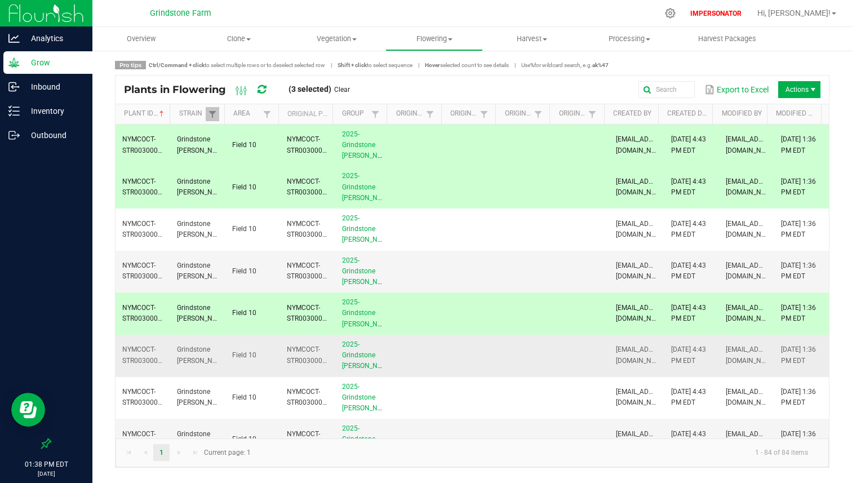
click at [453, 365] on td at bounding box center [472, 356] width 55 height 42
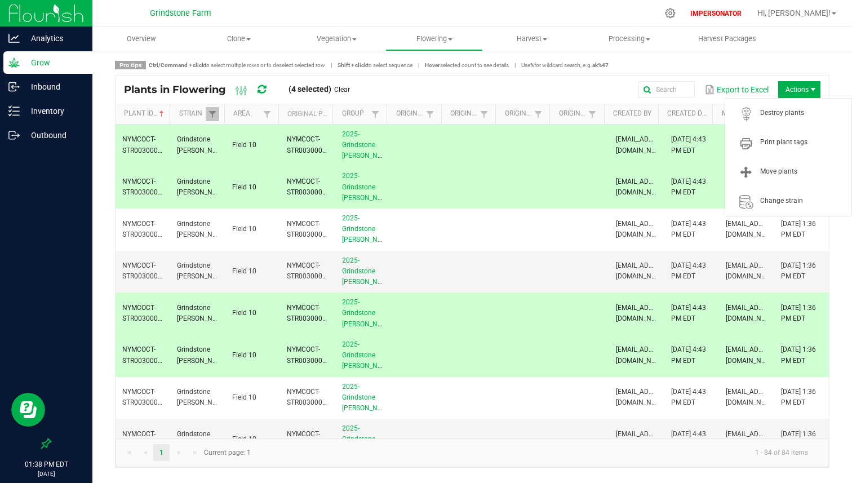
click at [795, 95] on span "Actions" at bounding box center [800, 89] width 42 height 17
click at [790, 116] on span "Destroy plants" at bounding box center [803, 113] width 85 height 10
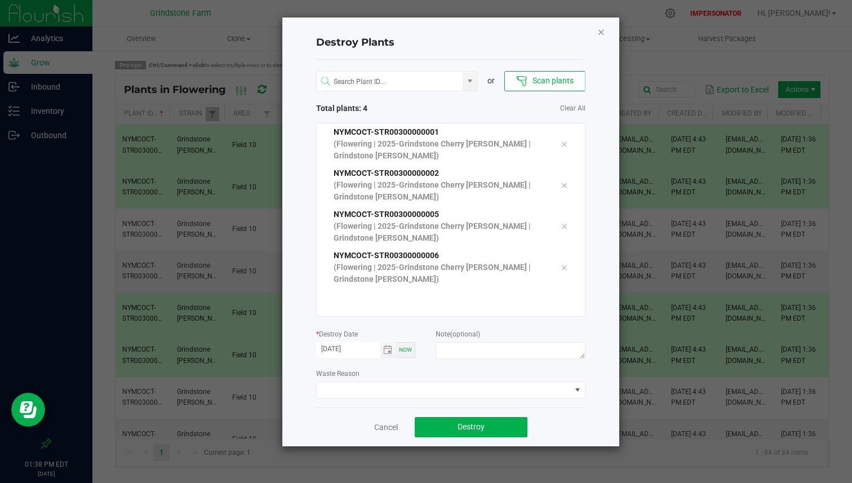
click at [601, 31] on icon "Close" at bounding box center [602, 32] width 8 height 14
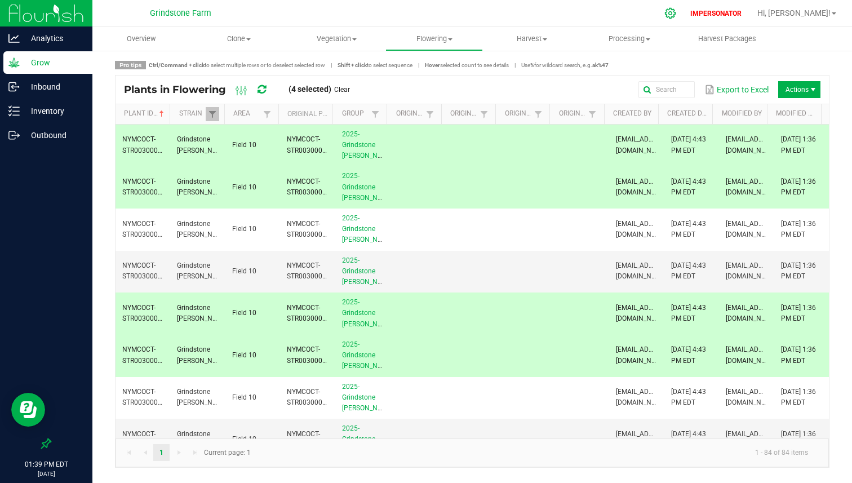
click at [677, 15] on icon at bounding box center [671, 13] width 12 height 12
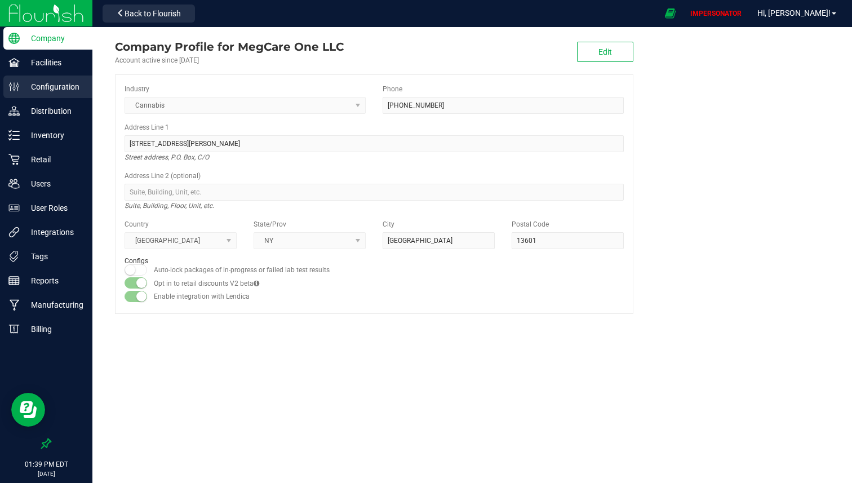
click at [65, 95] on div "Configuration" at bounding box center [47, 87] width 89 height 23
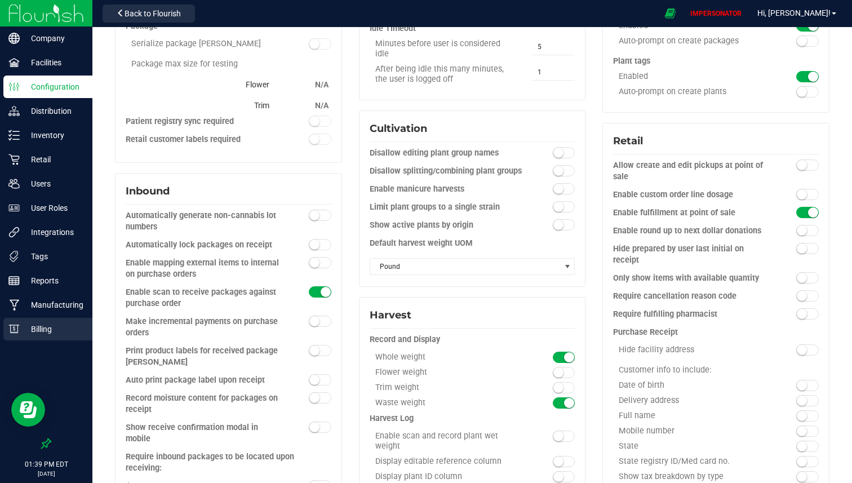
scroll to position [352, 0]
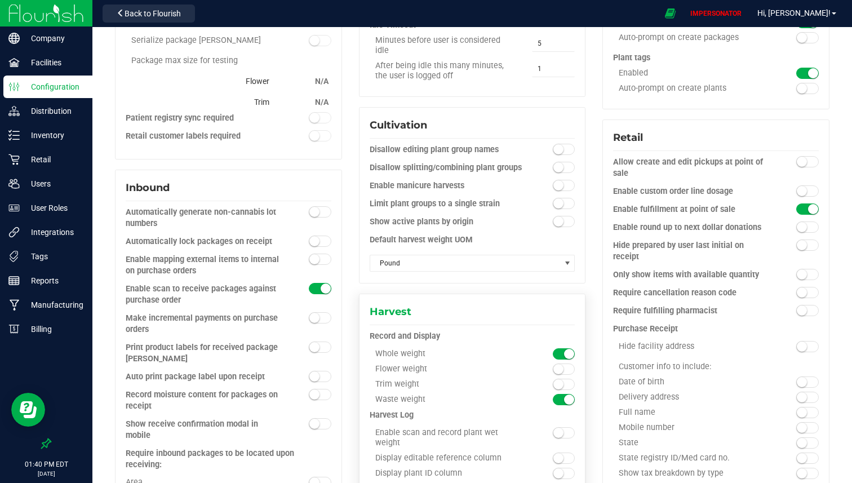
click at [557, 364] on small at bounding box center [559, 369] width 10 height 10
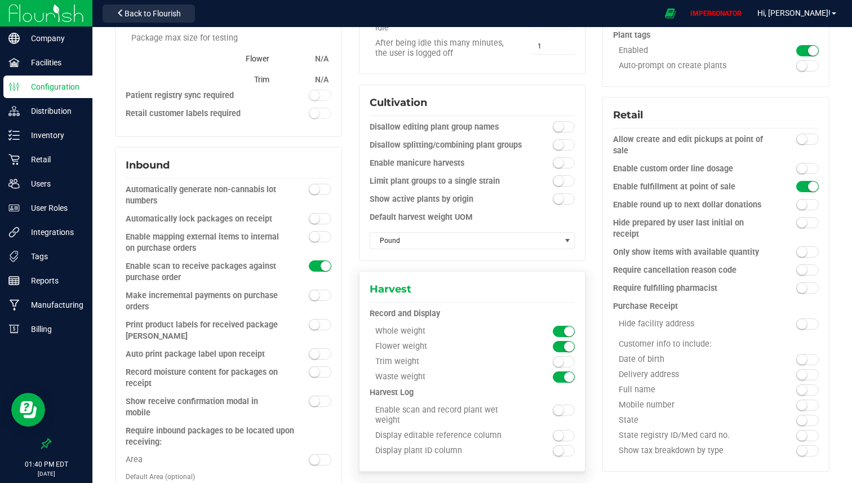
scroll to position [361, 0]
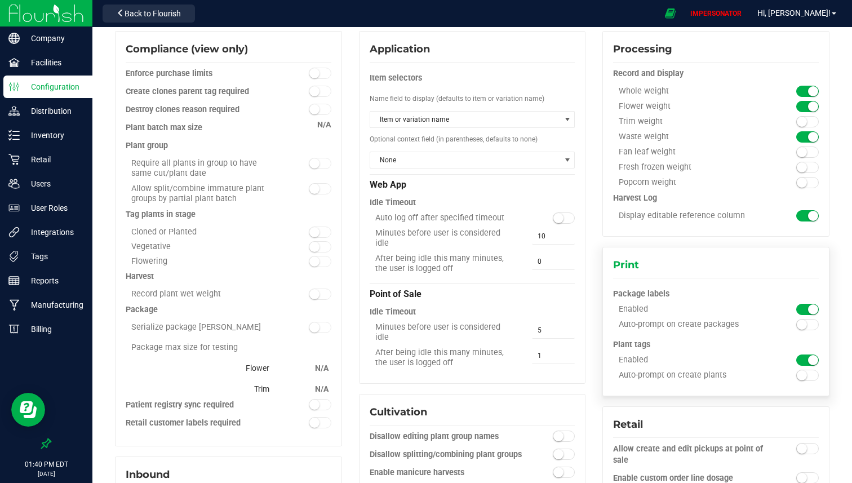
click at [768, 136] on div at bounding box center [793, 137] width 51 height 11
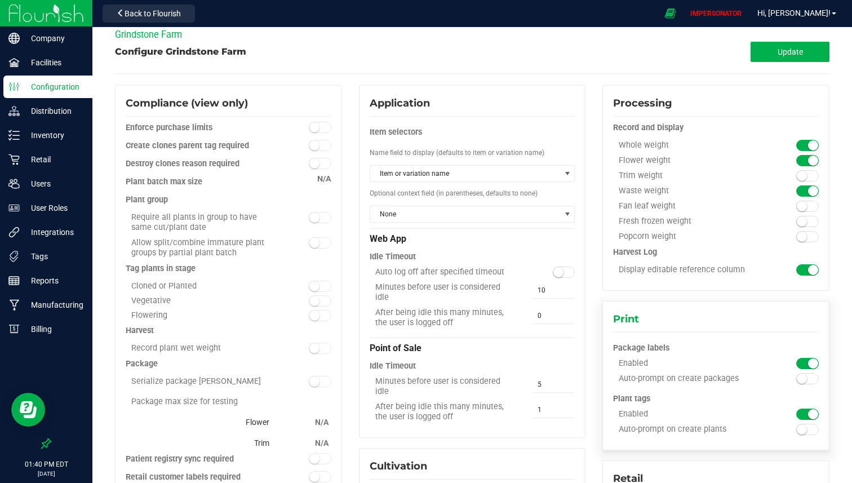
scroll to position [0, 0]
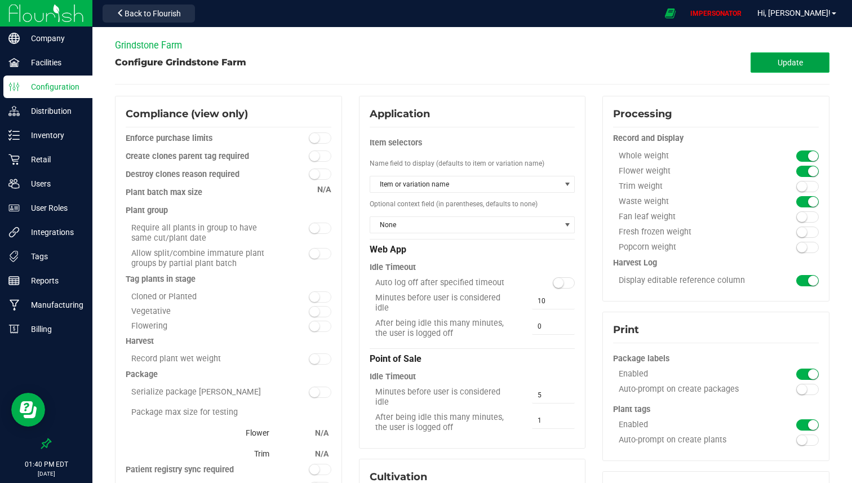
click at [788, 59] on span "Update" at bounding box center [790, 62] width 25 height 9
